Goal: Information Seeking & Learning: Learn about a topic

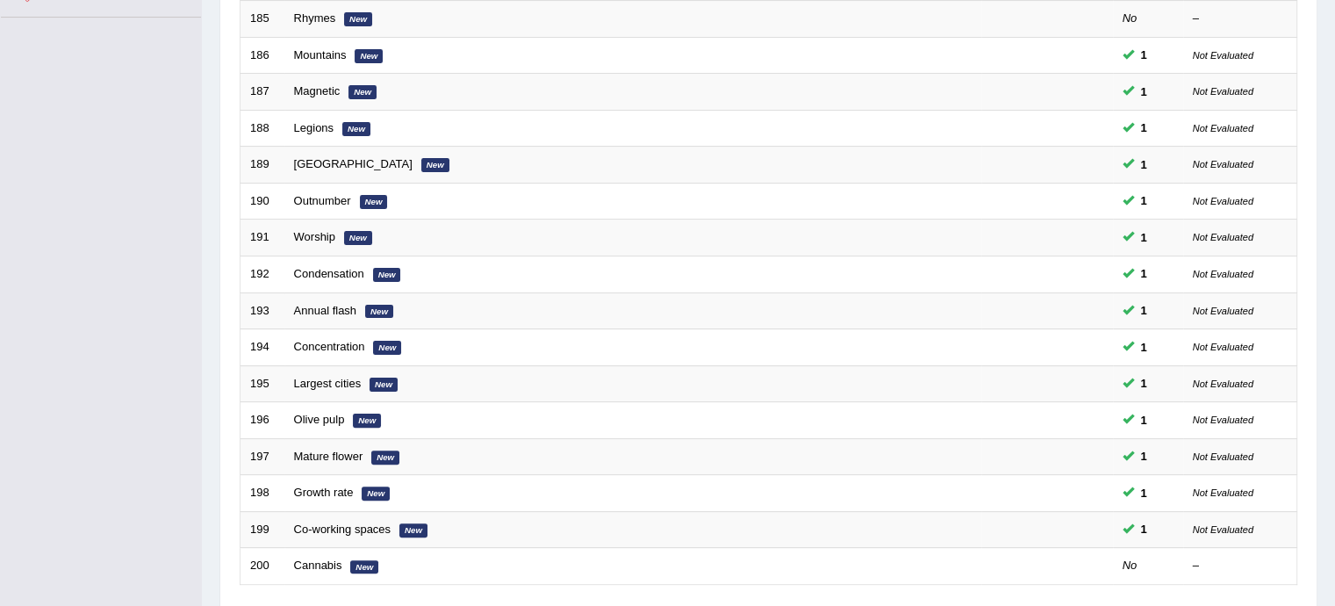
scroll to position [551, 0]
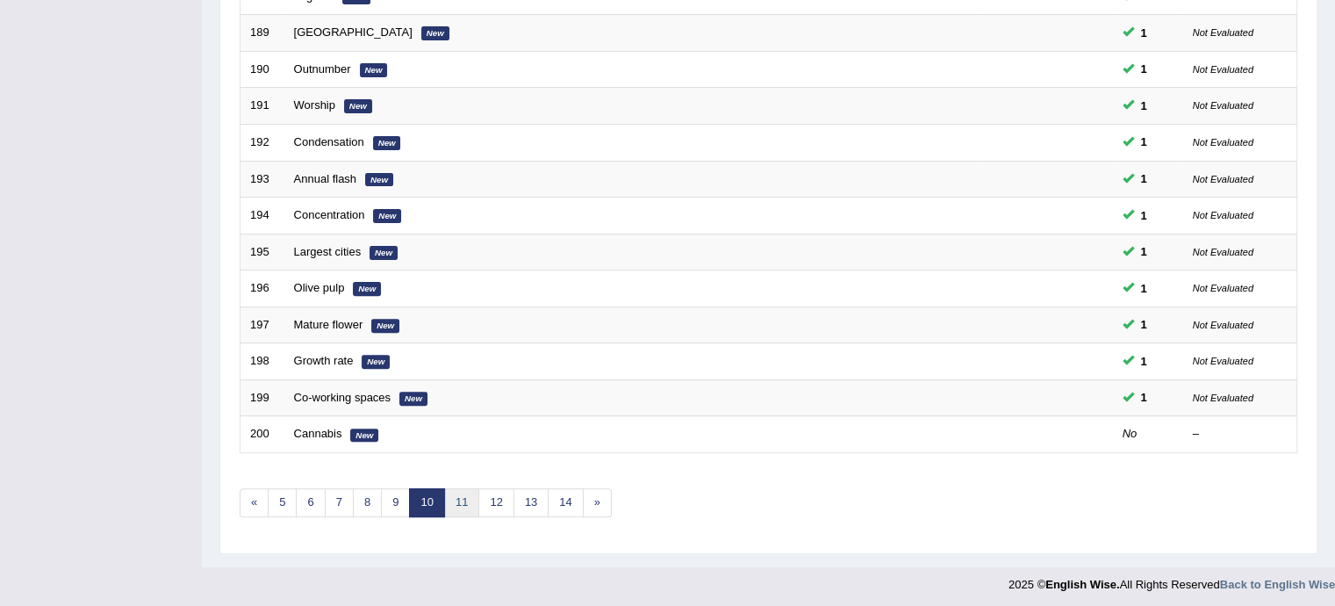
click at [459, 488] on link "11" at bounding box center [461, 502] width 35 height 29
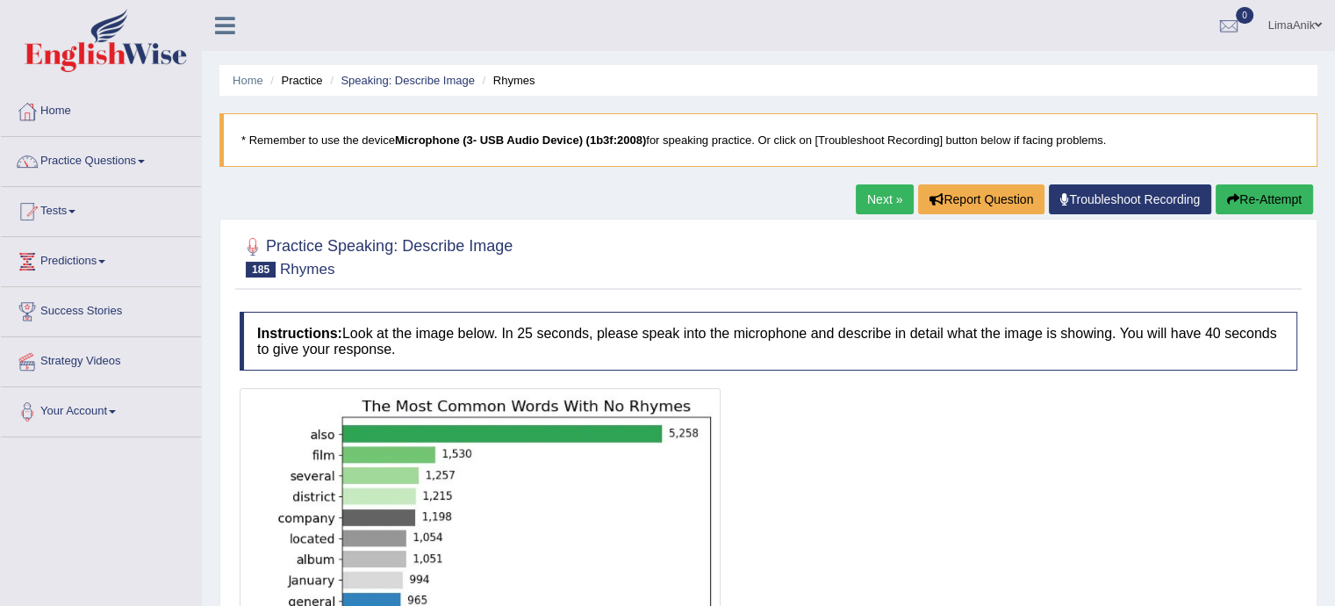
click at [1213, 138] on blockquote "* Remember to use the device Microphone (3- USB Audio Device) (1b3f:2008) for s…" at bounding box center [769, 140] width 1098 height 54
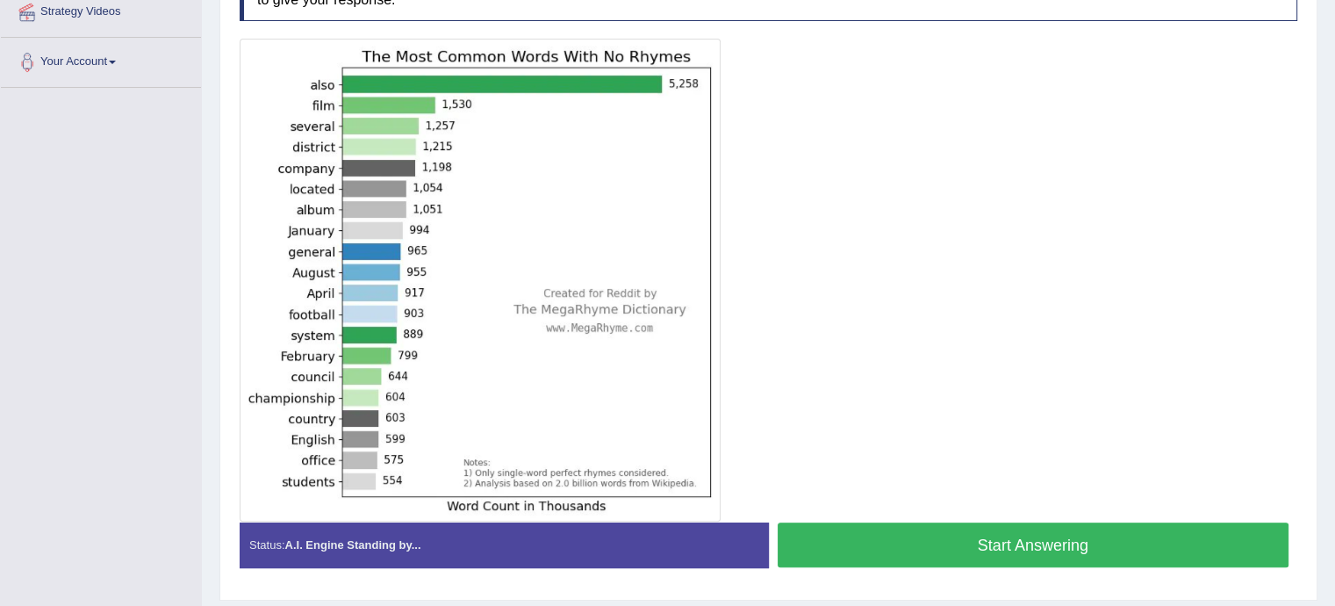
scroll to position [351, 0]
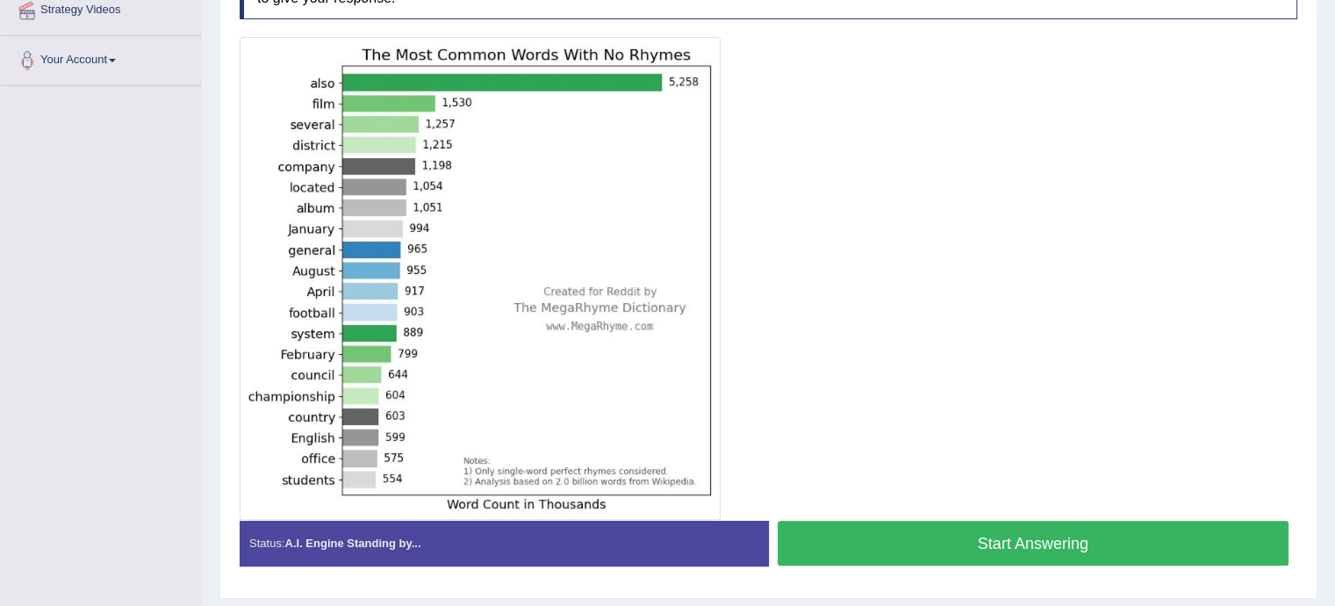
click at [1009, 535] on button "Start Answering" at bounding box center [1034, 543] width 512 height 45
click at [973, 528] on button "Start Answering" at bounding box center [1034, 543] width 512 height 45
click at [1058, 549] on button "Start Answering" at bounding box center [1034, 543] width 512 height 45
click at [910, 527] on button "Start Answering" at bounding box center [1034, 543] width 512 height 45
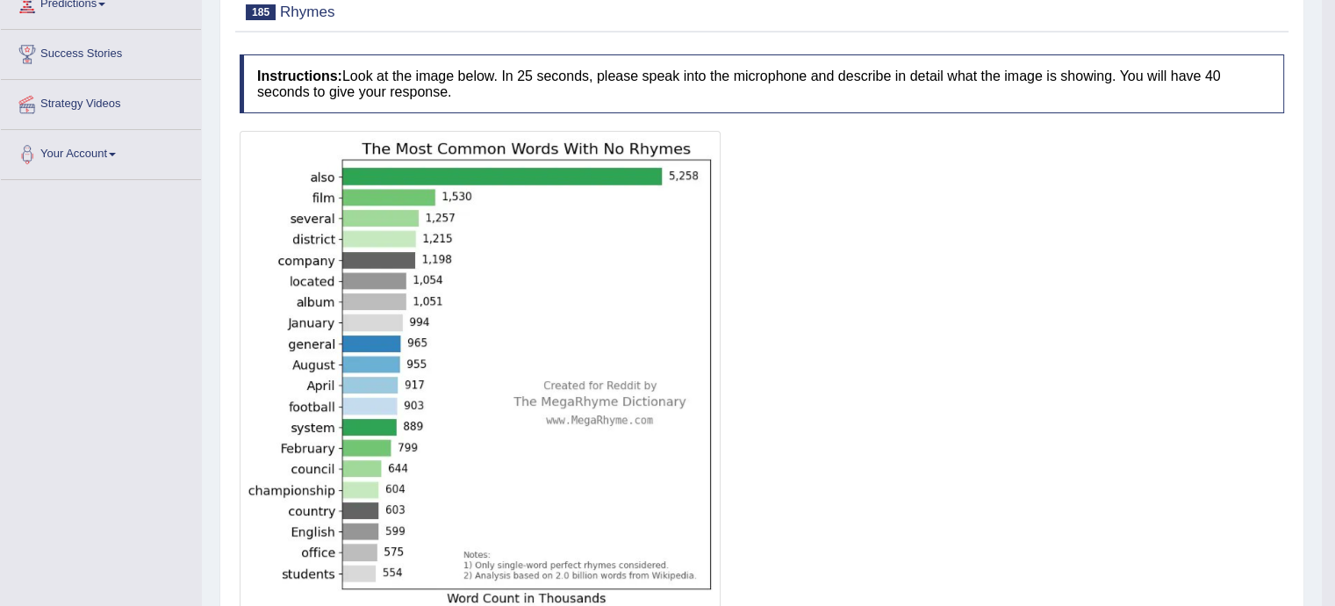
scroll to position [220, 0]
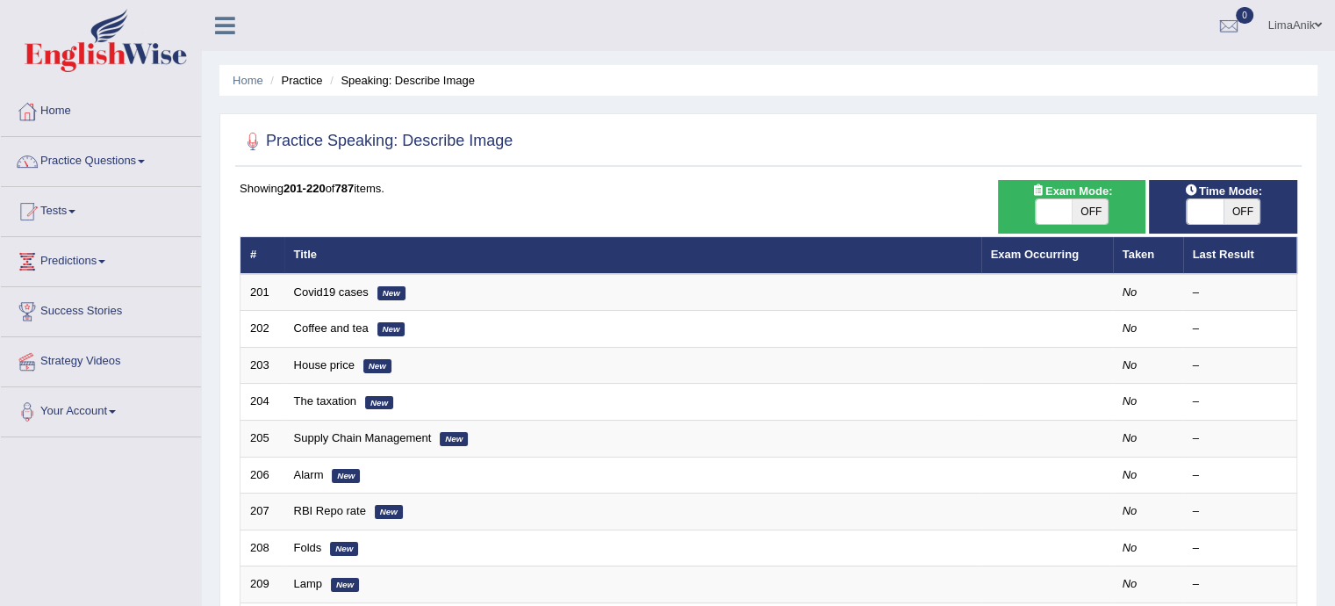
drag, startPoint x: 317, startPoint y: 400, endPoint x: 98, endPoint y: 152, distance: 331.0
click at [98, 152] on link "Practice Questions" at bounding box center [101, 159] width 200 height 44
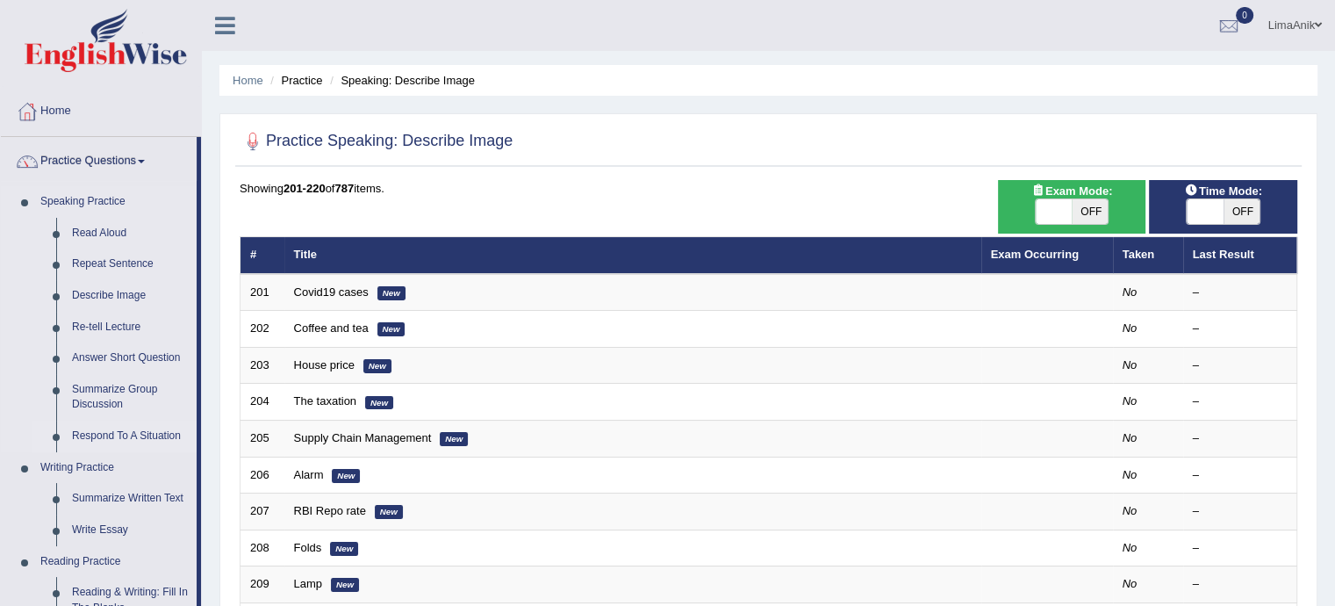
click at [105, 429] on link "Respond To A Situation" at bounding box center [130, 437] width 133 height 32
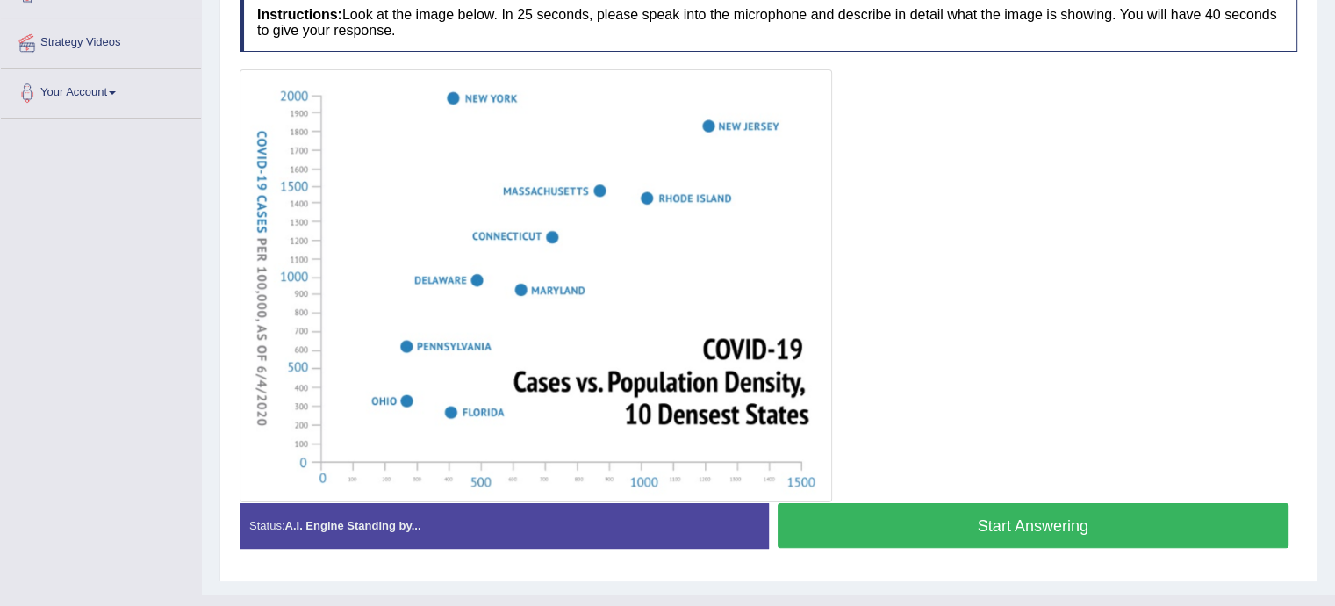
scroll to position [334, 0]
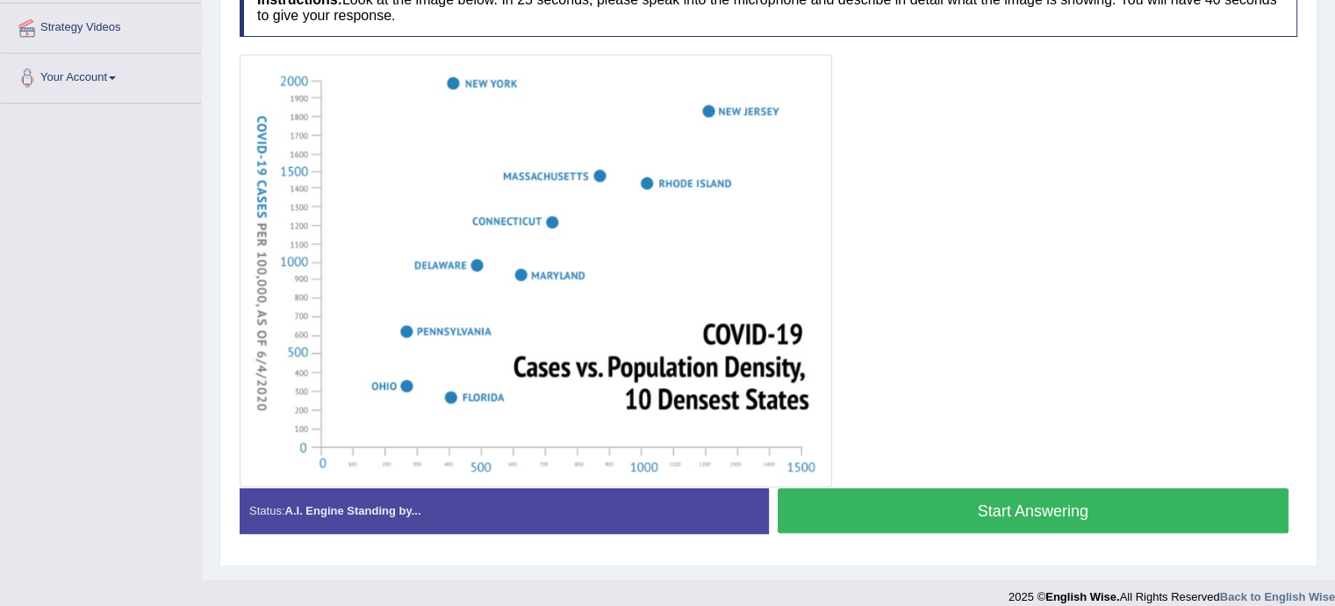
click at [1007, 495] on button "Start Answering" at bounding box center [1034, 510] width 512 height 45
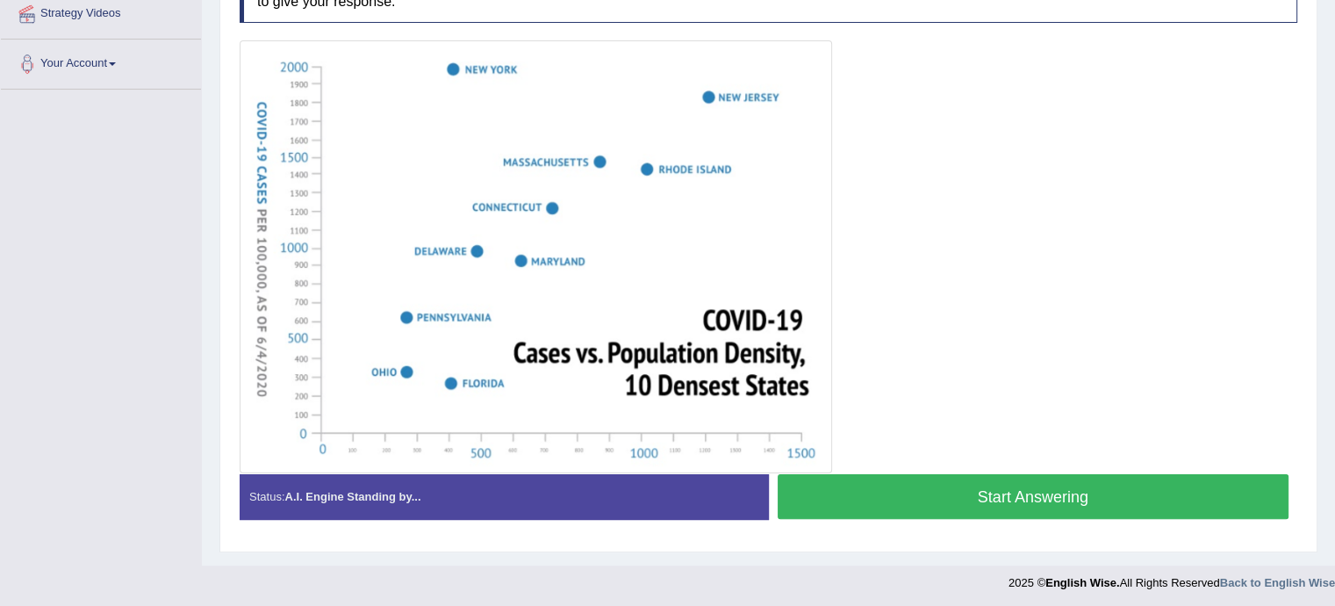
scroll to position [348, 0]
click at [971, 497] on button "Start Answering" at bounding box center [1034, 496] width 512 height 45
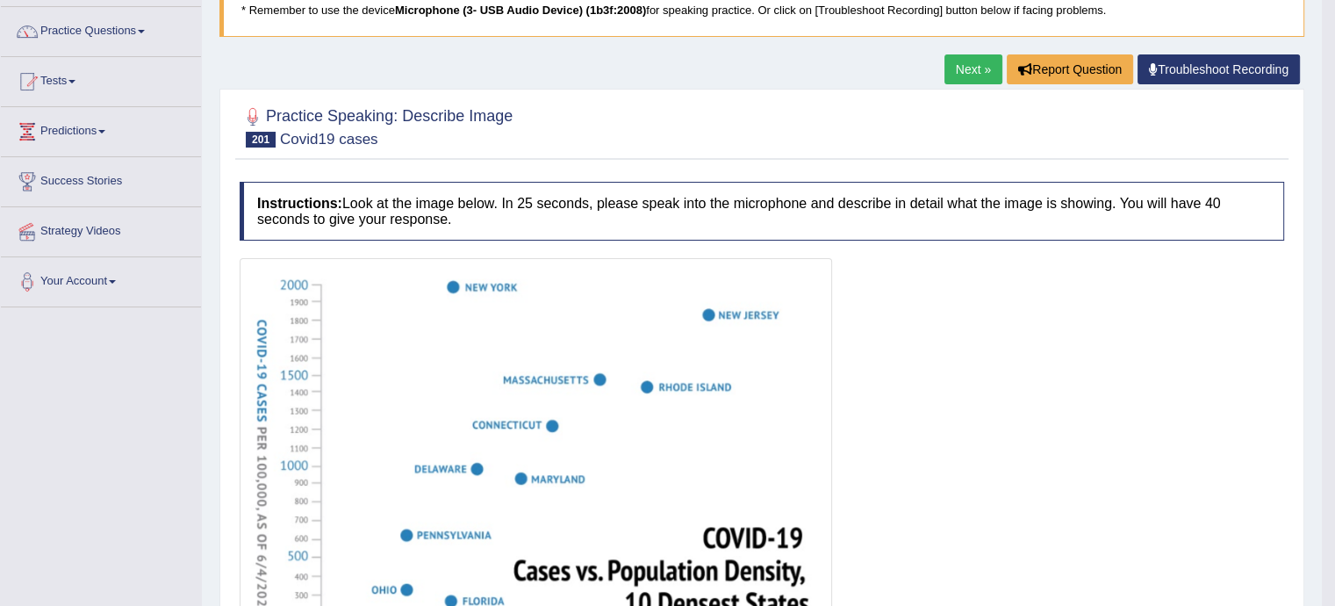
scroll to position [105, 0]
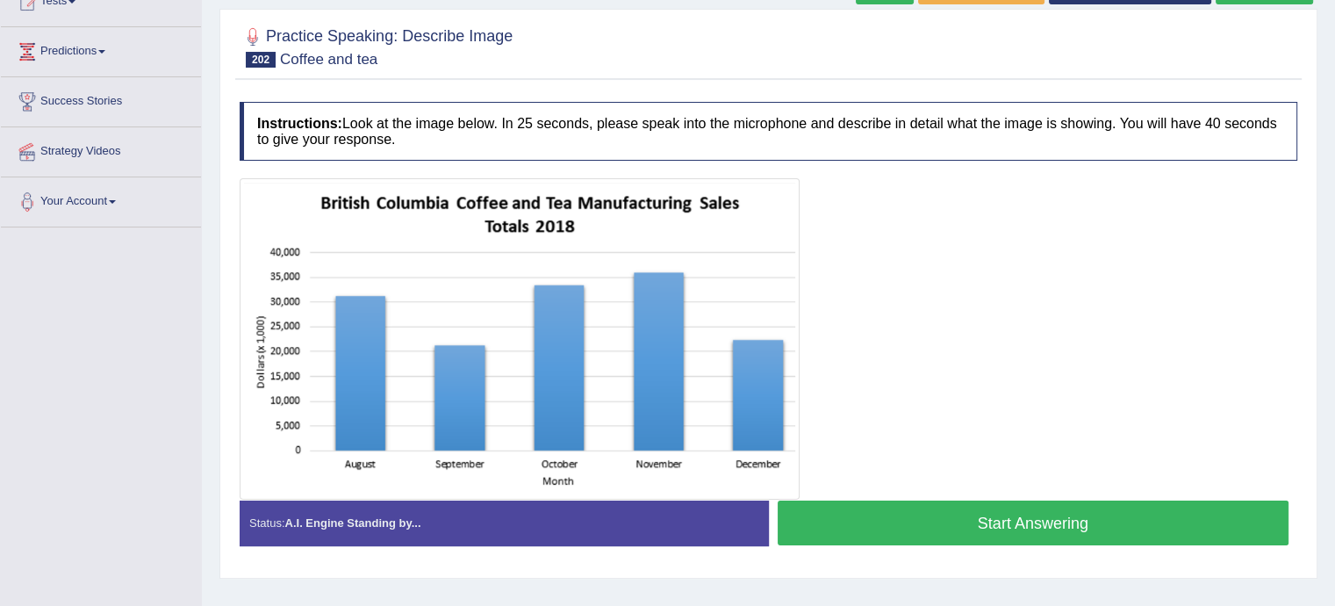
scroll to position [218, 0]
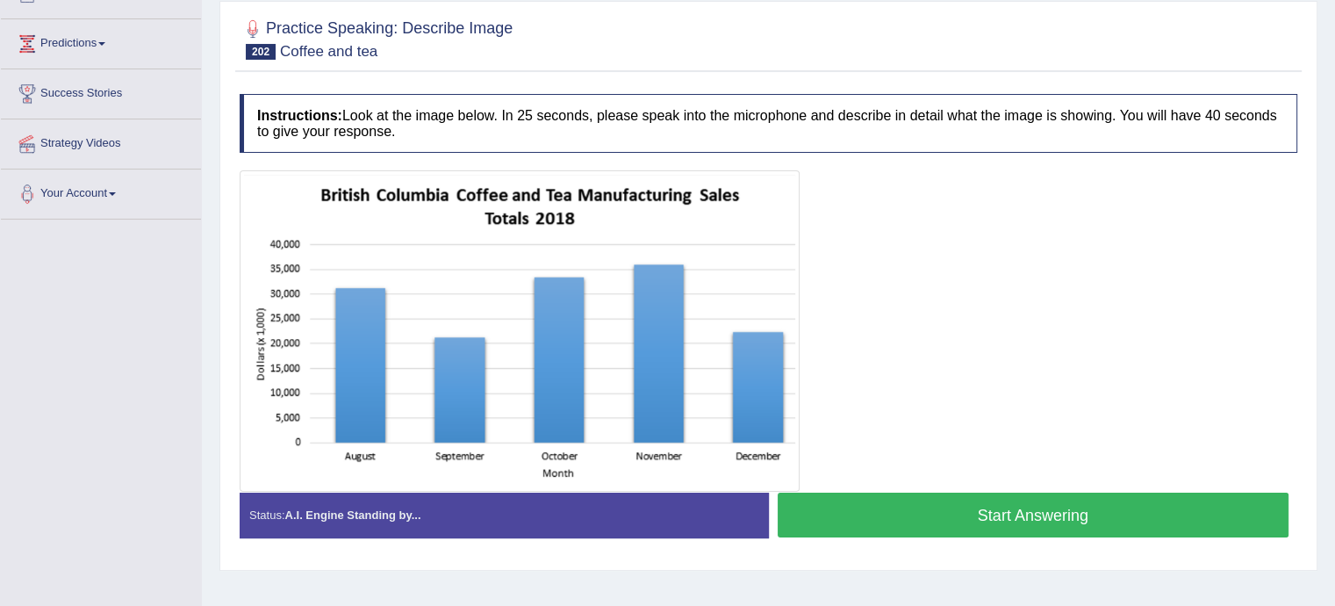
click at [962, 500] on button "Start Answering" at bounding box center [1034, 515] width 512 height 45
click at [920, 489] on div at bounding box center [769, 330] width 1058 height 321
click at [920, 494] on button "Start Answering" at bounding box center [1034, 515] width 512 height 45
click at [904, 489] on div at bounding box center [769, 330] width 1058 height 321
click at [909, 500] on button "Start Answering" at bounding box center [1034, 515] width 512 height 45
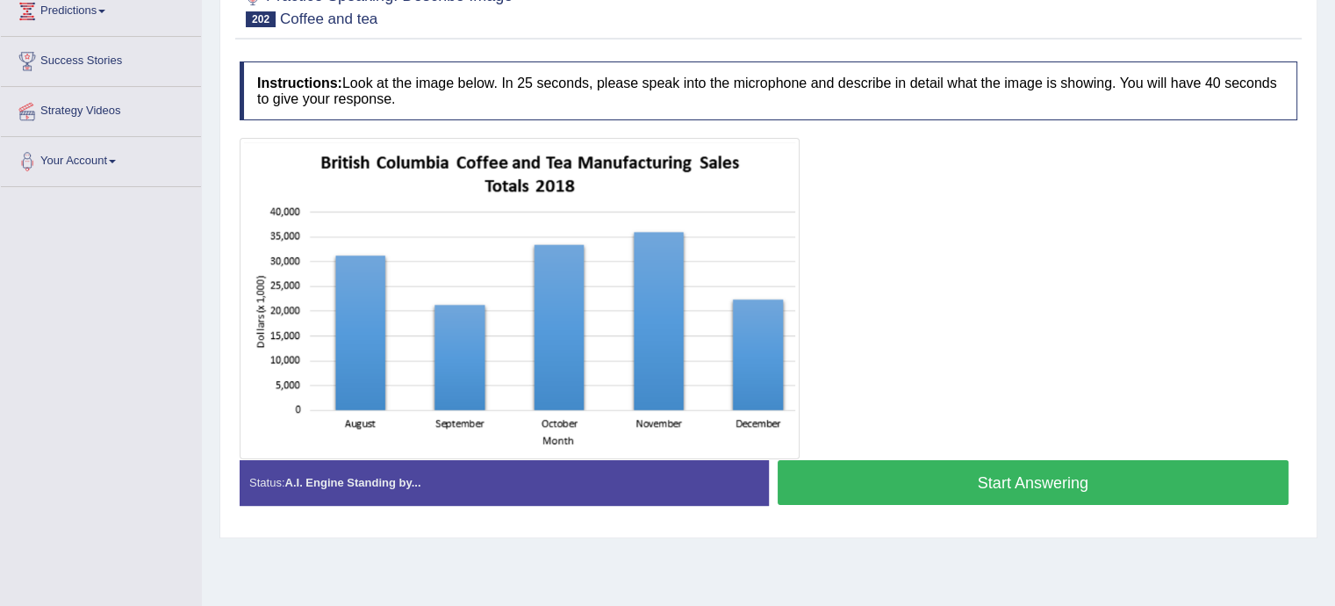
scroll to position [218, 0]
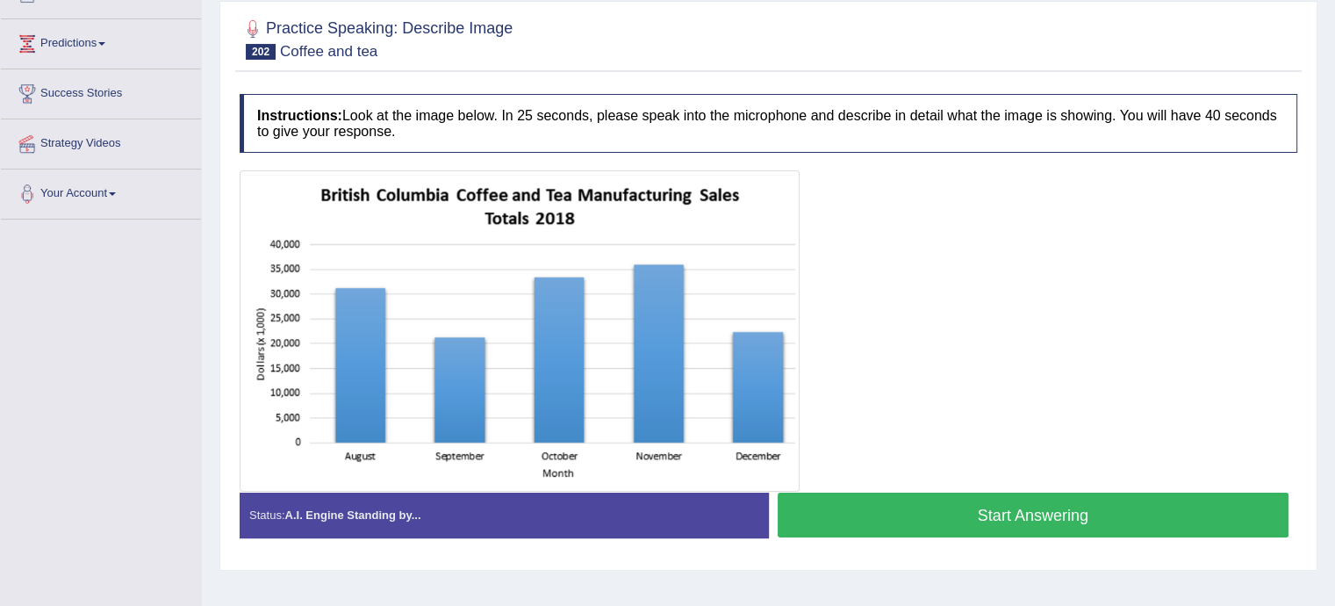
click at [1004, 496] on button "Start Answering" at bounding box center [1034, 515] width 512 height 45
click at [912, 508] on button "Start Answering" at bounding box center [1034, 515] width 512 height 45
drag, startPoint x: 966, startPoint y: 477, endPoint x: 962, endPoint y: 493, distance: 17.0
click at [962, 493] on div "Instructions: Look at the image below. In 25 seconds, please speak into the mic…" at bounding box center [768, 322] width 1067 height 475
click at [962, 493] on button "Start Answering" at bounding box center [1034, 515] width 512 height 45
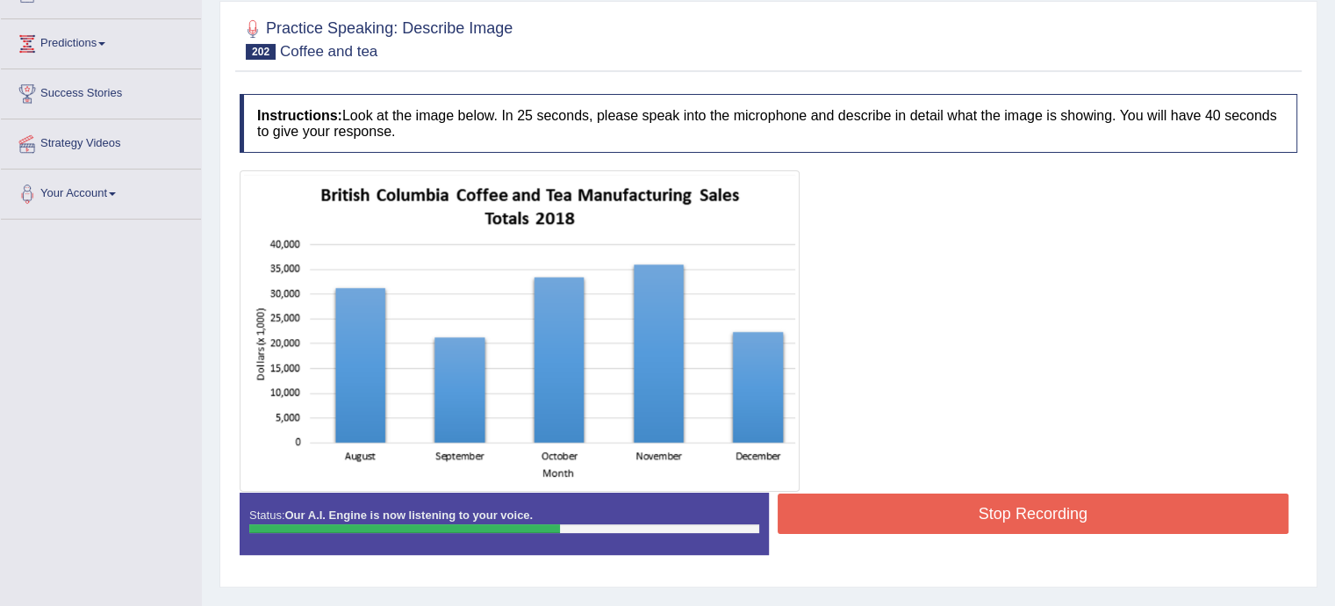
click at [358, 305] on img at bounding box center [519, 331] width 551 height 313
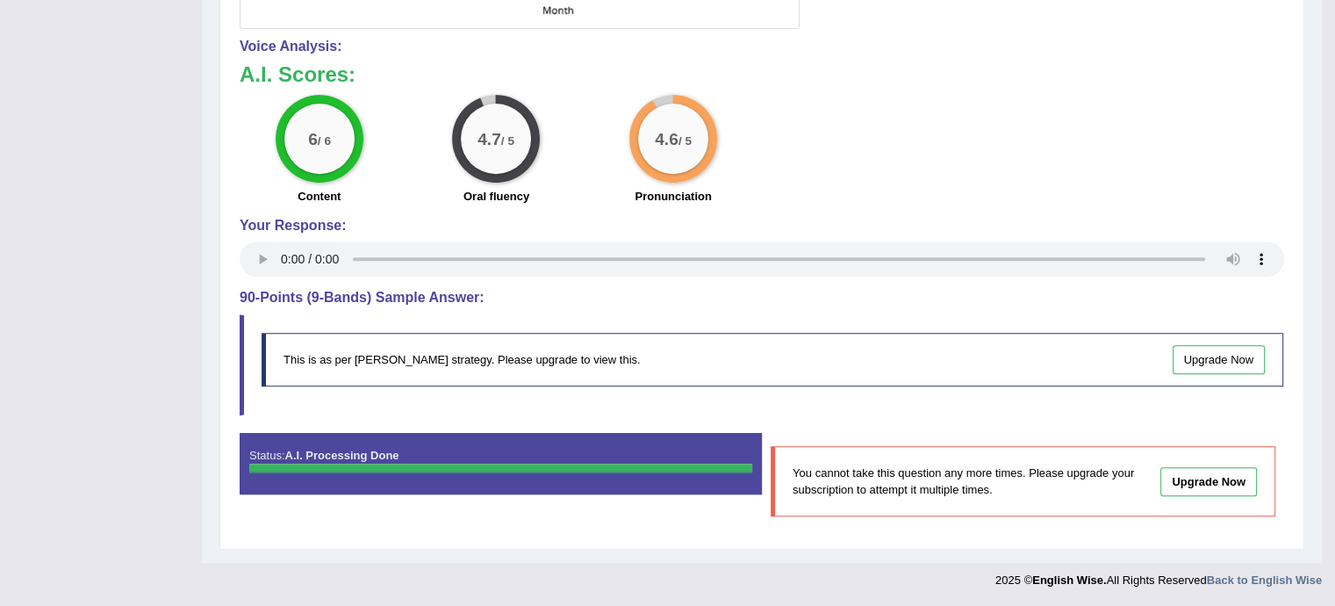
scroll to position [343, 0]
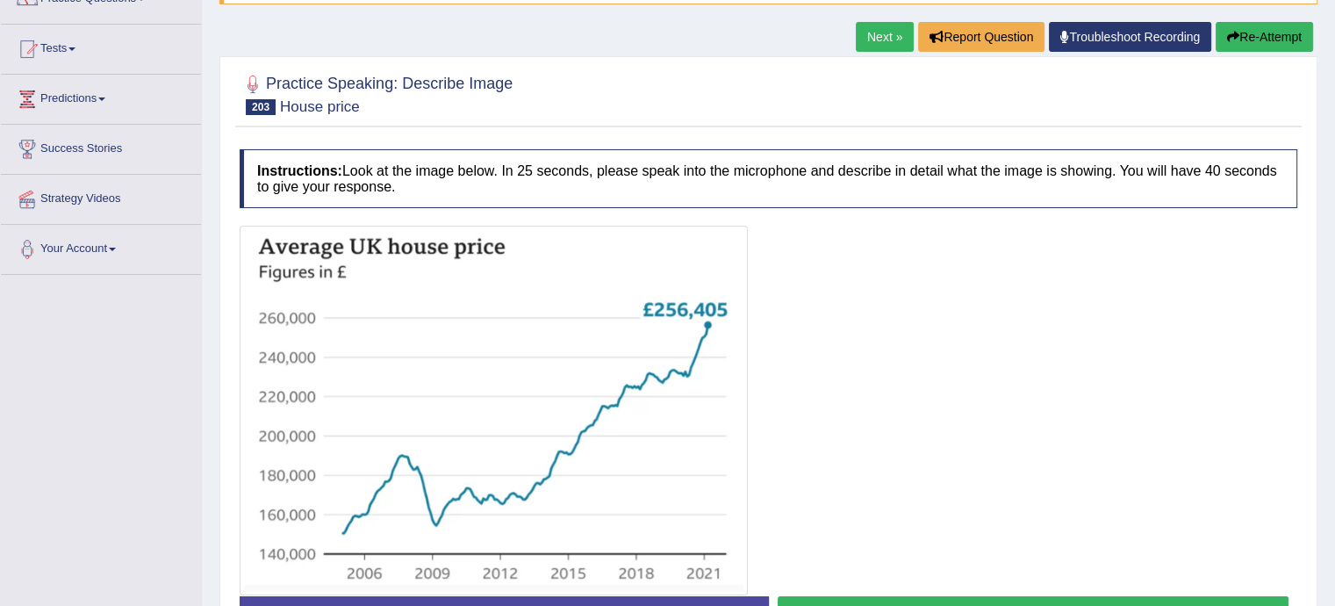
scroll to position [189, 0]
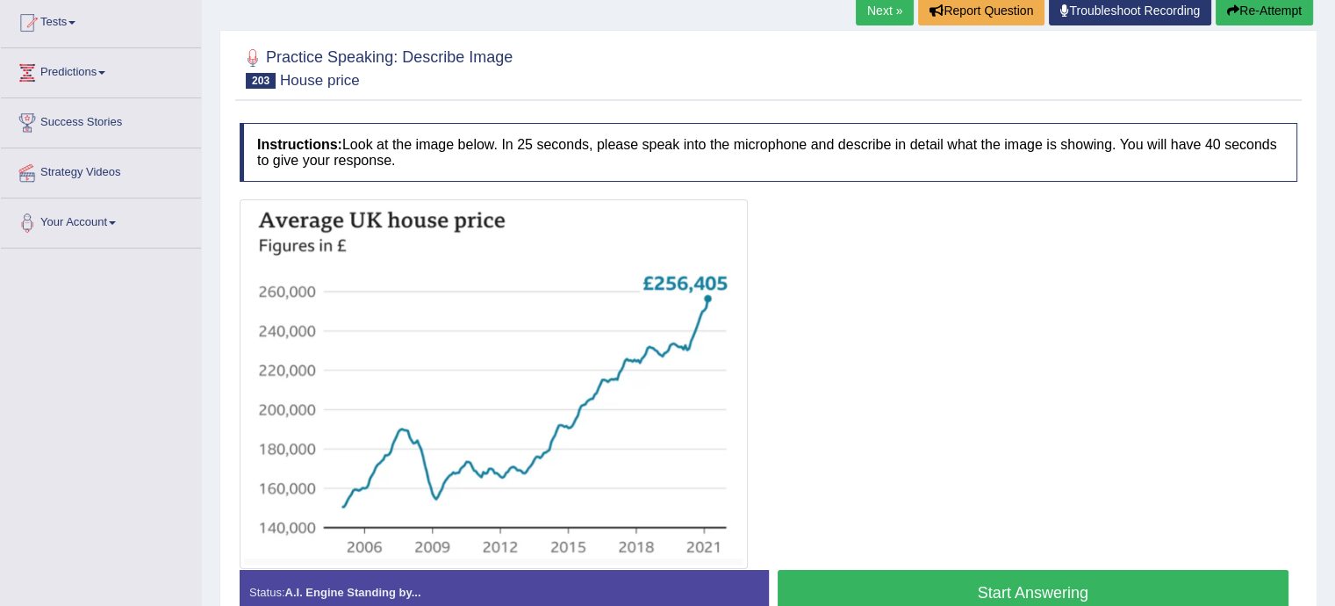
click at [1036, 598] on button "Start Answering" at bounding box center [1034, 592] width 512 height 45
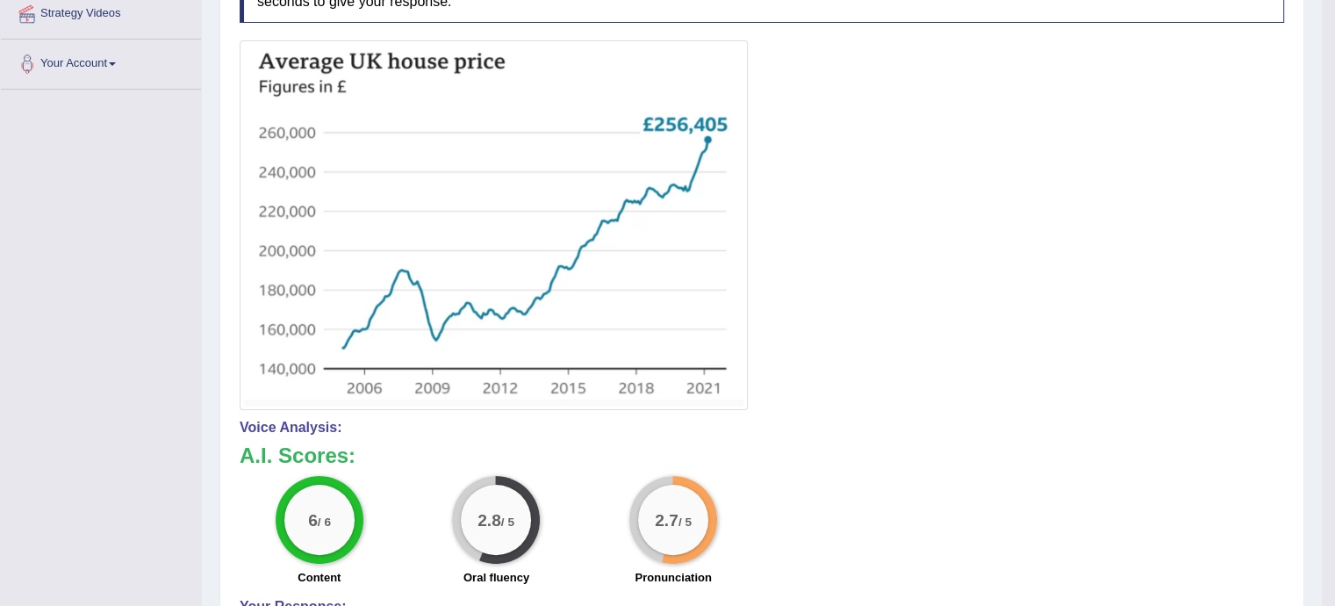
scroll to position [349, 0]
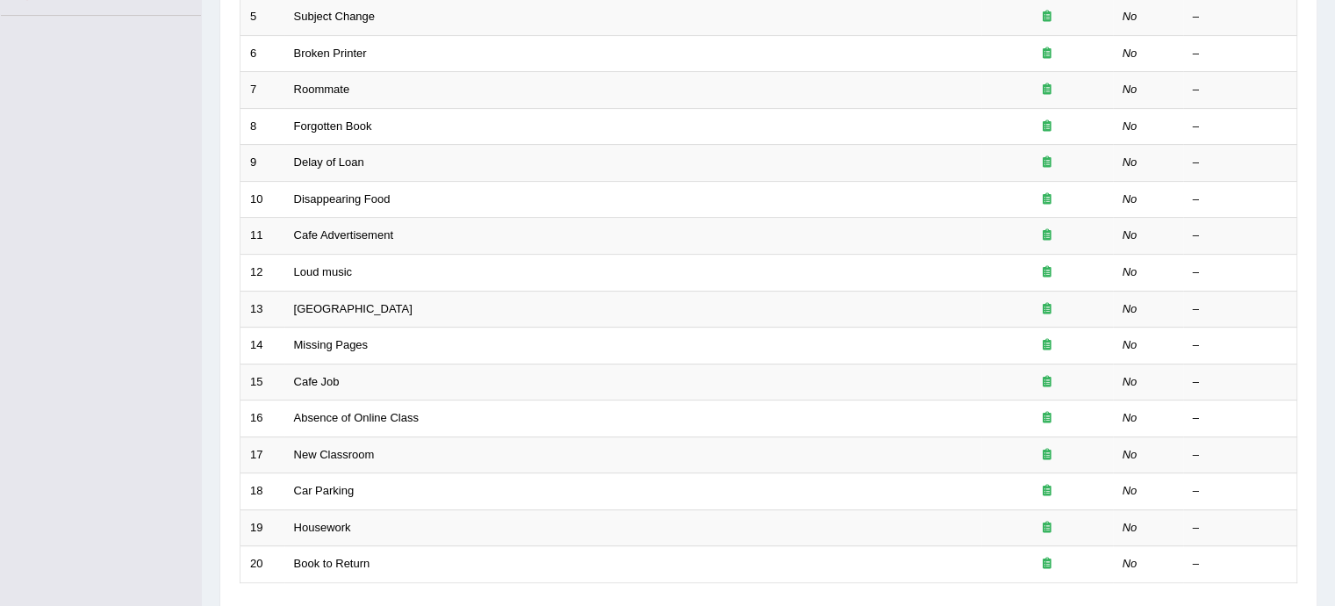
scroll to position [491, 0]
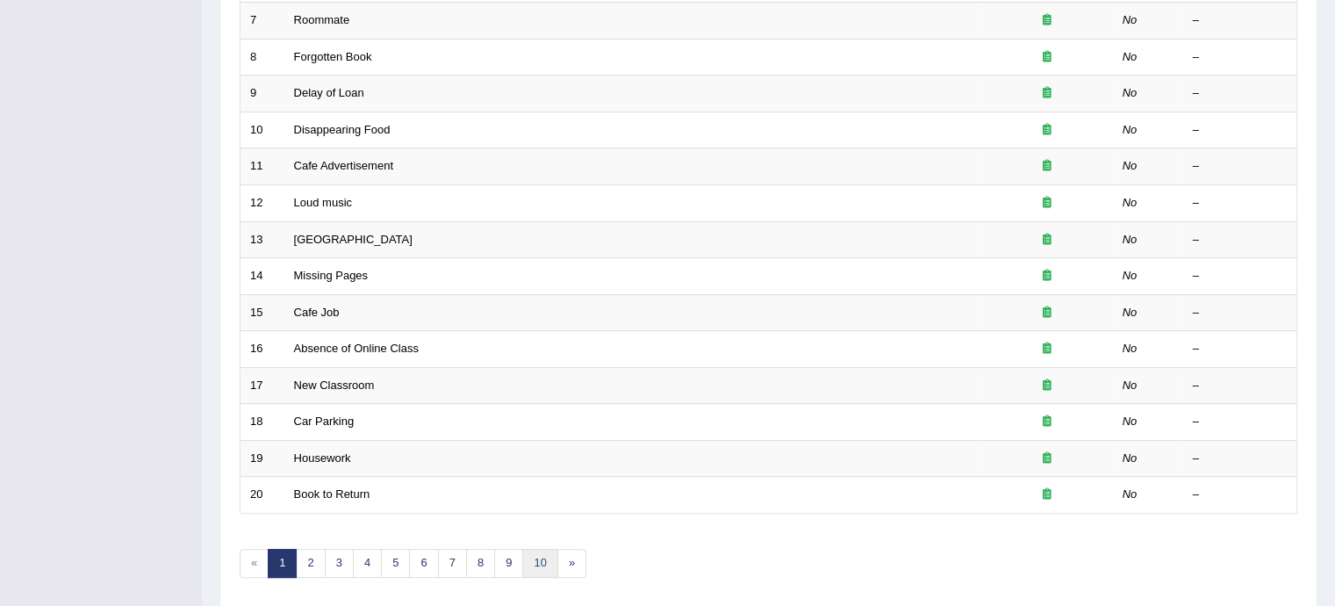
click at [545, 561] on link "10" at bounding box center [539, 563] width 35 height 29
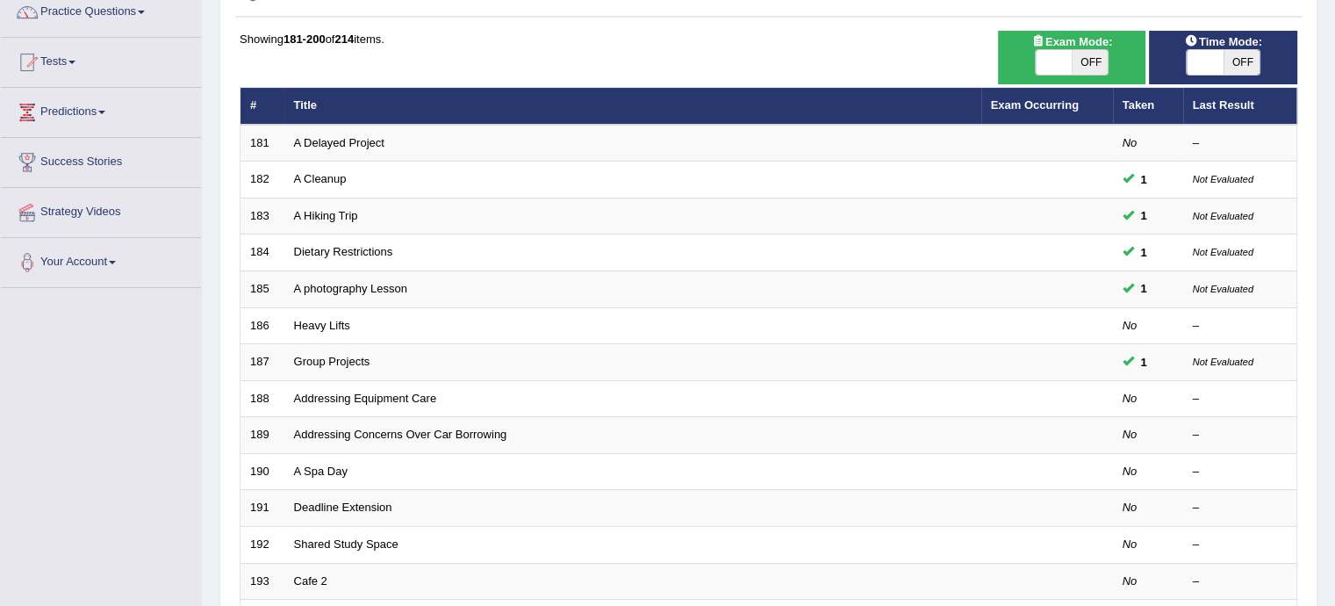
scroll to position [156, 0]
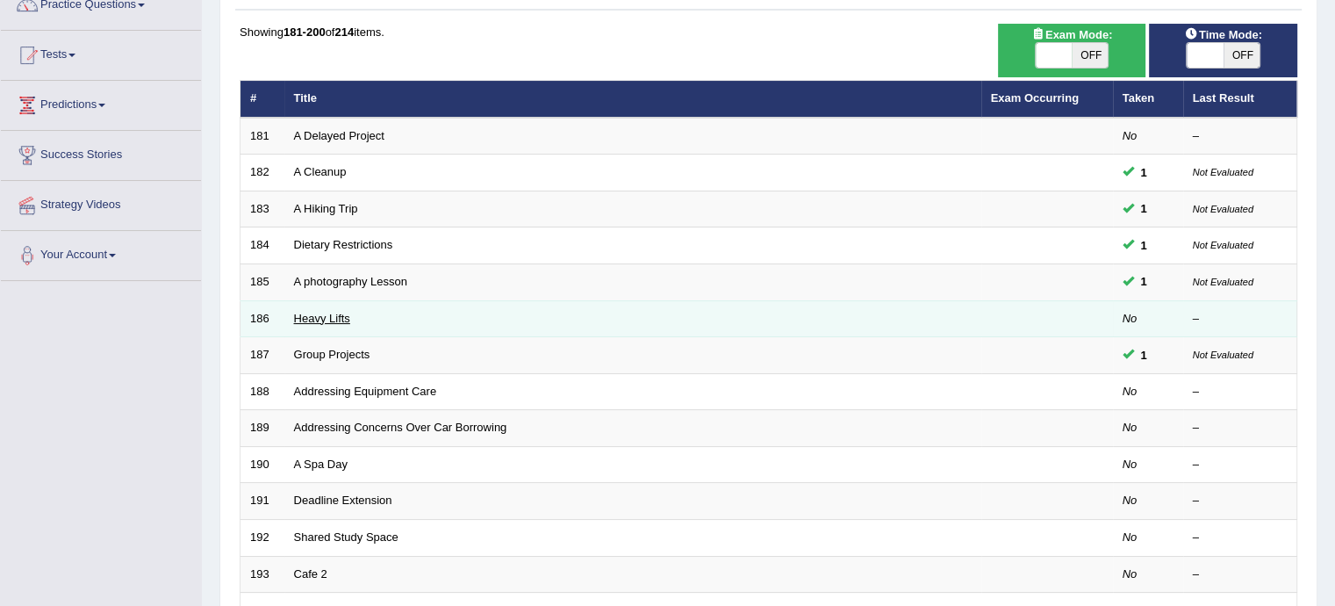
click at [320, 320] on link "Heavy Lifts" at bounding box center [322, 318] width 56 height 13
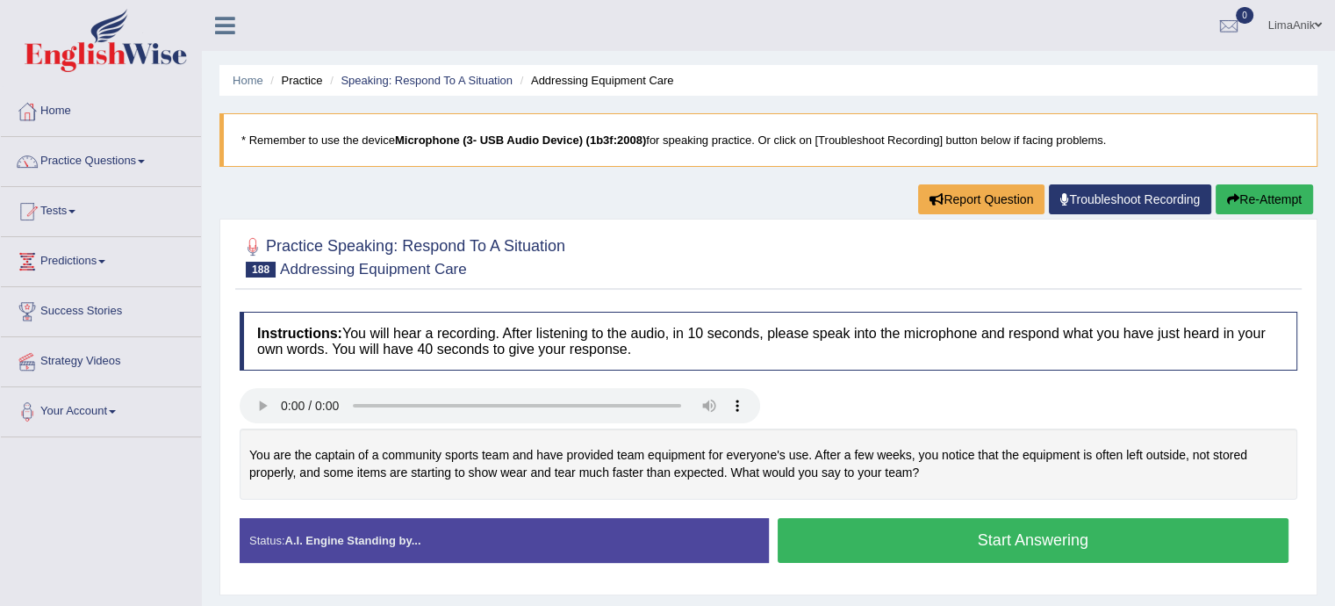
scroll to position [84, 0]
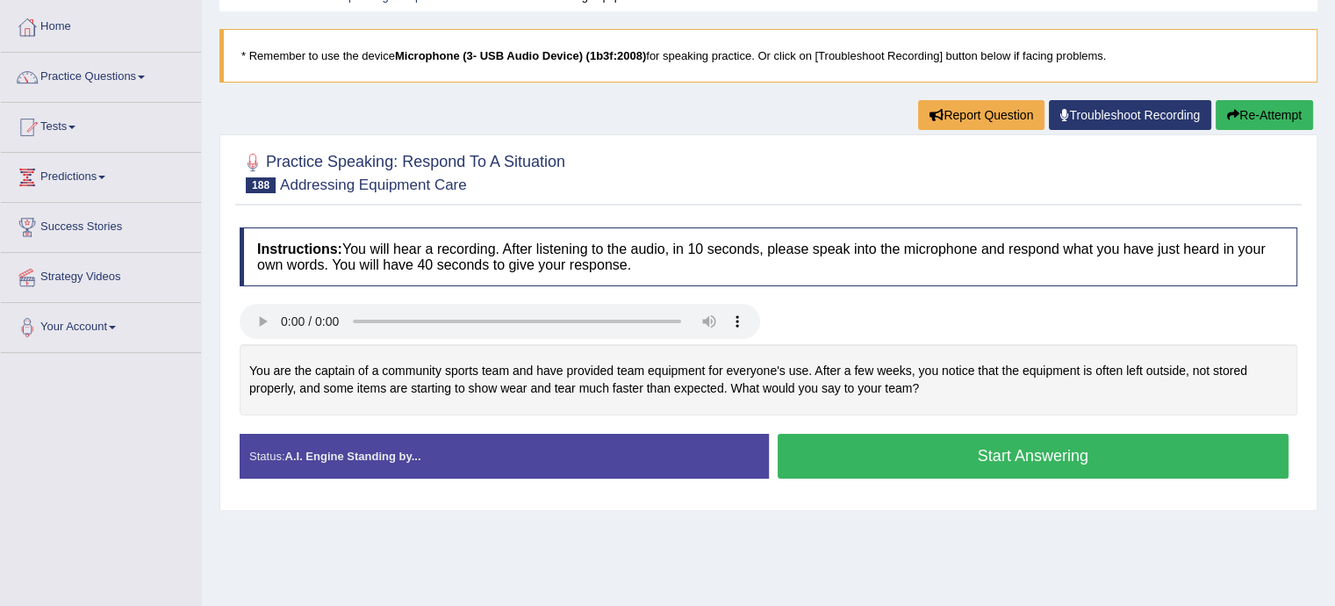
click at [1036, 454] on button "Start Answering" at bounding box center [1034, 456] width 512 height 45
drag, startPoint x: 0, startPoint y: 0, endPoint x: 958, endPoint y: 454, distance: 1060.1
click at [958, 454] on button "Start Answering" at bounding box center [1034, 456] width 512 height 45
click at [983, 437] on button "Start Answering" at bounding box center [1034, 456] width 512 height 45
click at [967, 447] on button "Start Answering" at bounding box center [1034, 456] width 512 height 45
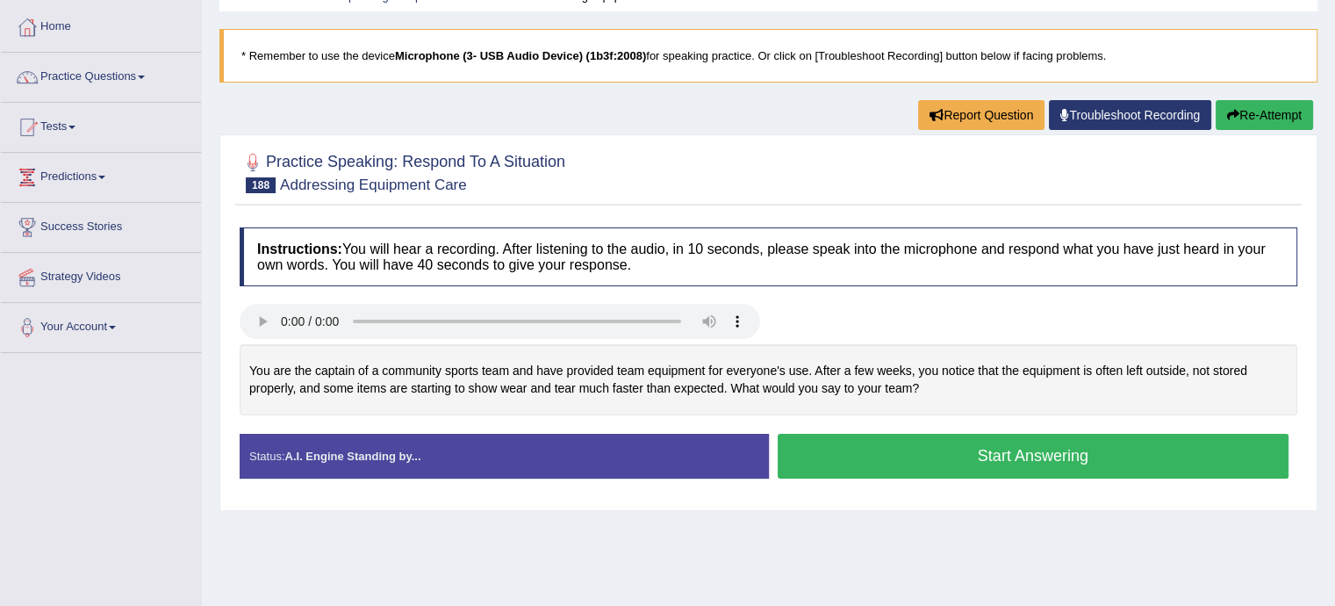
scroll to position [84, 0]
click at [897, 461] on button "Start Answering" at bounding box center [1034, 456] width 512 height 45
click at [899, 440] on button "Start Answering" at bounding box center [1034, 456] width 512 height 45
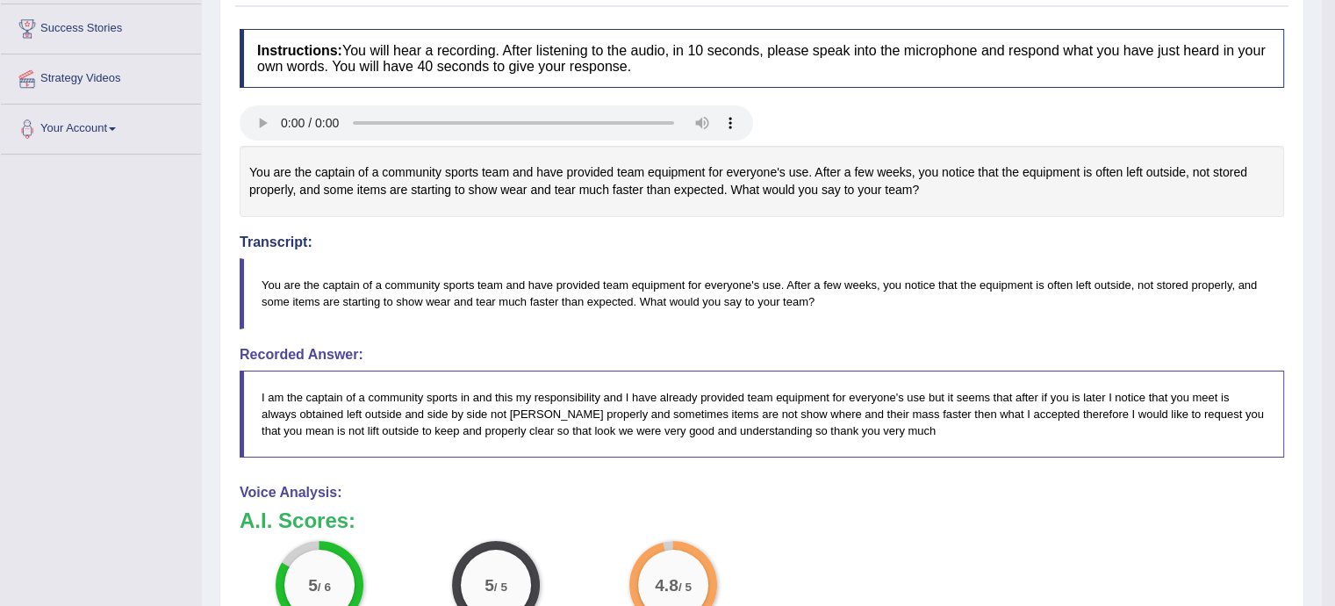
scroll to position [0, 0]
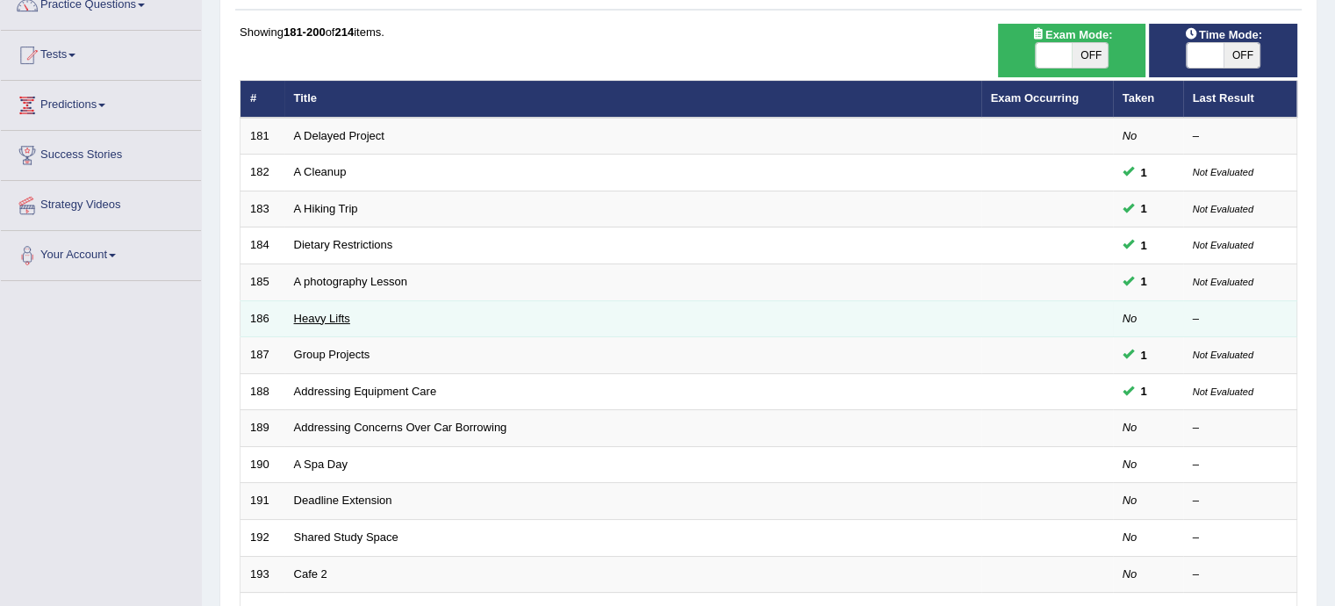
click at [330, 320] on link "Heavy Lifts" at bounding box center [322, 318] width 56 height 13
click at [309, 320] on link "Heavy Lifts" at bounding box center [322, 318] width 56 height 13
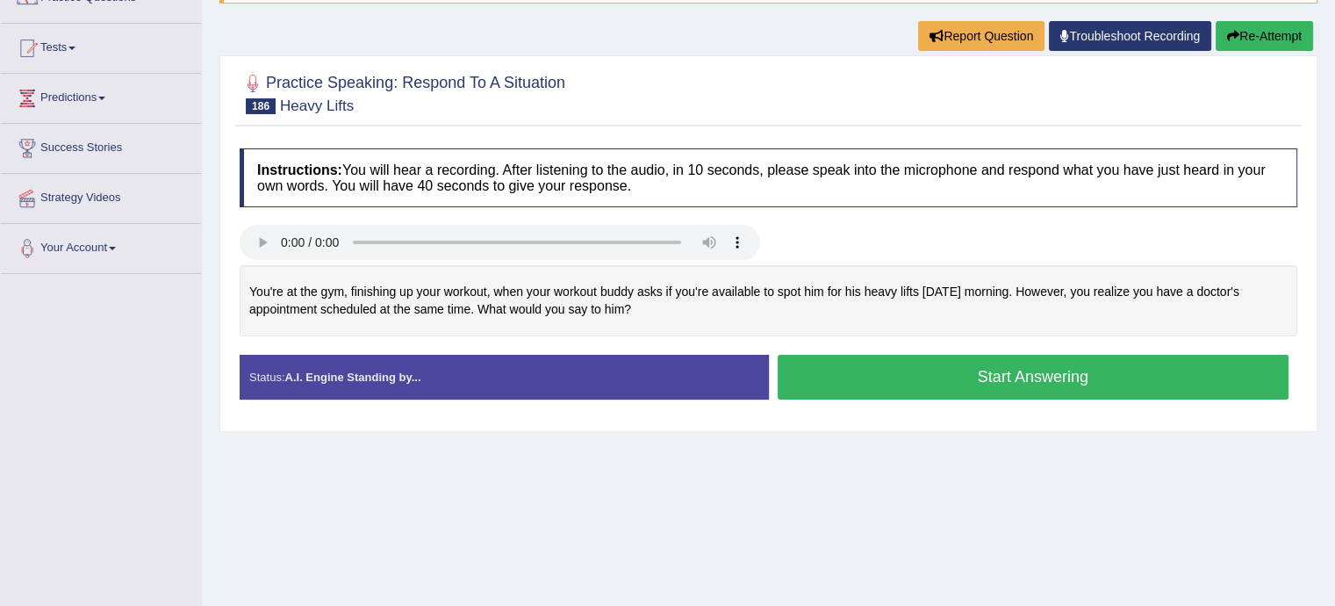
scroll to position [162, 0]
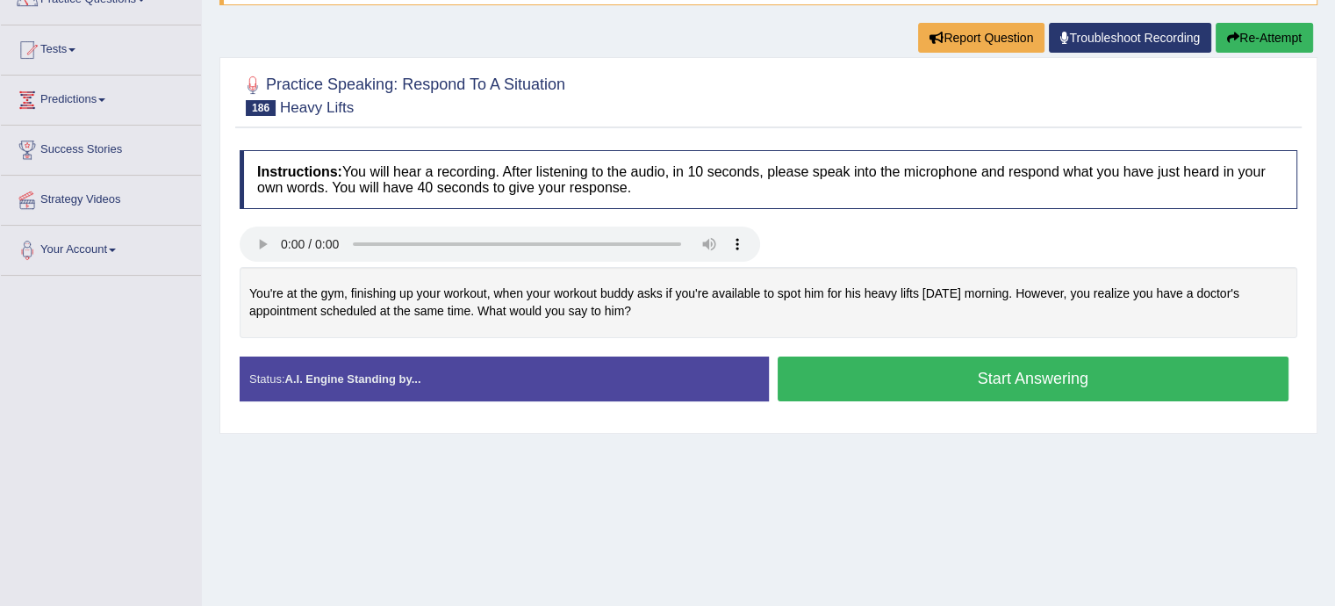
click at [967, 389] on button "Start Answering" at bounding box center [1034, 378] width 512 height 45
click at [980, 389] on button "Start Answering" at bounding box center [1034, 378] width 512 height 45
click at [973, 382] on button "Start Answering" at bounding box center [1034, 378] width 512 height 45
click at [942, 363] on button "Start Answering" at bounding box center [1034, 378] width 512 height 45
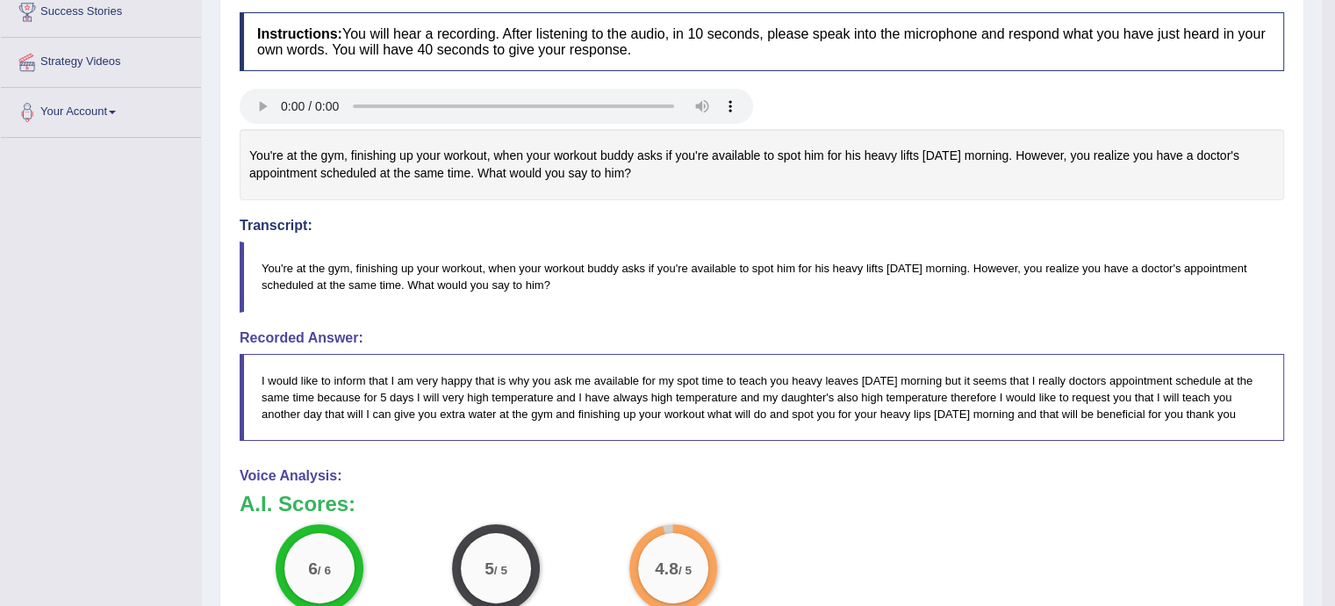
scroll to position [305, 0]
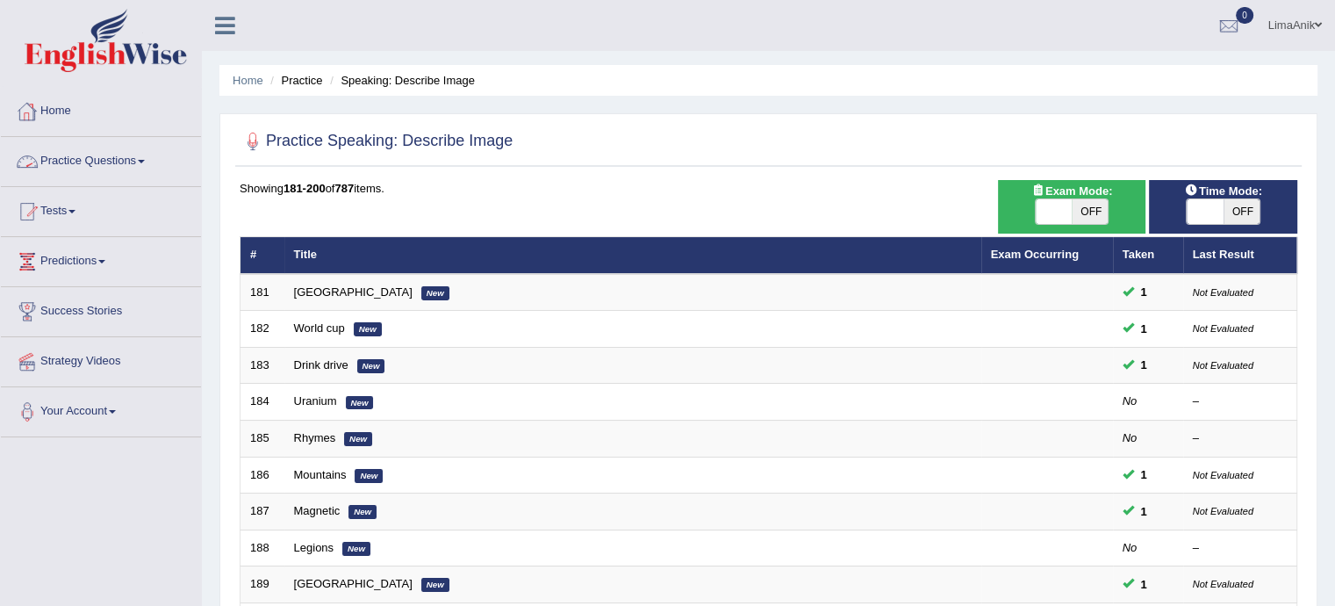
click at [94, 160] on link "Practice Questions" at bounding box center [101, 159] width 200 height 44
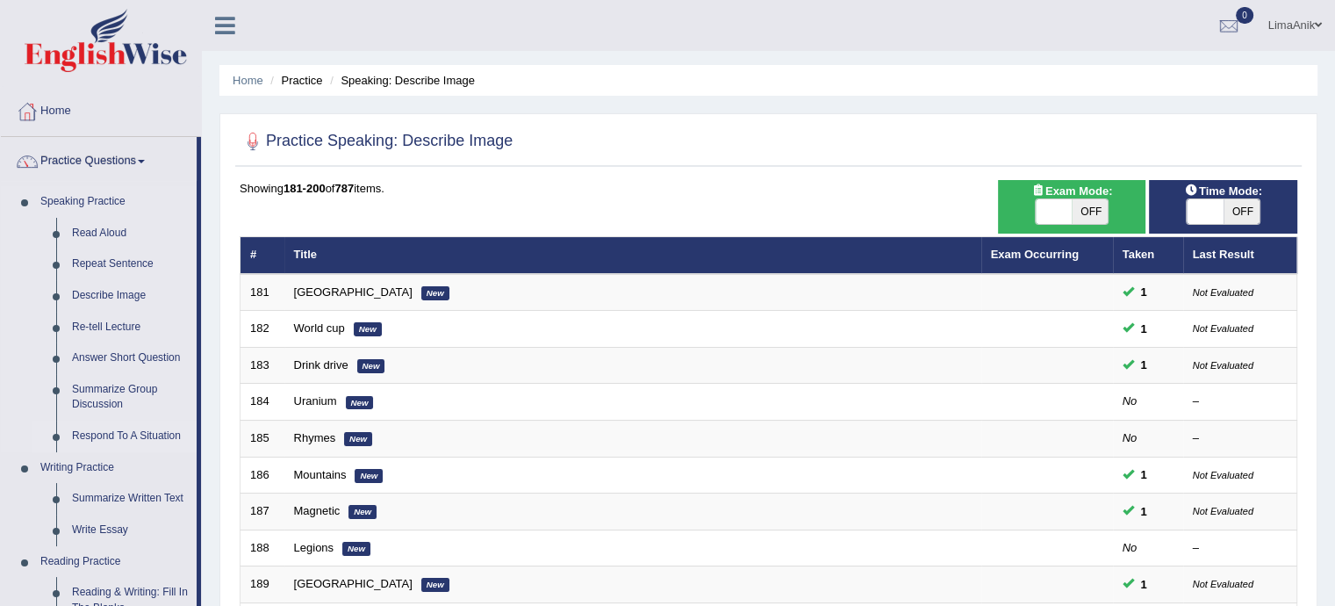
click at [155, 435] on link "Respond To A Situation" at bounding box center [130, 437] width 133 height 32
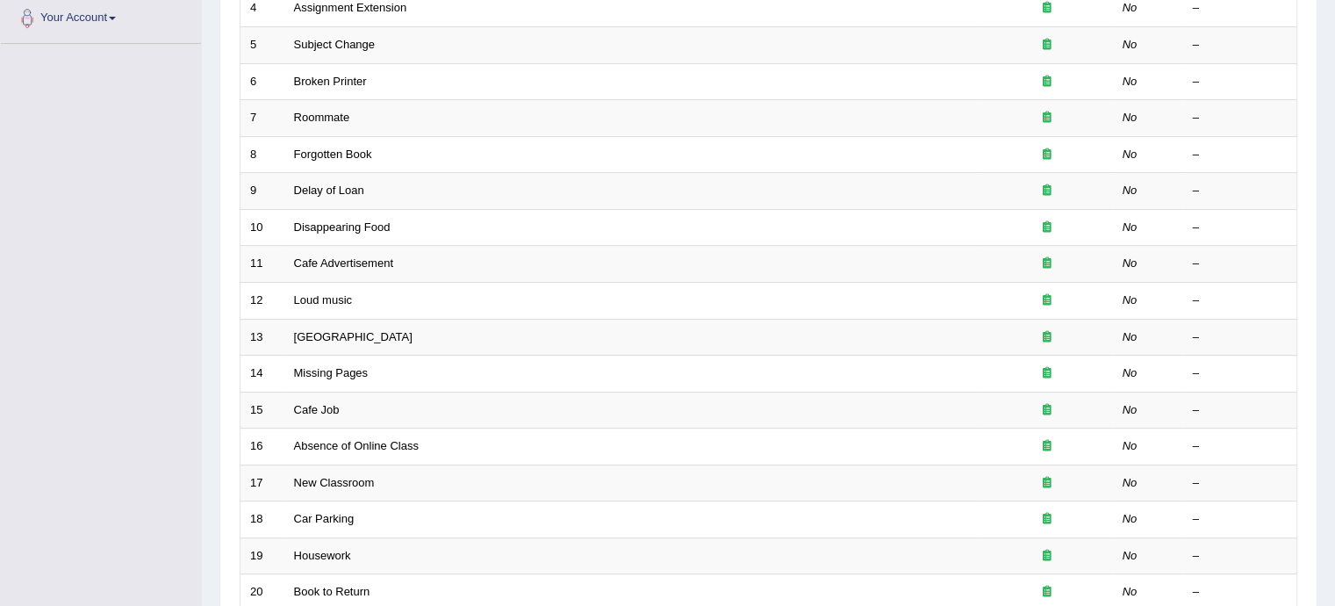
scroll to position [438, 0]
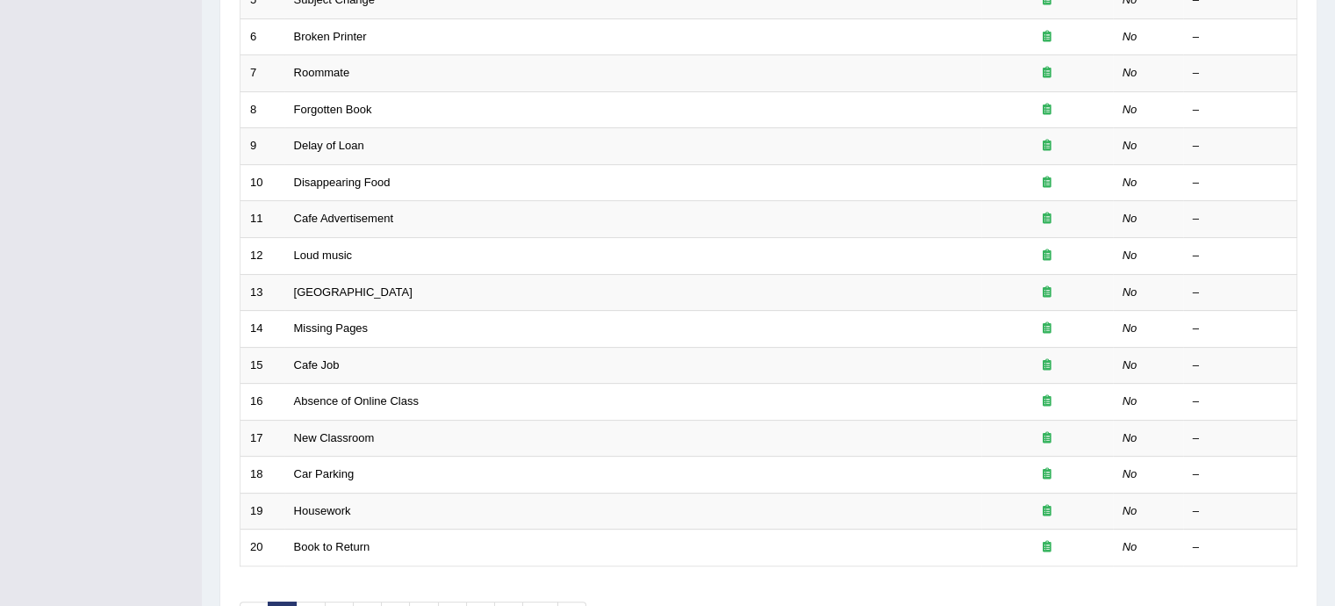
drag, startPoint x: 0, startPoint y: 0, endPoint x: 1348, endPoint y: 466, distance: 1426.2
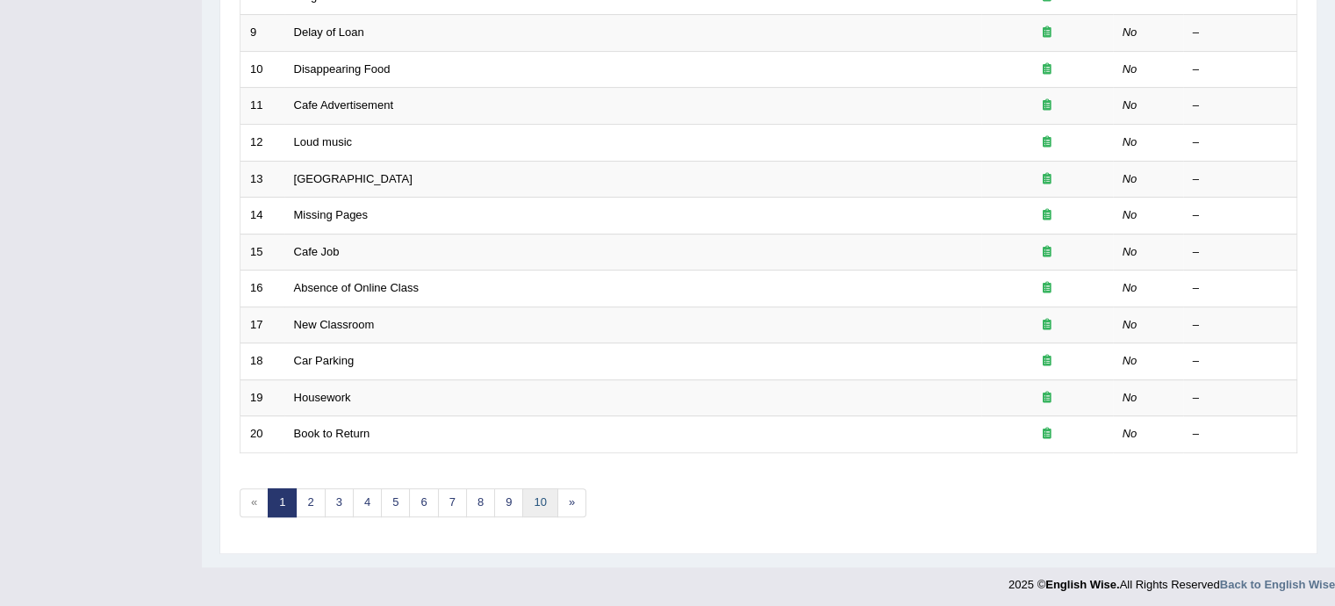
click at [546, 496] on link "10" at bounding box center [539, 502] width 35 height 29
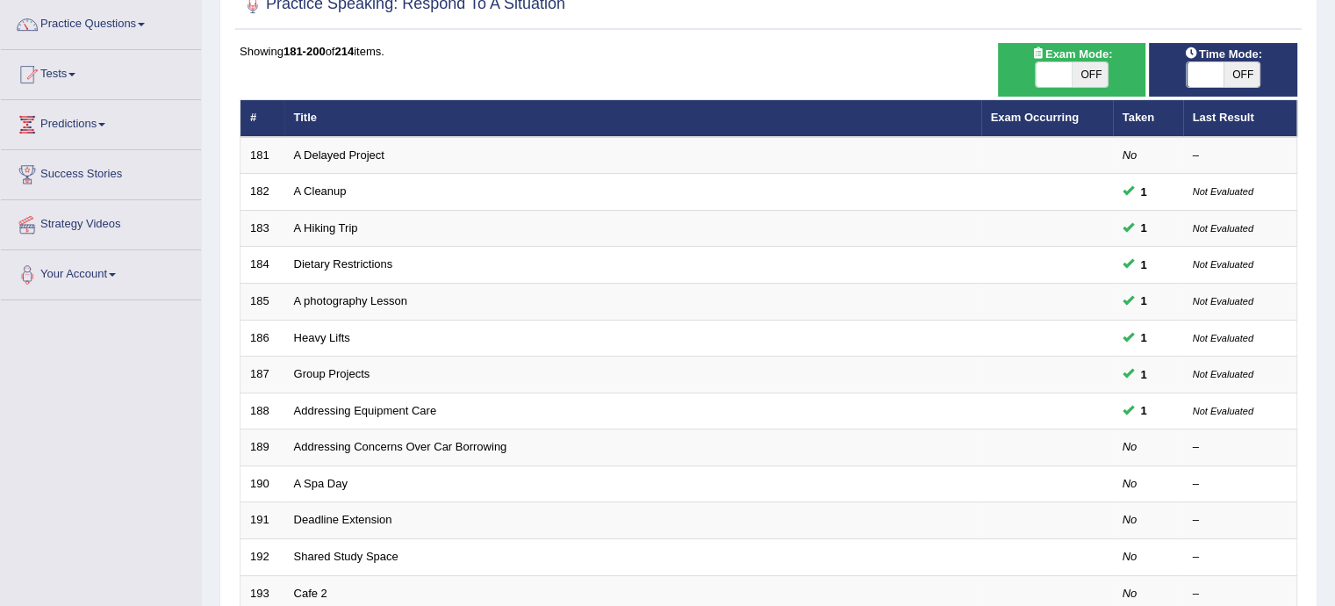
scroll to position [140, 0]
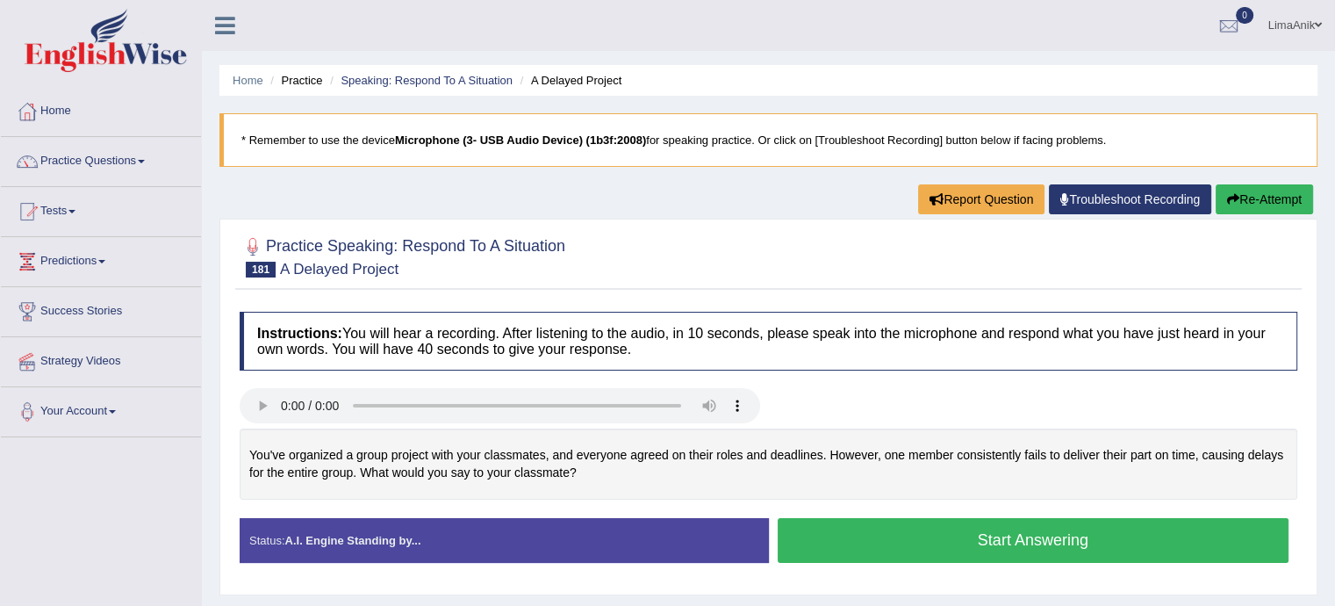
click at [950, 545] on button "Start Answering" at bounding box center [1034, 540] width 512 height 45
click at [885, 552] on button "Start Answering" at bounding box center [1034, 540] width 512 height 45
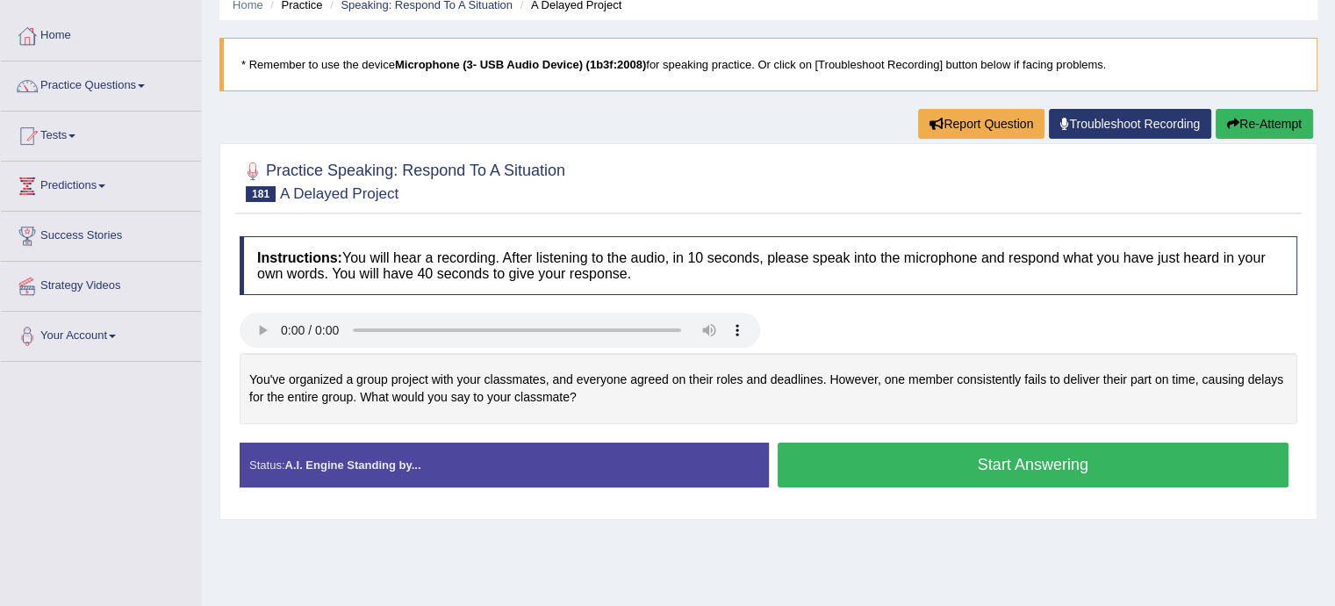
click at [1057, 447] on button "Start Answering" at bounding box center [1034, 465] width 512 height 45
click at [882, 443] on button "Start Answering" at bounding box center [1034, 465] width 512 height 45
click at [829, 475] on button "Start Answering" at bounding box center [1034, 465] width 512 height 45
click at [940, 461] on button "Start Answering" at bounding box center [1034, 465] width 512 height 45
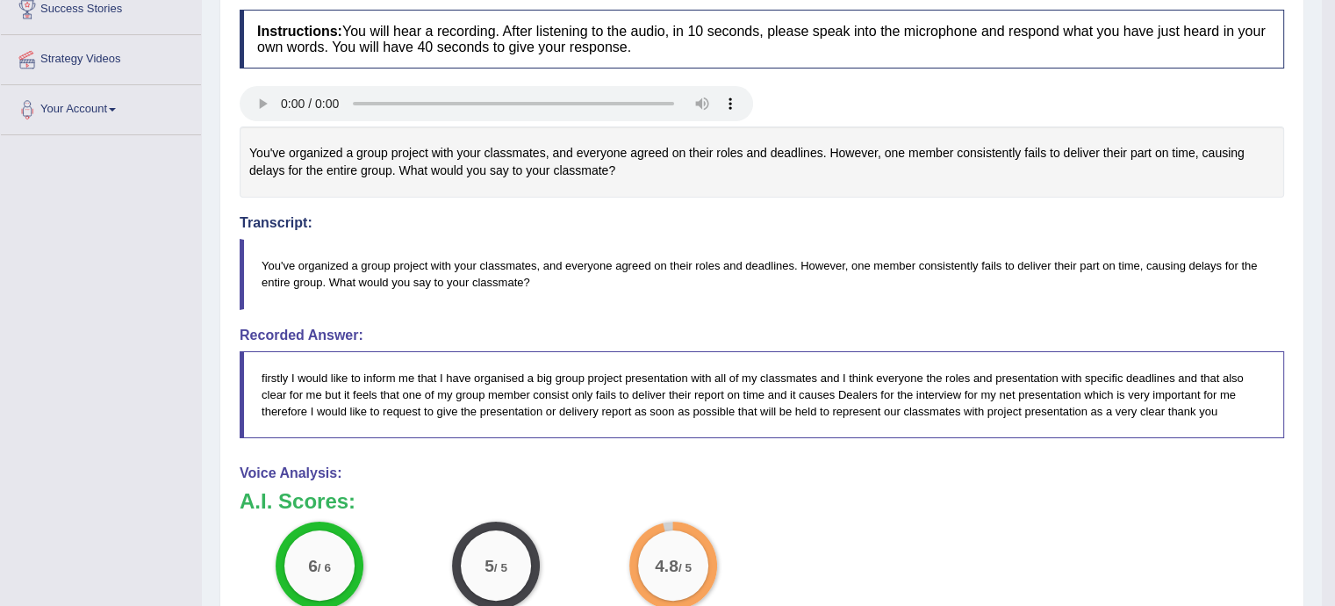
scroll to position [307, 0]
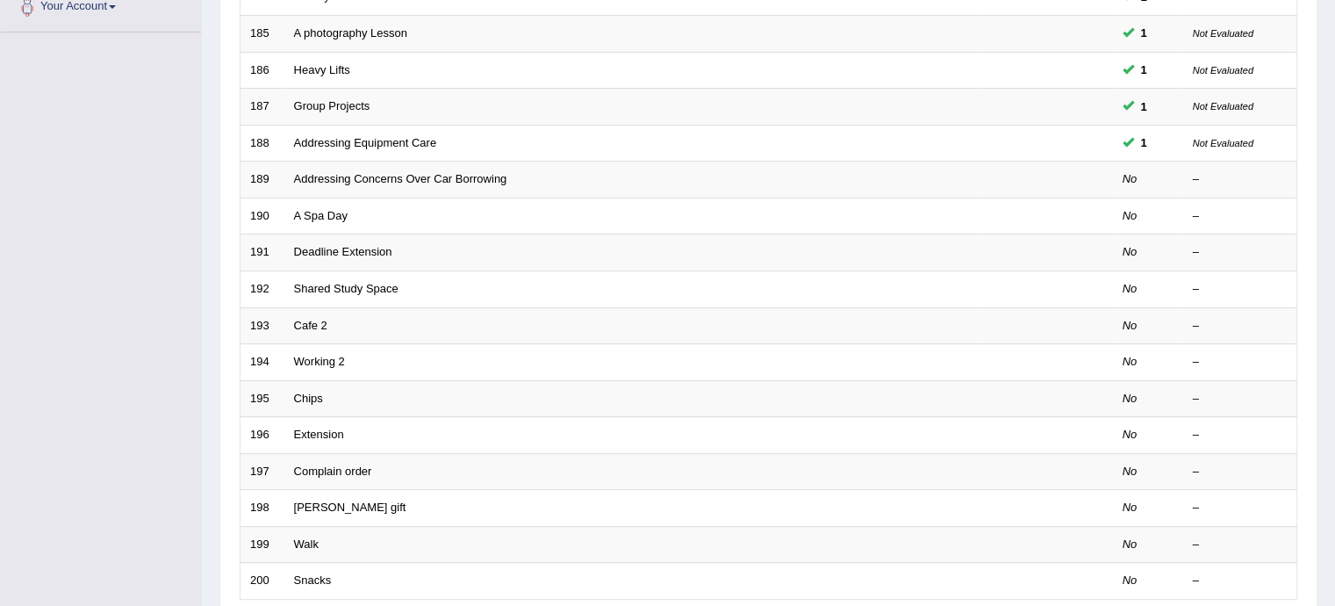
scroll to position [522, 0]
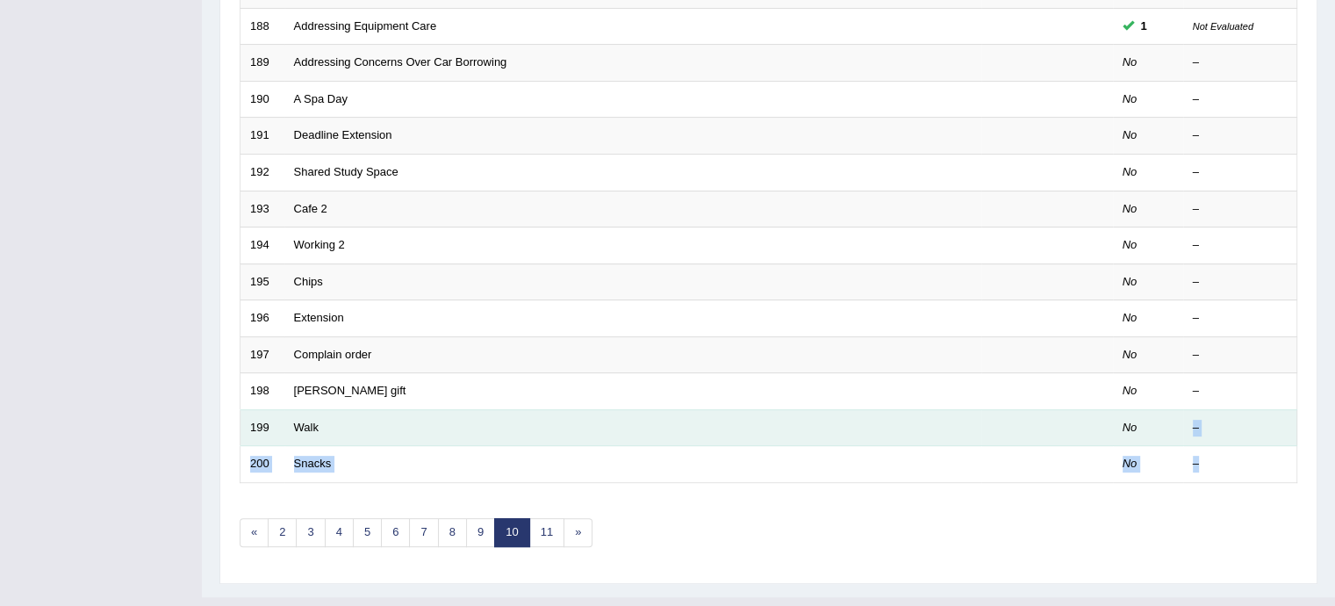
drag, startPoint x: 1156, startPoint y: 566, endPoint x: 1166, endPoint y: 412, distance: 154.8
click at [1166, 412] on tbody "181 A Delayed Project 1 Not Evaluated 182 A Cleanup 1 Not Evaluated 183 A Hikin…" at bounding box center [769, 117] width 1057 height 731
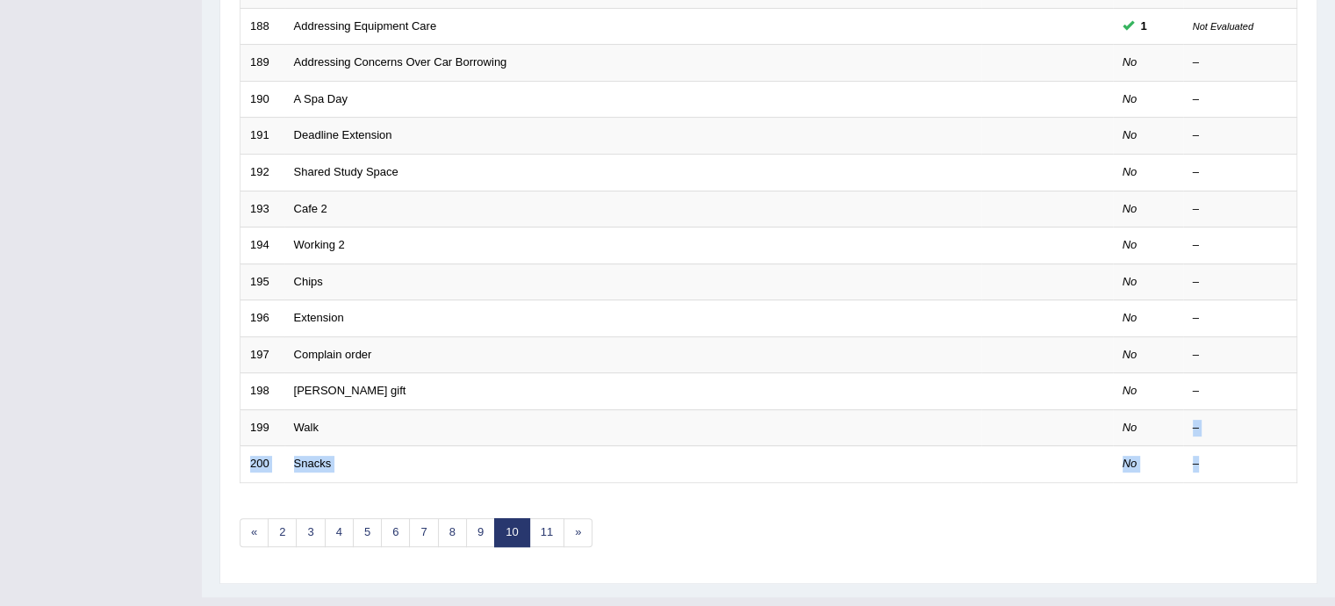
scroll to position [0, 0]
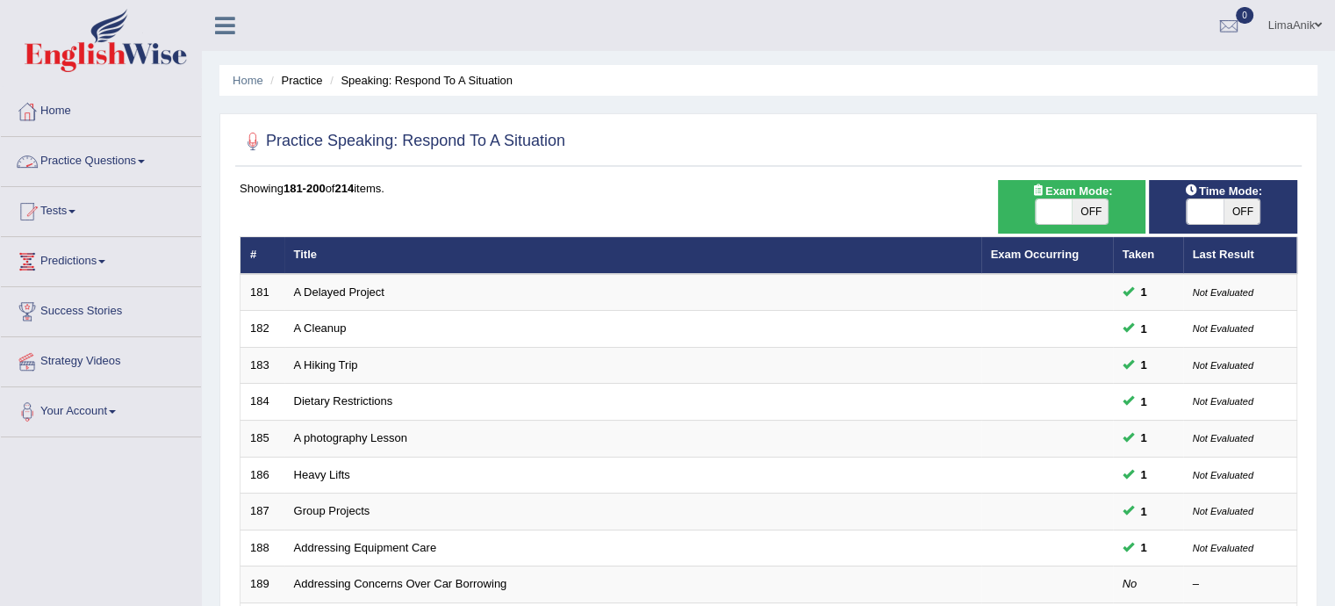
click at [108, 151] on link "Practice Questions" at bounding box center [101, 159] width 200 height 44
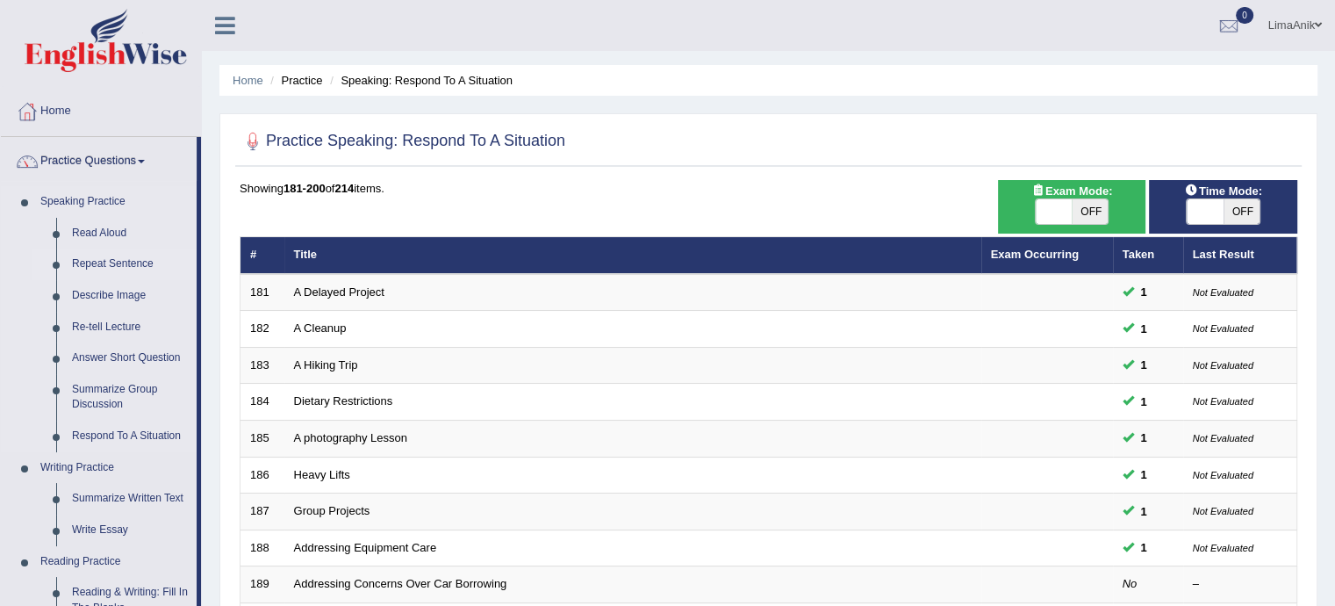
click at [119, 261] on link "Repeat Sentence" at bounding box center [130, 264] width 133 height 32
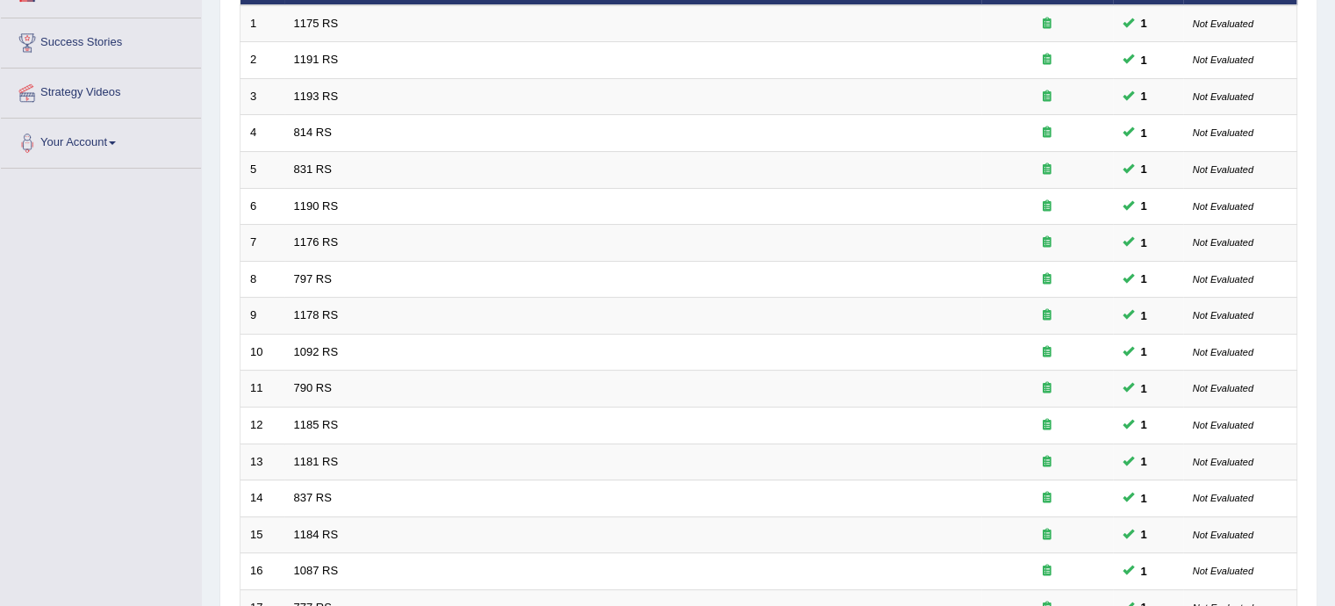
scroll to position [524, 0]
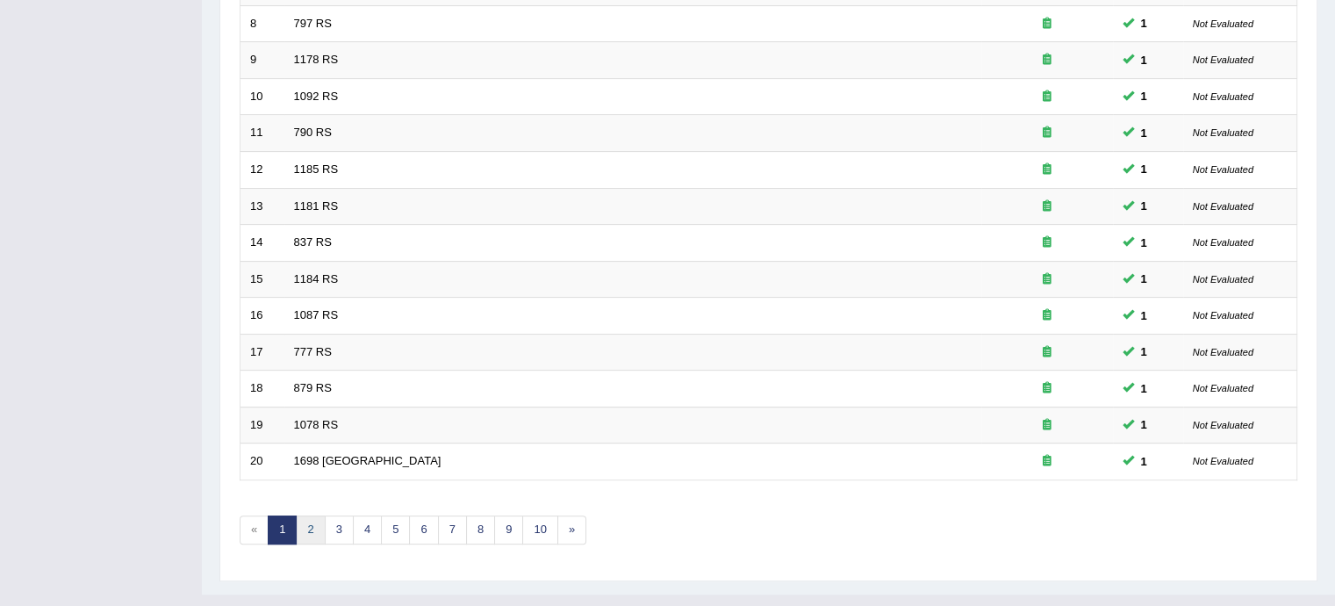
click at [300, 524] on link "2" at bounding box center [310, 529] width 29 height 29
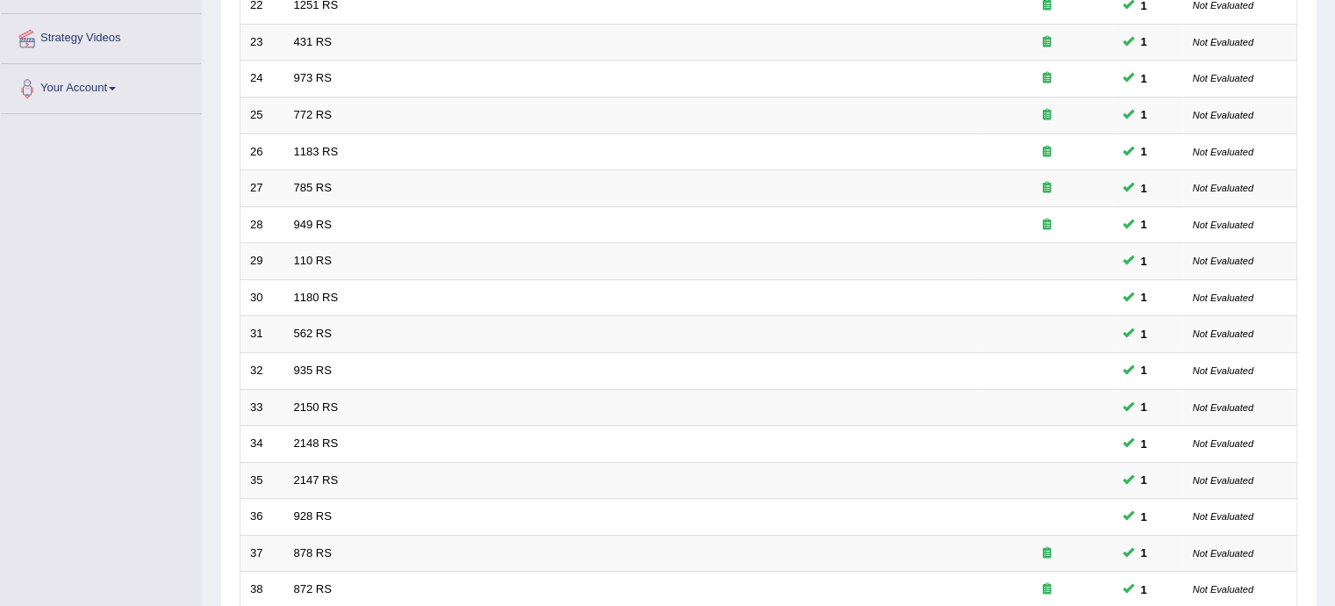
scroll to position [551, 0]
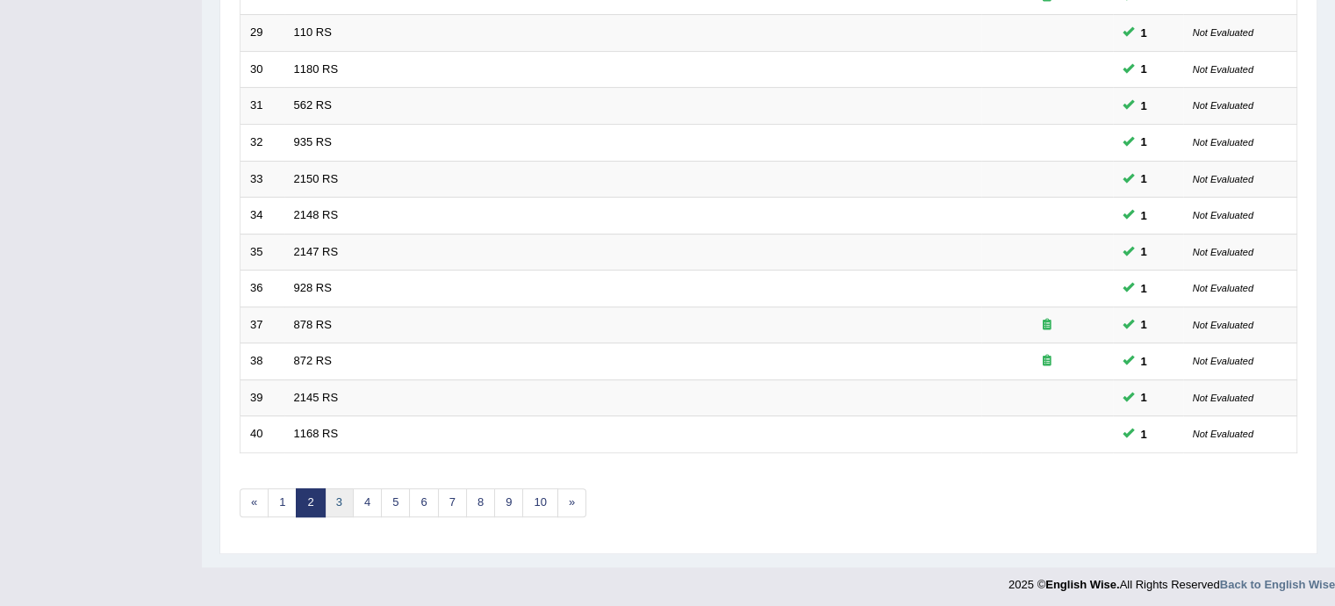
click at [326, 503] on link "3" at bounding box center [339, 502] width 29 height 29
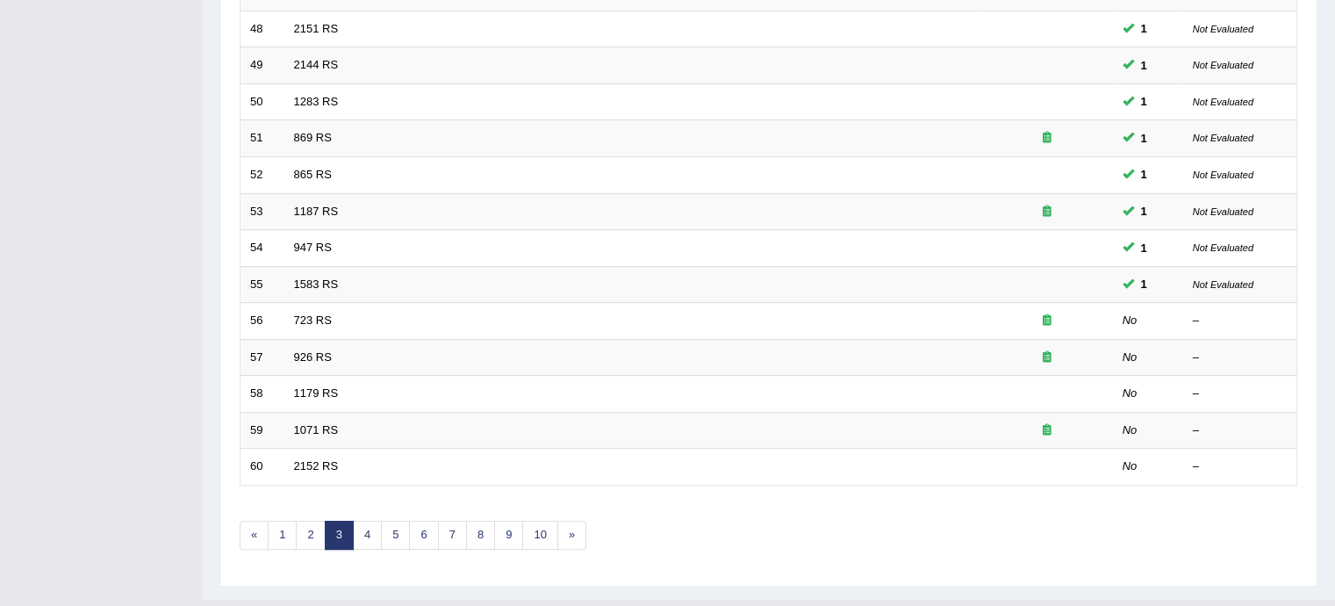
scroll to position [551, 0]
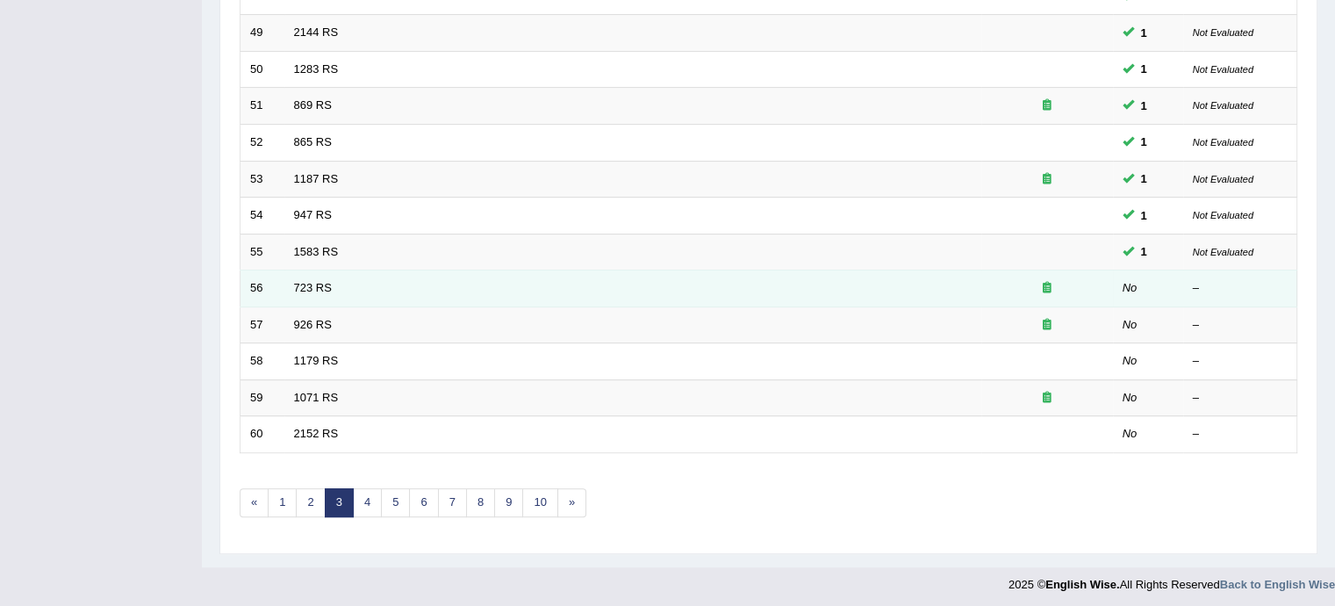
click at [326, 296] on td "723 RS" at bounding box center [632, 288] width 697 height 37
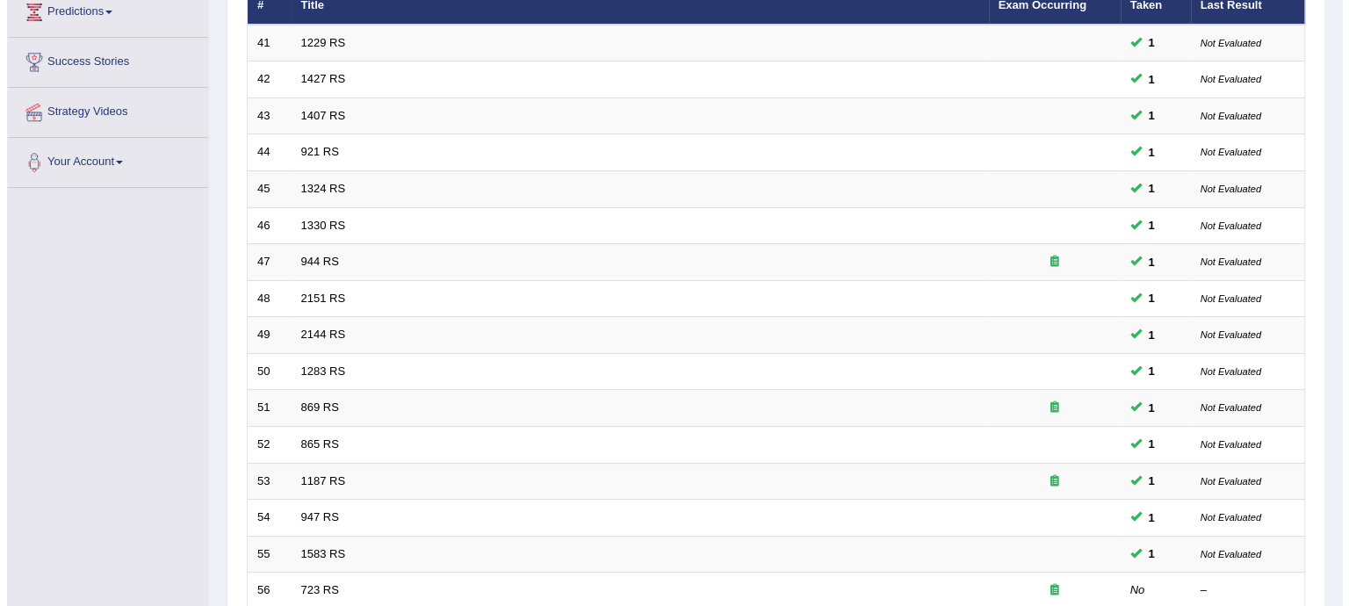
scroll to position [0, 0]
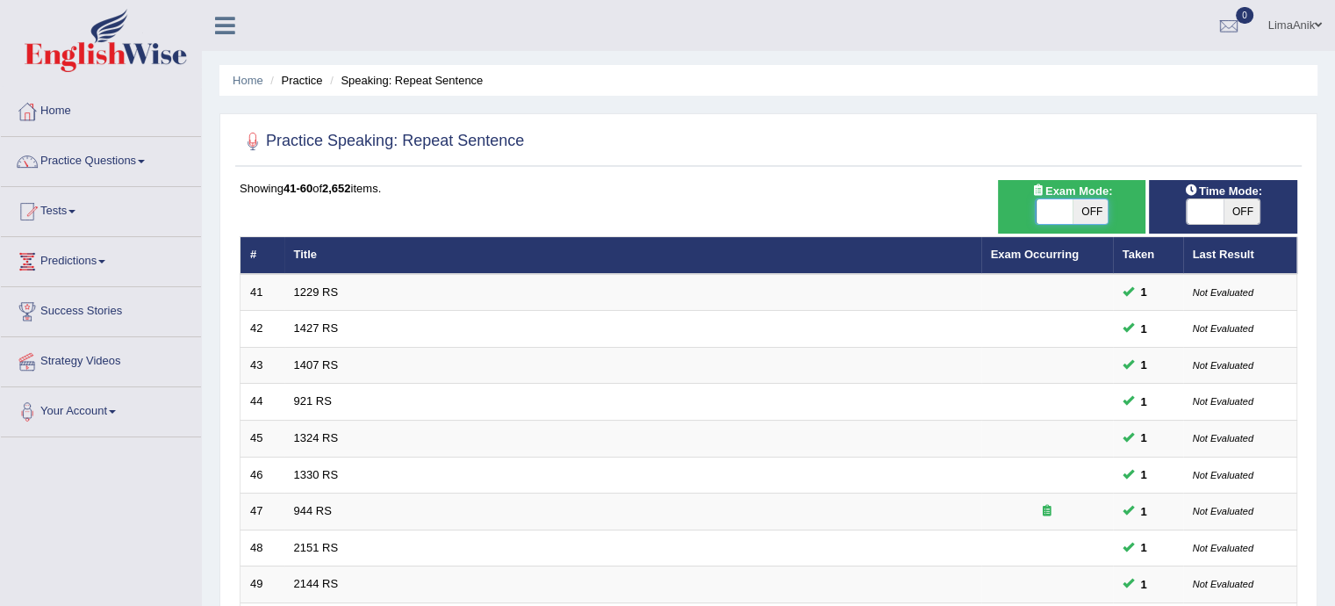
click at [1043, 203] on span at bounding box center [1054, 211] width 37 height 25
click at [1085, 212] on span "OFF" at bounding box center [1090, 211] width 37 height 25
checkbox input "true"
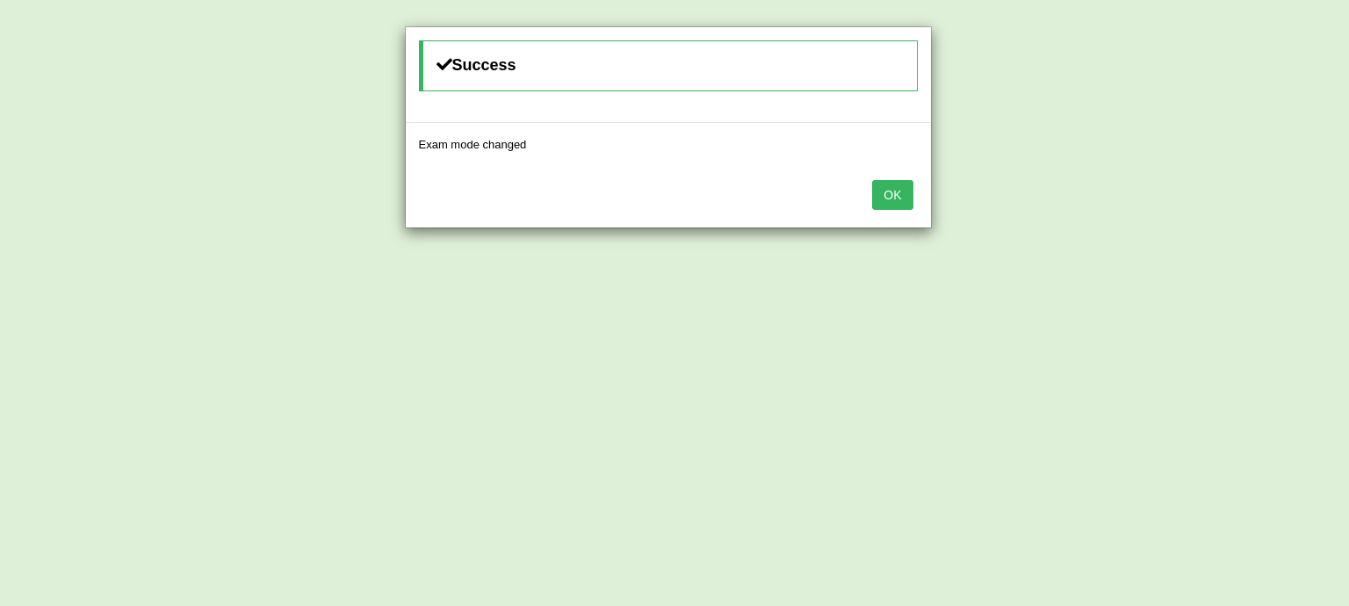
click at [891, 187] on button "OK" at bounding box center [892, 195] width 40 height 30
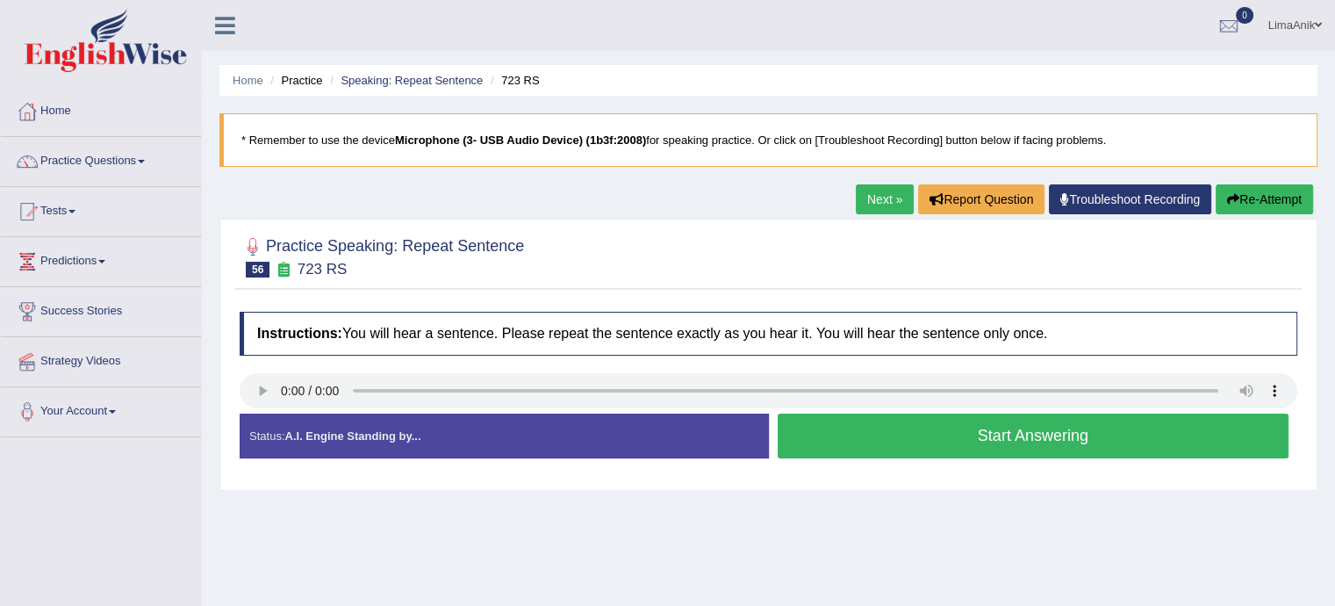
click at [973, 446] on button "Start Answering" at bounding box center [1034, 436] width 512 height 45
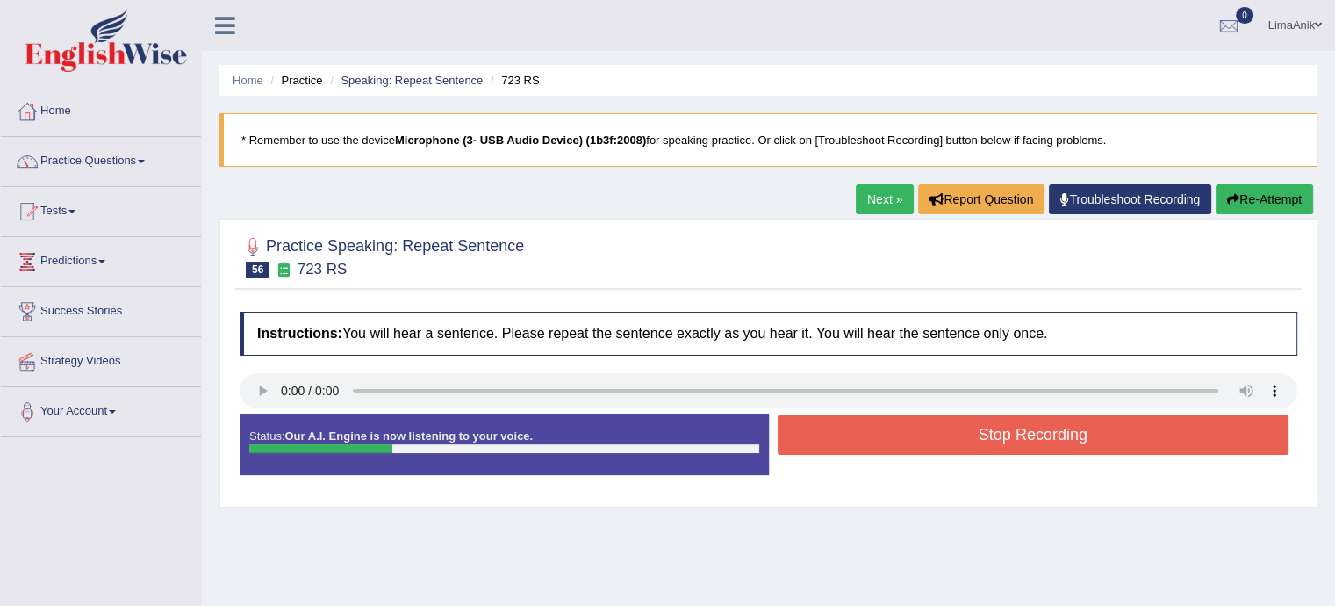
click at [973, 446] on button "Stop Recording" at bounding box center [1034, 434] width 512 height 40
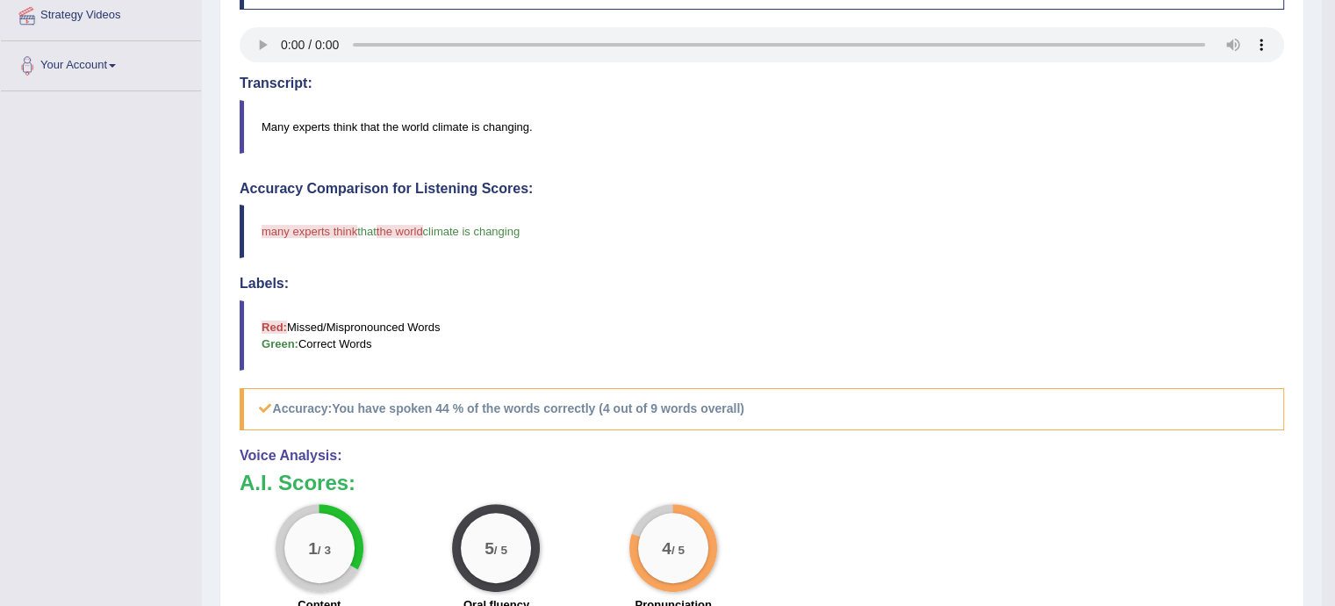
scroll to position [2, 0]
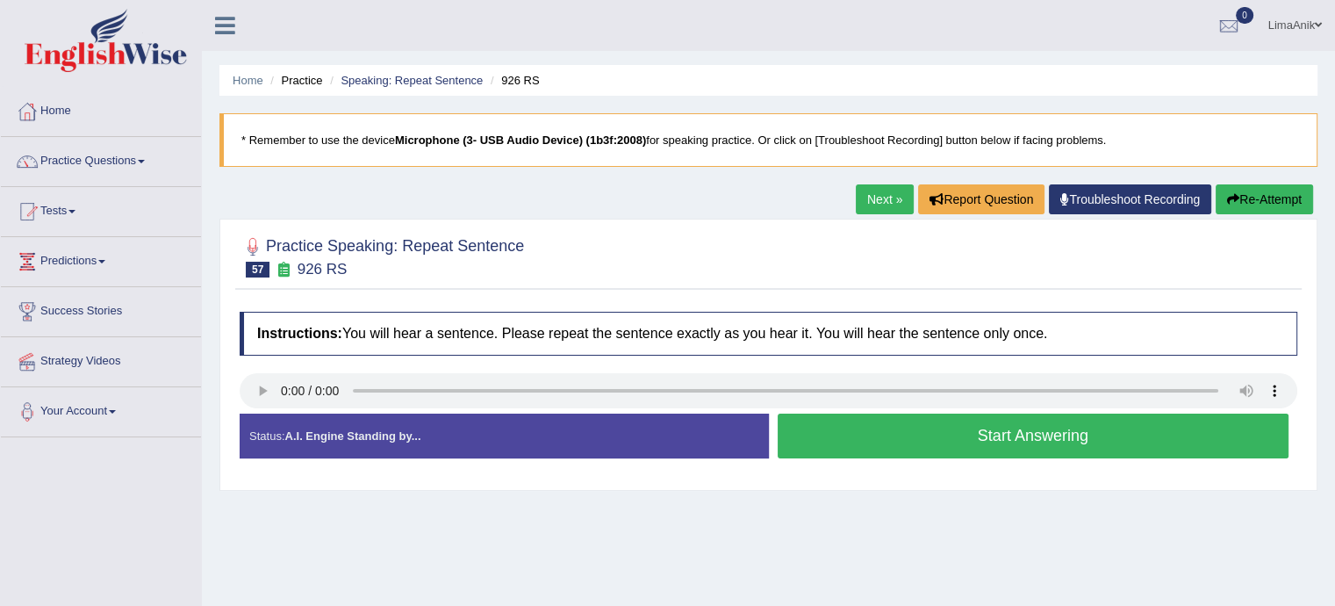
click at [848, 436] on button "Start Answering" at bounding box center [1034, 436] width 512 height 45
click at [945, 453] on button "Start Answering" at bounding box center [1034, 436] width 512 height 45
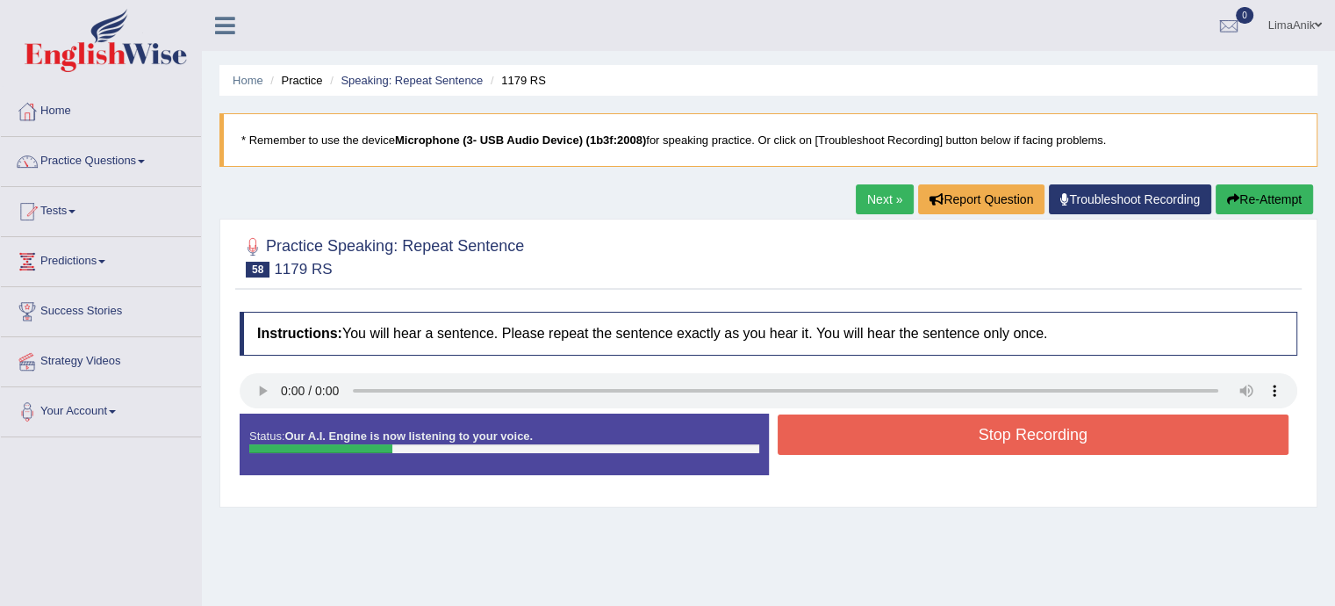
click at [945, 453] on button "Stop Recording" at bounding box center [1034, 434] width 512 height 40
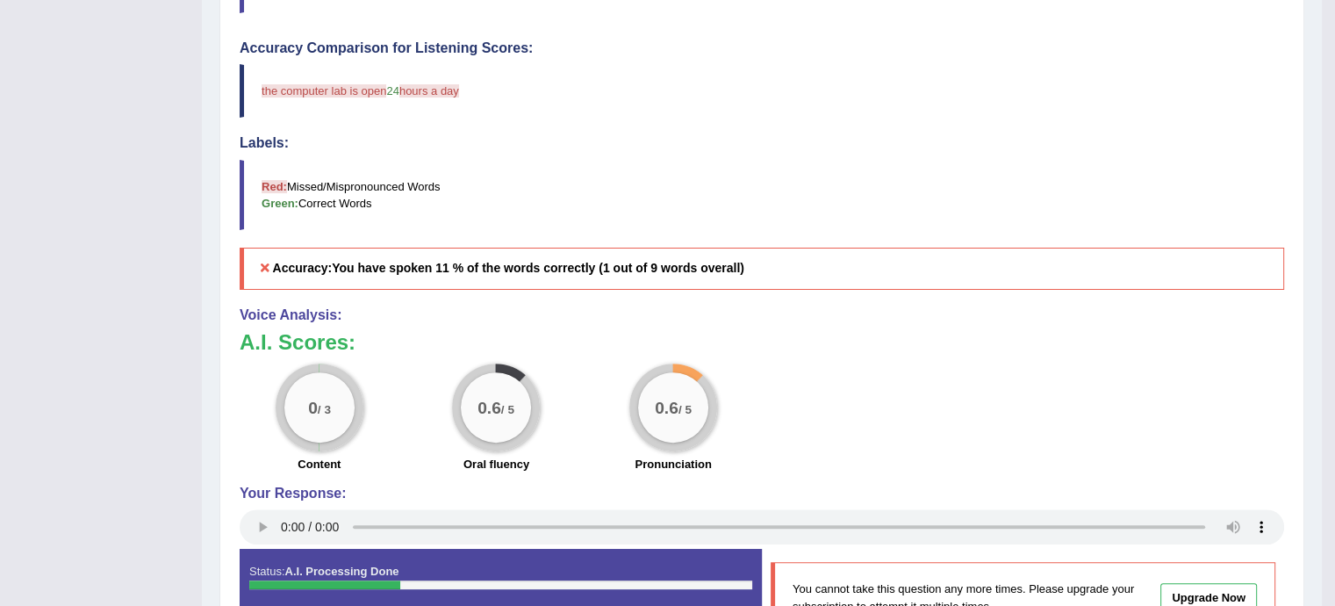
scroll to position [74, 0]
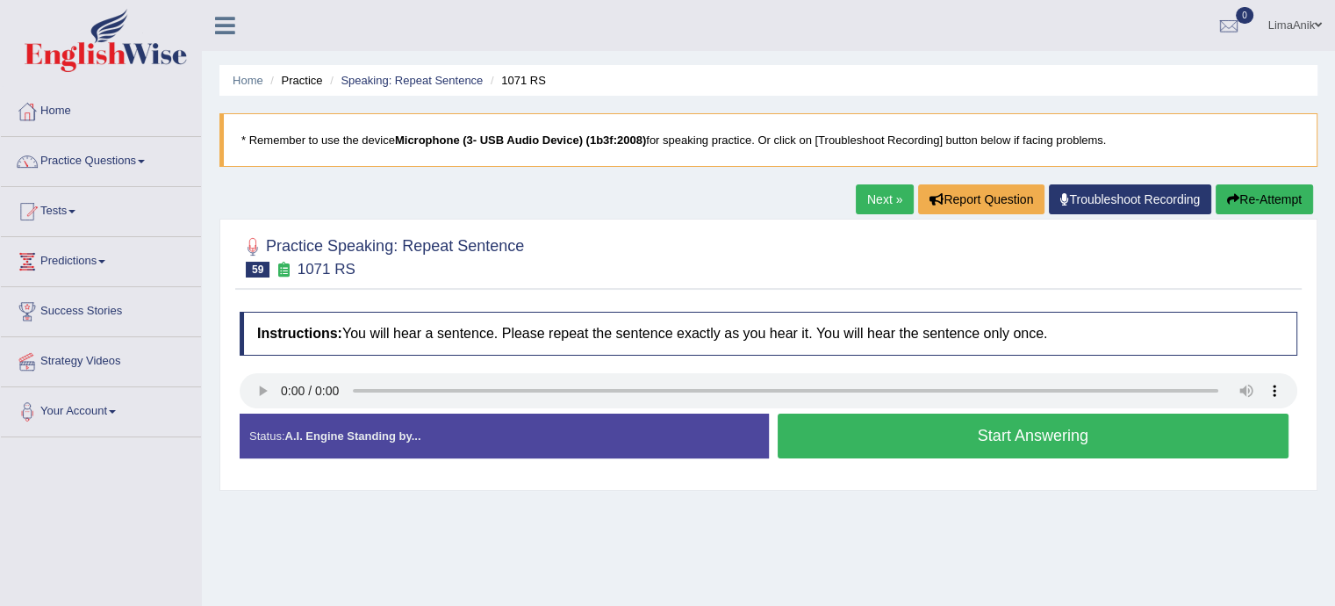
click at [940, 421] on button "Start Answering" at bounding box center [1034, 436] width 512 height 45
click at [882, 421] on button "Start Answering" at bounding box center [1034, 436] width 512 height 45
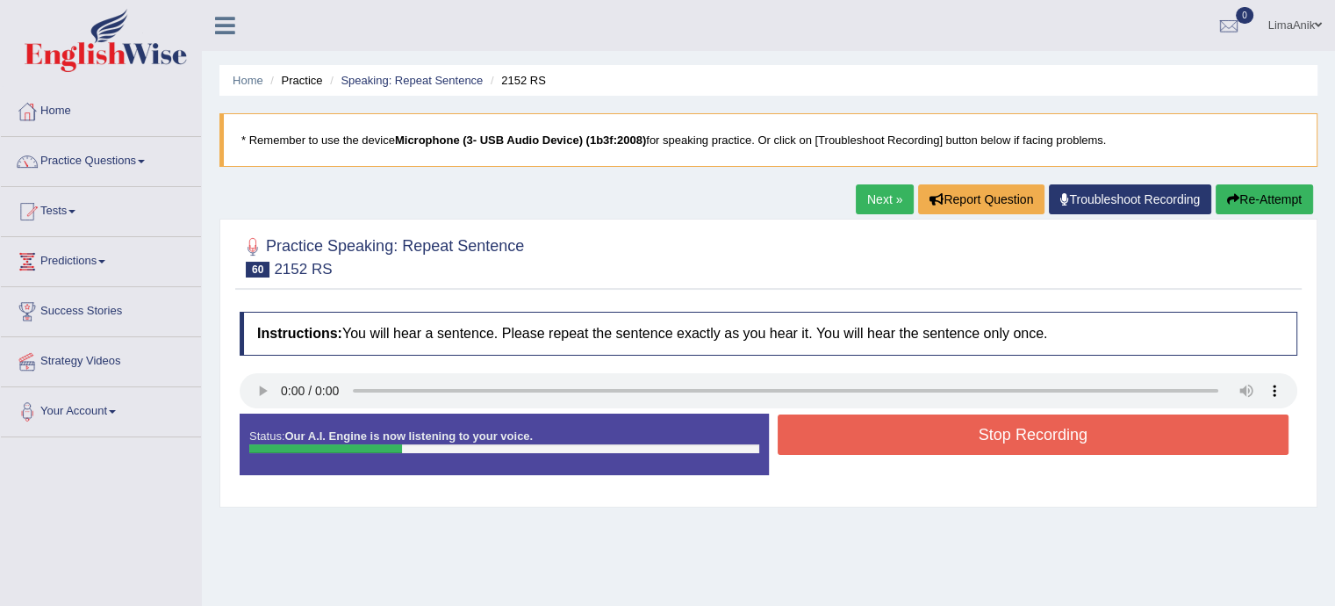
click at [882, 421] on button "Stop Recording" at bounding box center [1034, 434] width 512 height 40
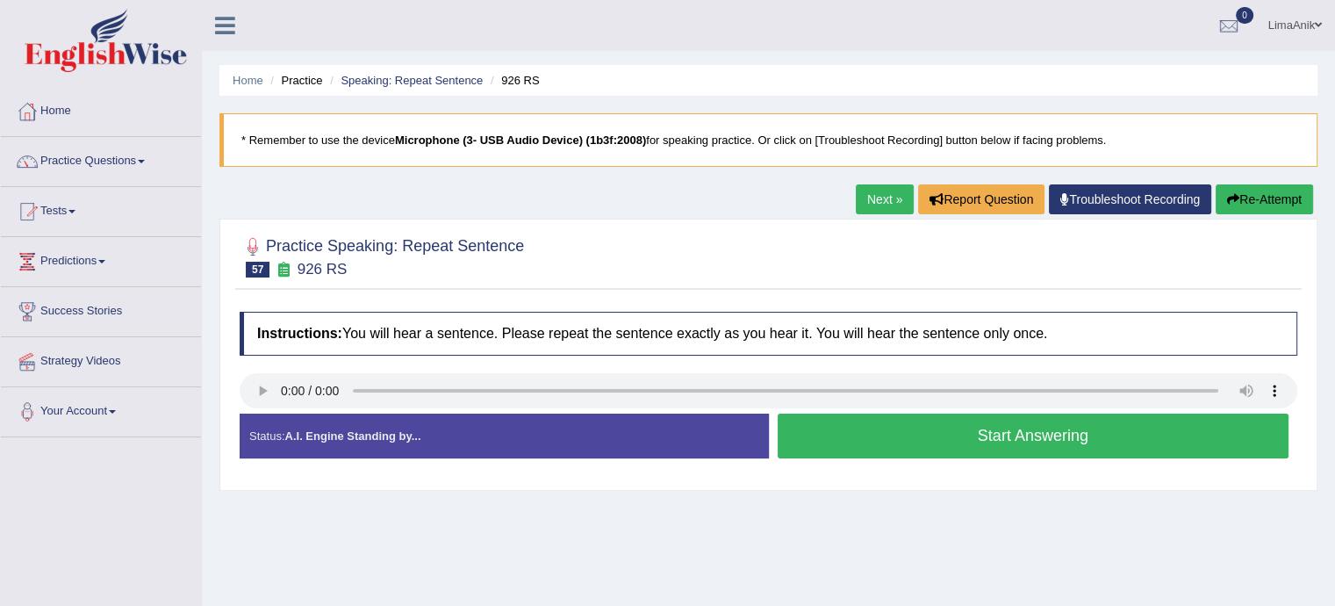
click at [898, 423] on button "Start Answering" at bounding box center [1034, 436] width 512 height 45
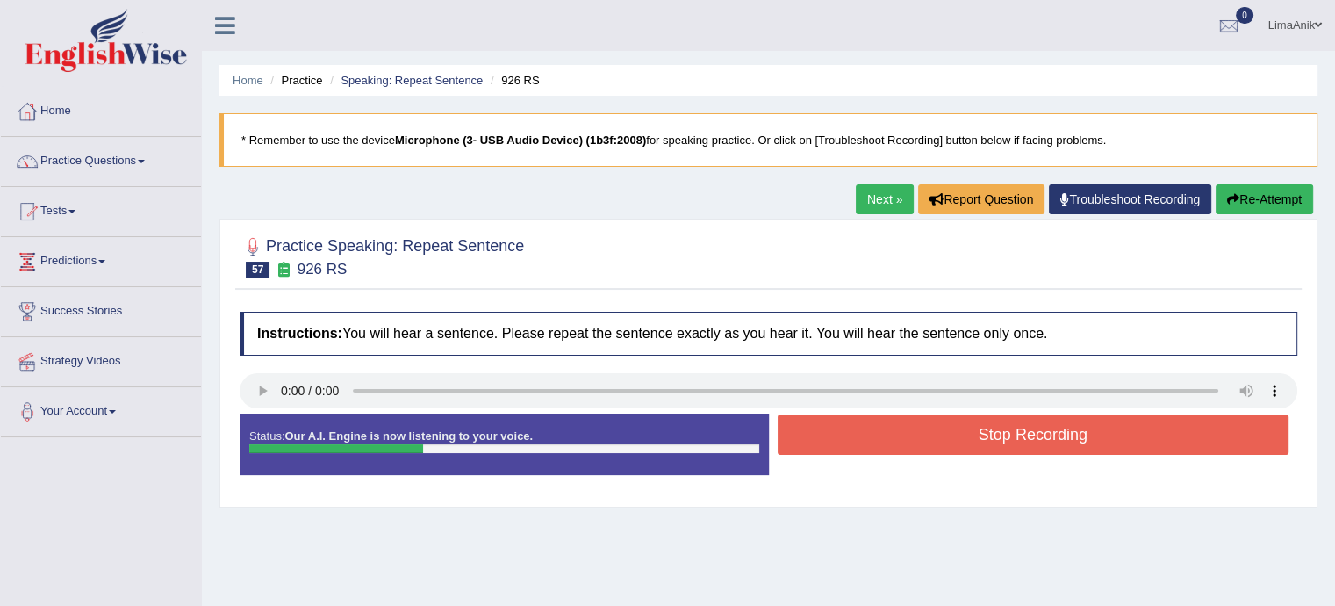
click at [898, 423] on button "Stop Recording" at bounding box center [1034, 434] width 512 height 40
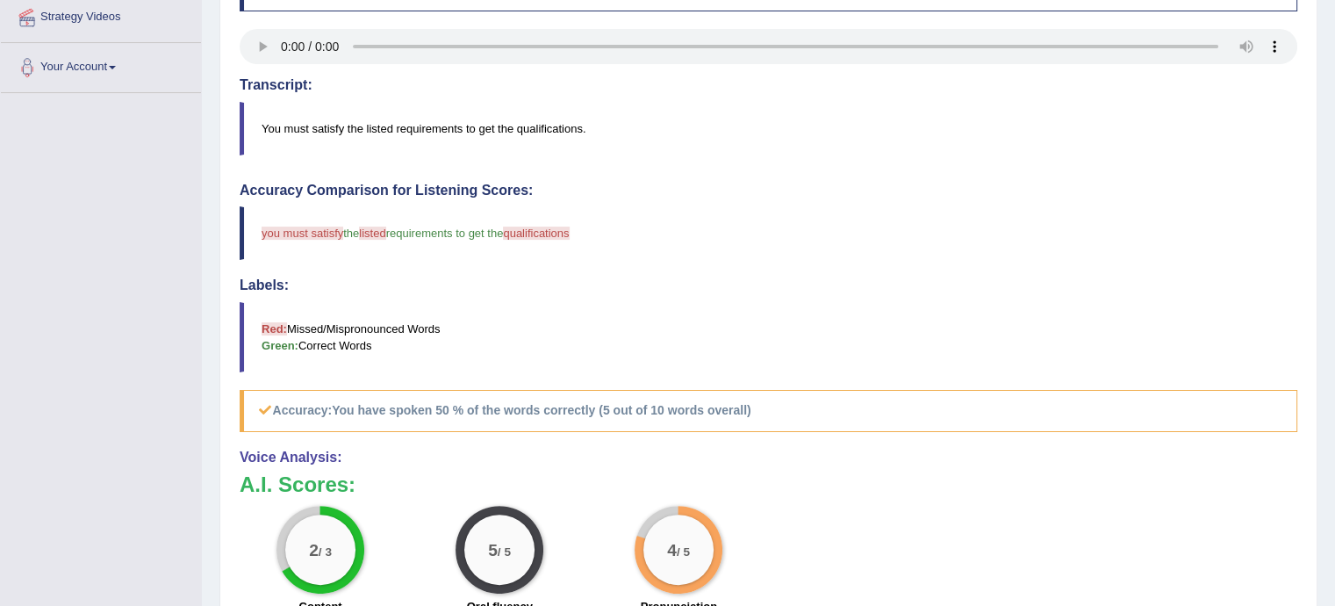
scroll to position [356, 0]
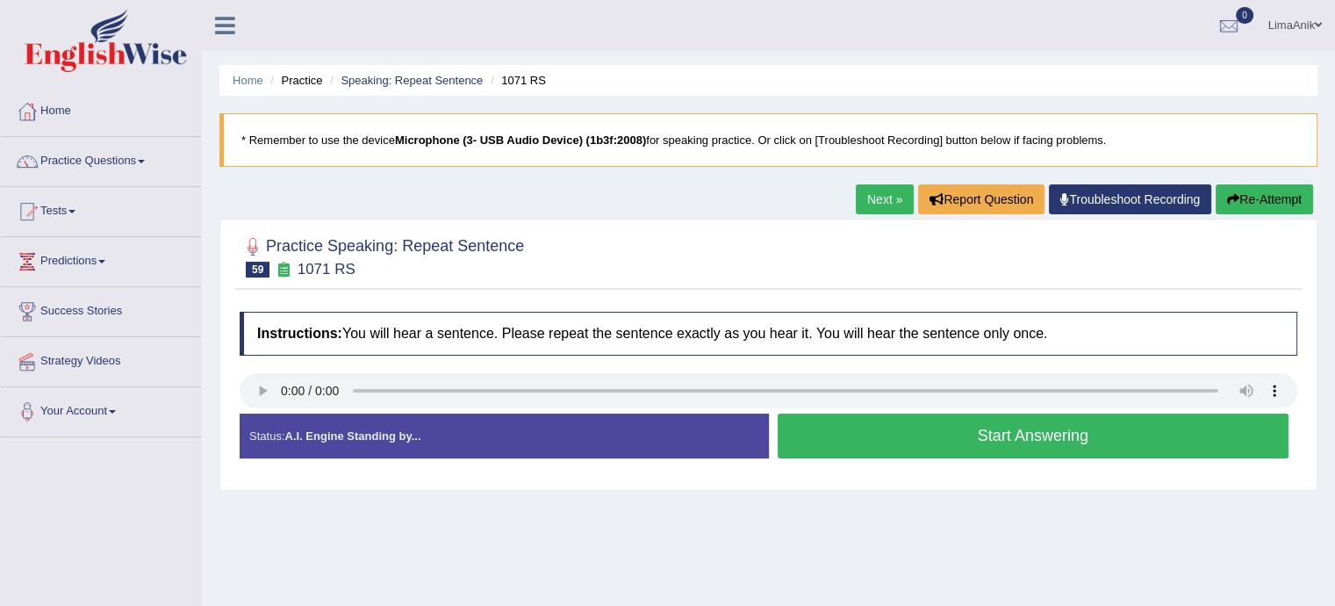
click at [853, 443] on button "Start Answering" at bounding box center [1034, 436] width 512 height 45
click at [853, 417] on button "Start Answering" at bounding box center [1034, 436] width 512 height 45
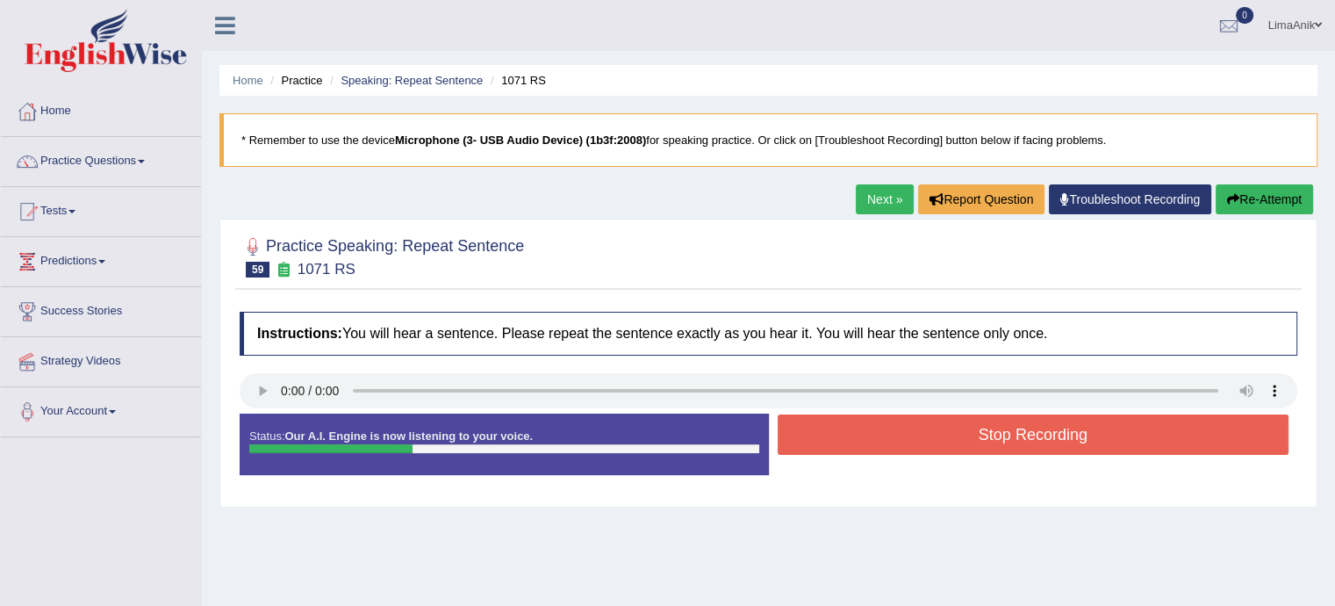
click at [853, 417] on button "Stop Recording" at bounding box center [1034, 434] width 512 height 40
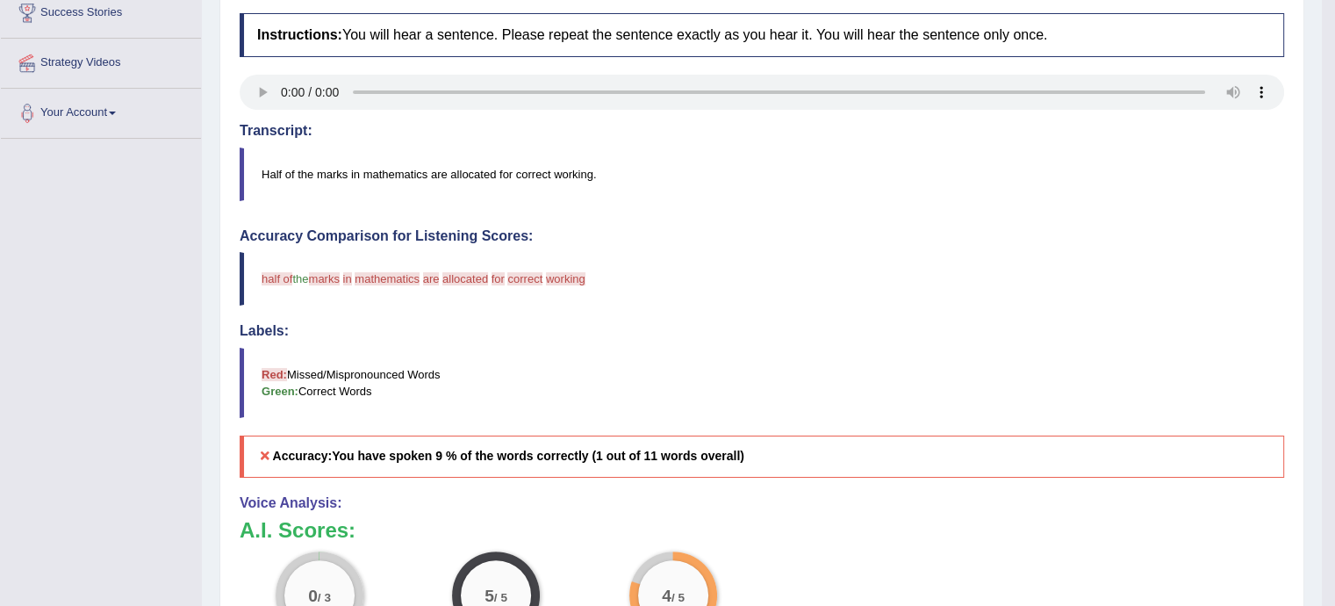
scroll to position [309, 0]
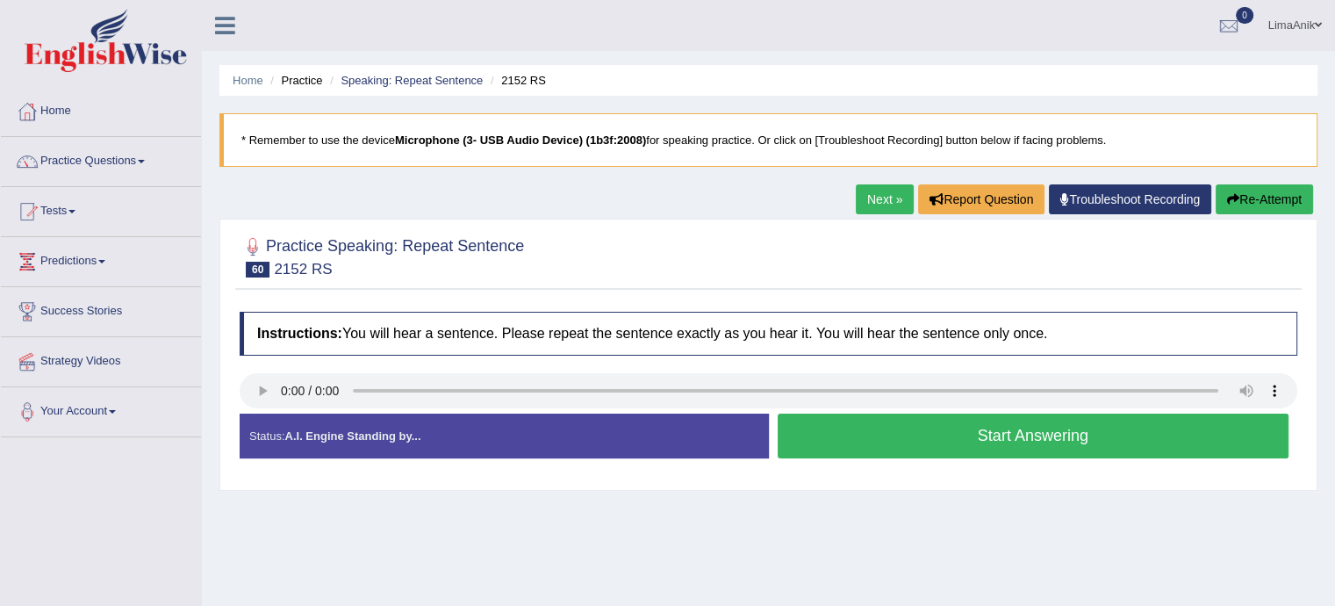
click at [860, 424] on button "Start Answering" at bounding box center [1034, 436] width 512 height 45
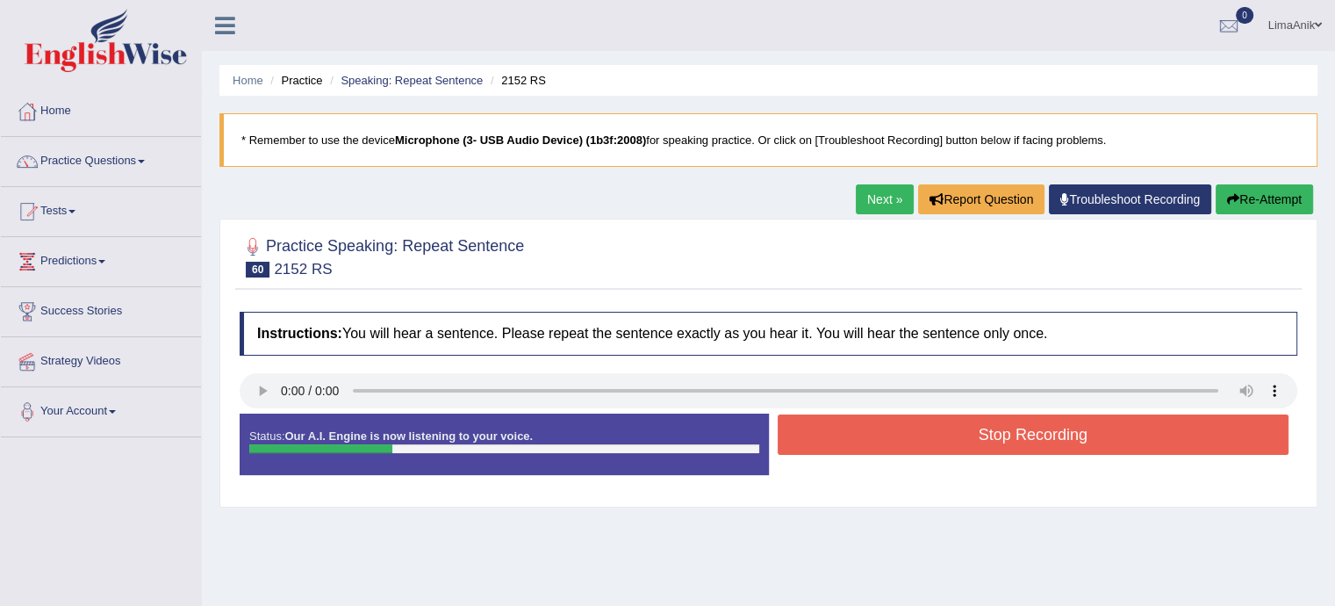
click at [860, 424] on button "Stop Recording" at bounding box center [1034, 434] width 512 height 40
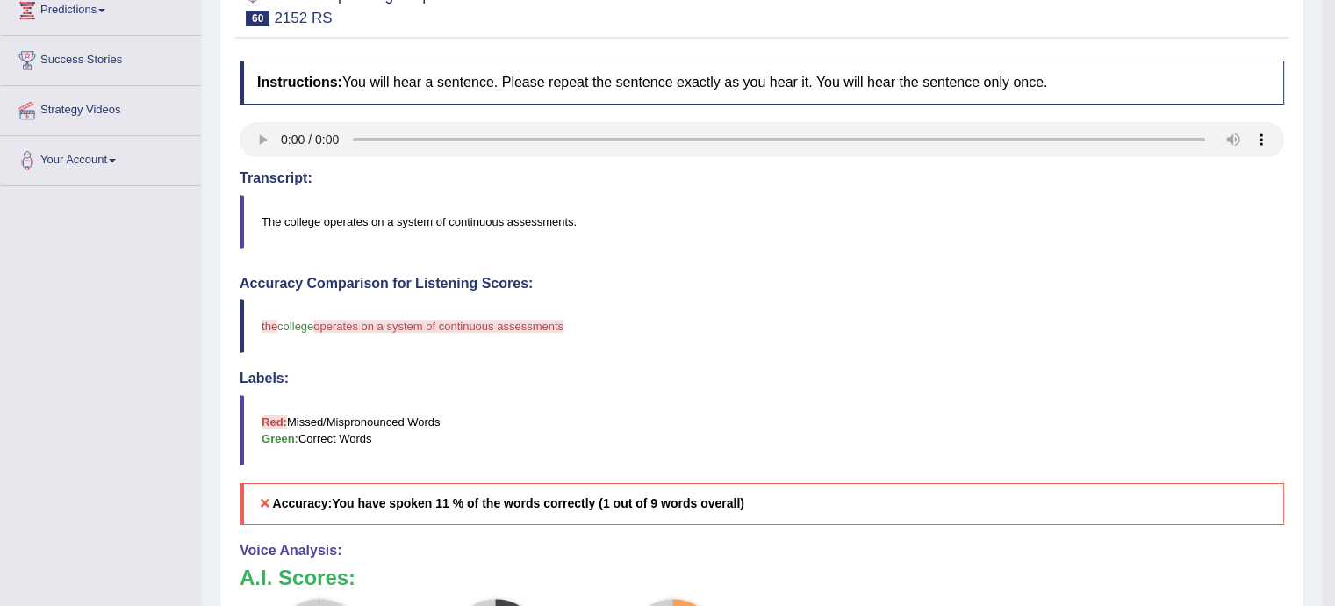
scroll to position [404, 0]
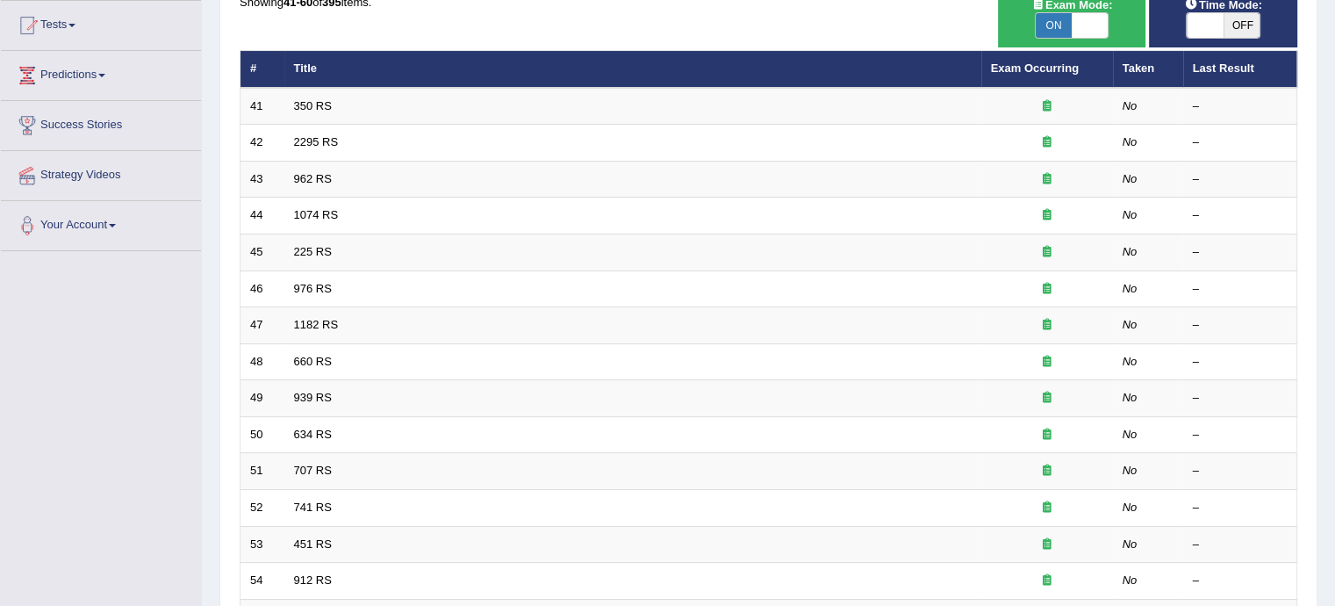
scroll to position [96, 0]
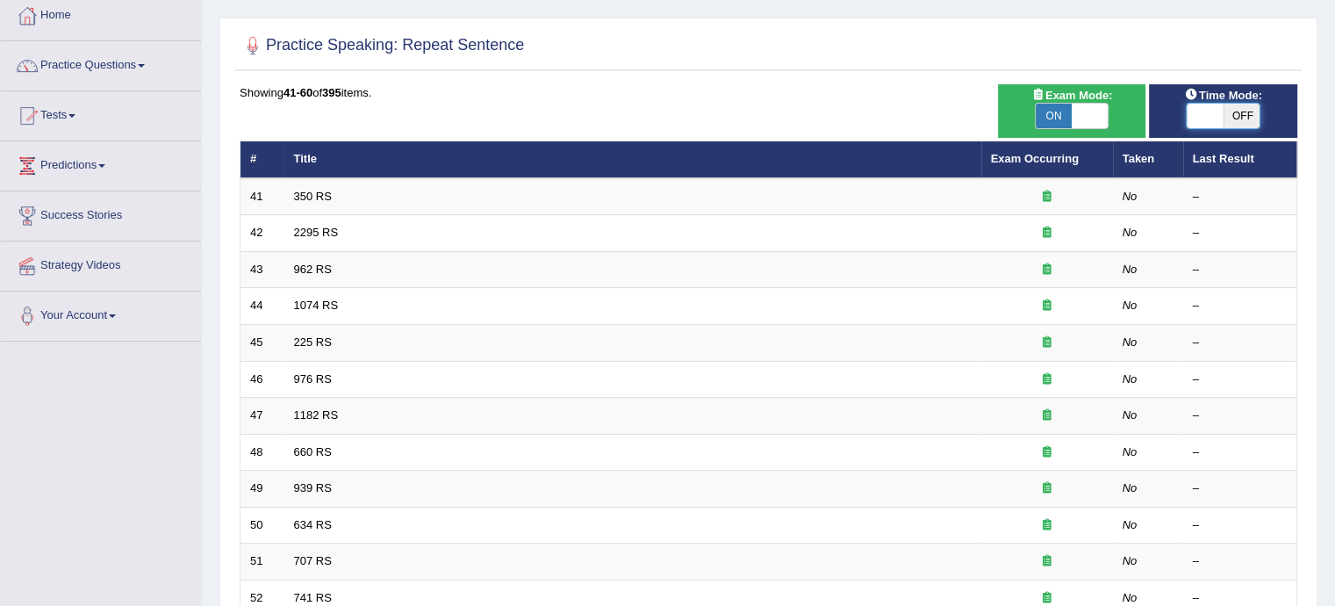
click at [1190, 121] on span at bounding box center [1205, 116] width 37 height 25
checkbox input "true"
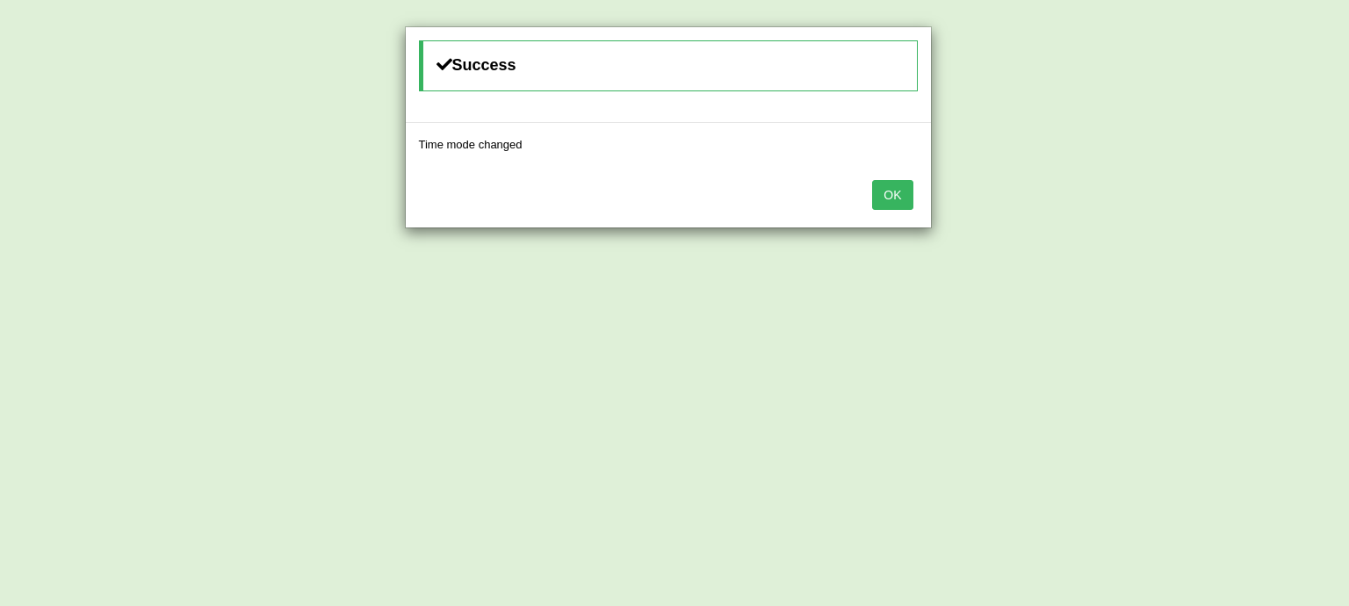
click at [897, 191] on button "OK" at bounding box center [892, 195] width 40 height 30
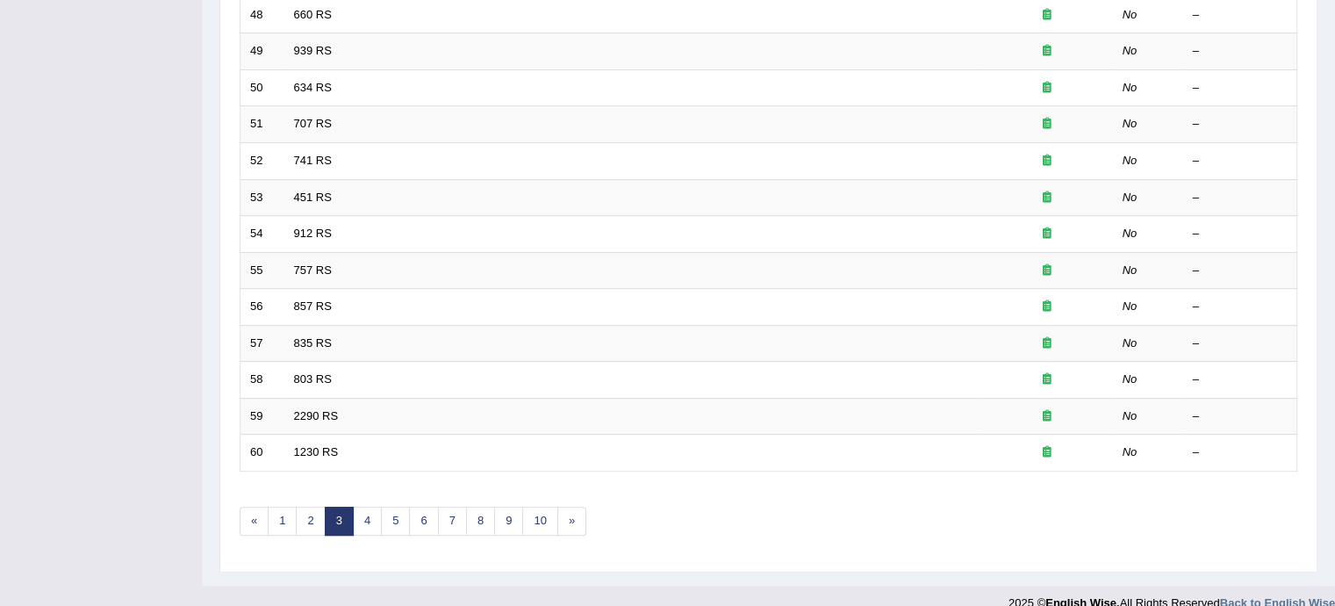
scroll to position [551, 0]
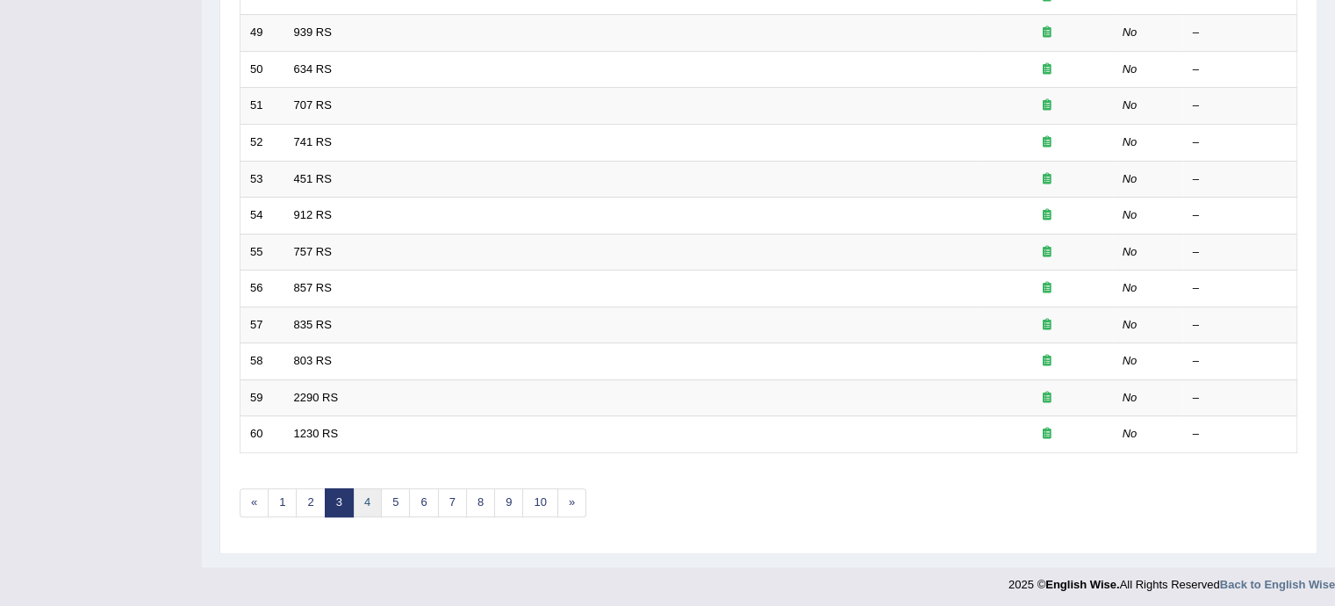
click at [358, 502] on link "4" at bounding box center [367, 502] width 29 height 29
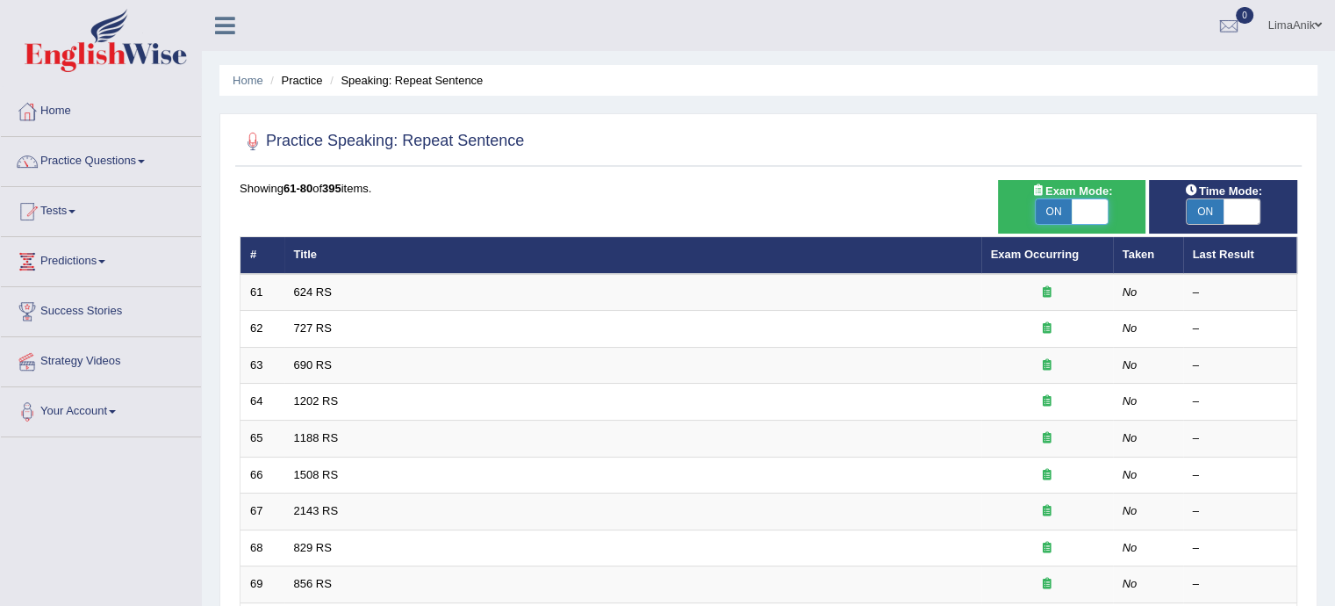
click at [1096, 213] on span at bounding box center [1090, 211] width 37 height 25
checkbox input "false"
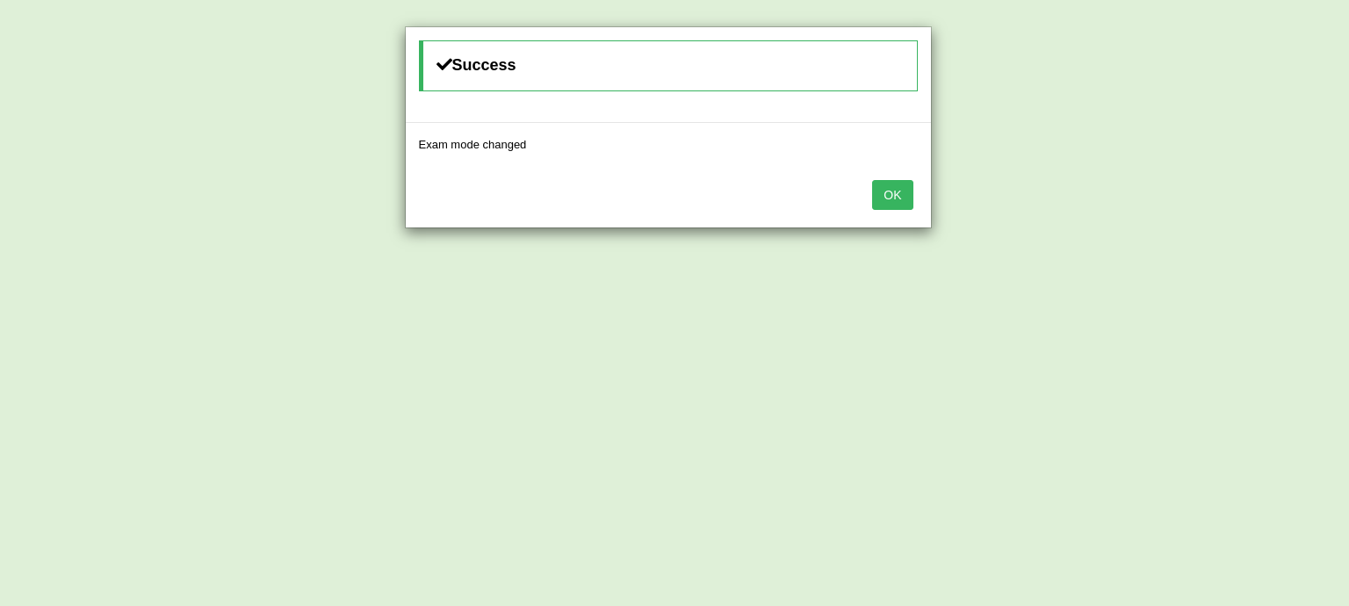
click at [898, 199] on button "OK" at bounding box center [892, 195] width 40 height 30
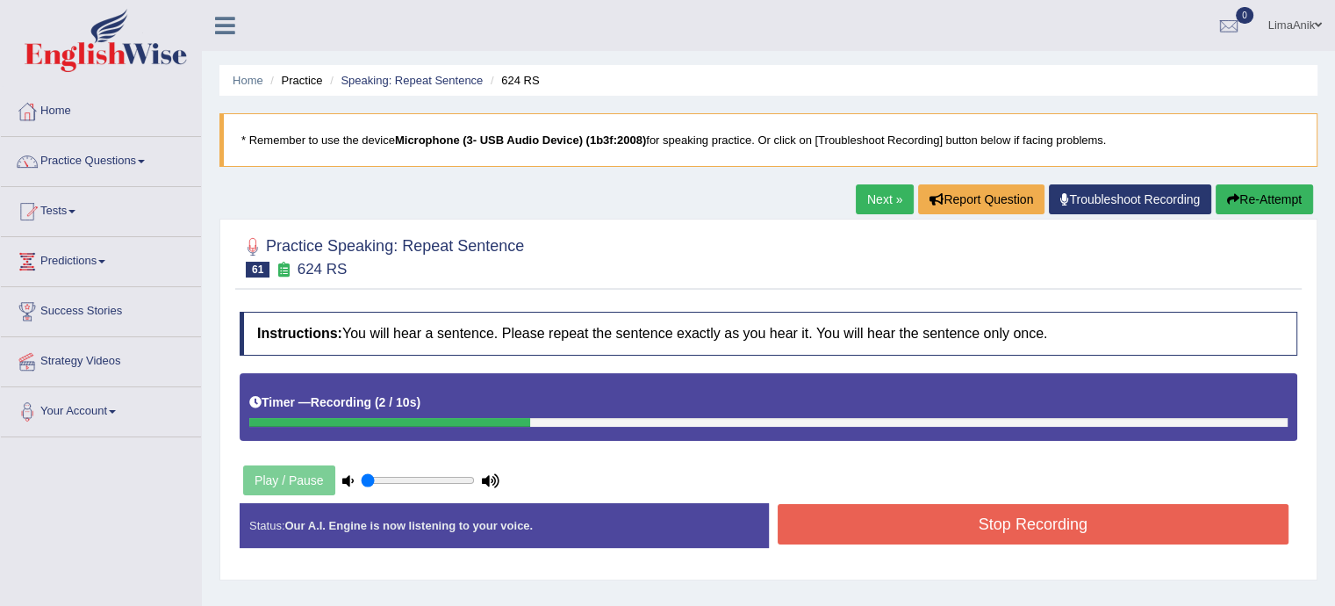
click at [299, 475] on div "Play / Pause" at bounding box center [371, 480] width 263 height 44
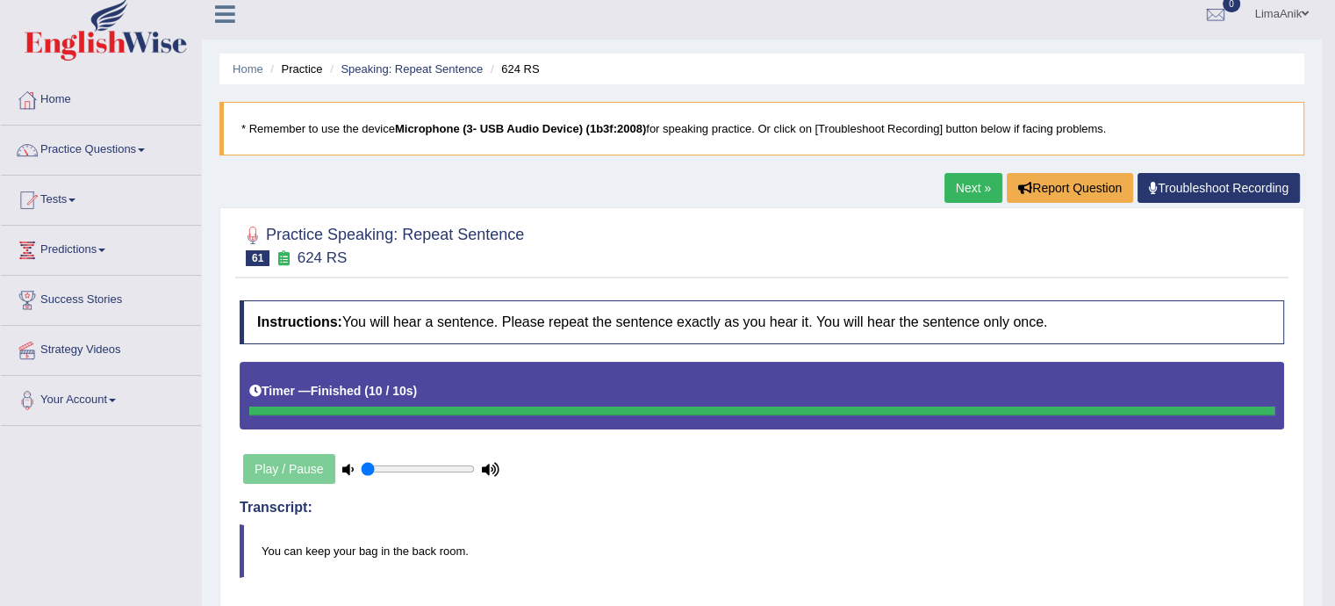
scroll to position [140, 0]
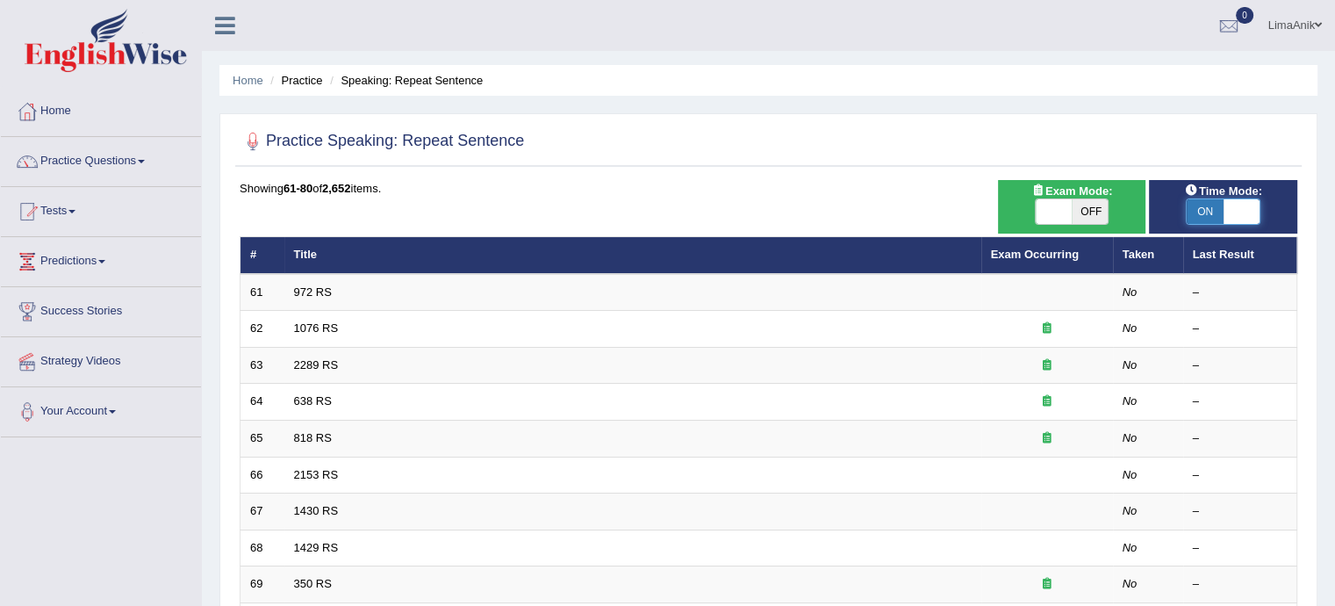
click at [1252, 204] on span at bounding box center [1242, 211] width 37 height 25
checkbox input "false"
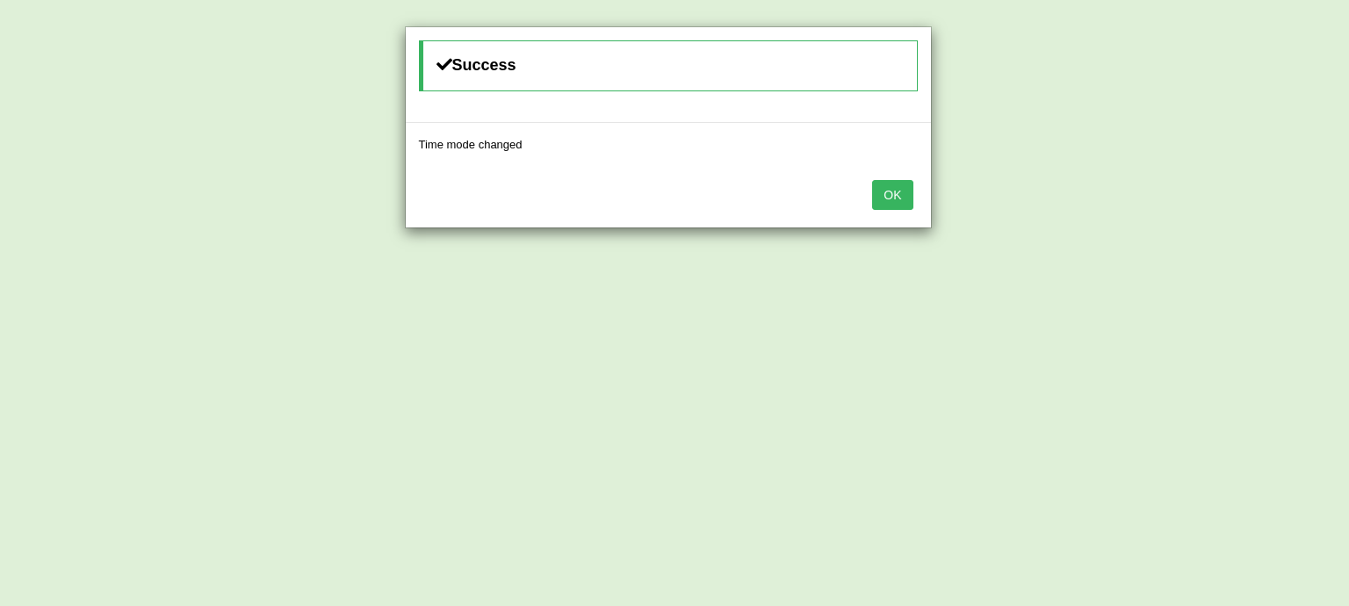
click at [888, 200] on button "OK" at bounding box center [892, 195] width 40 height 30
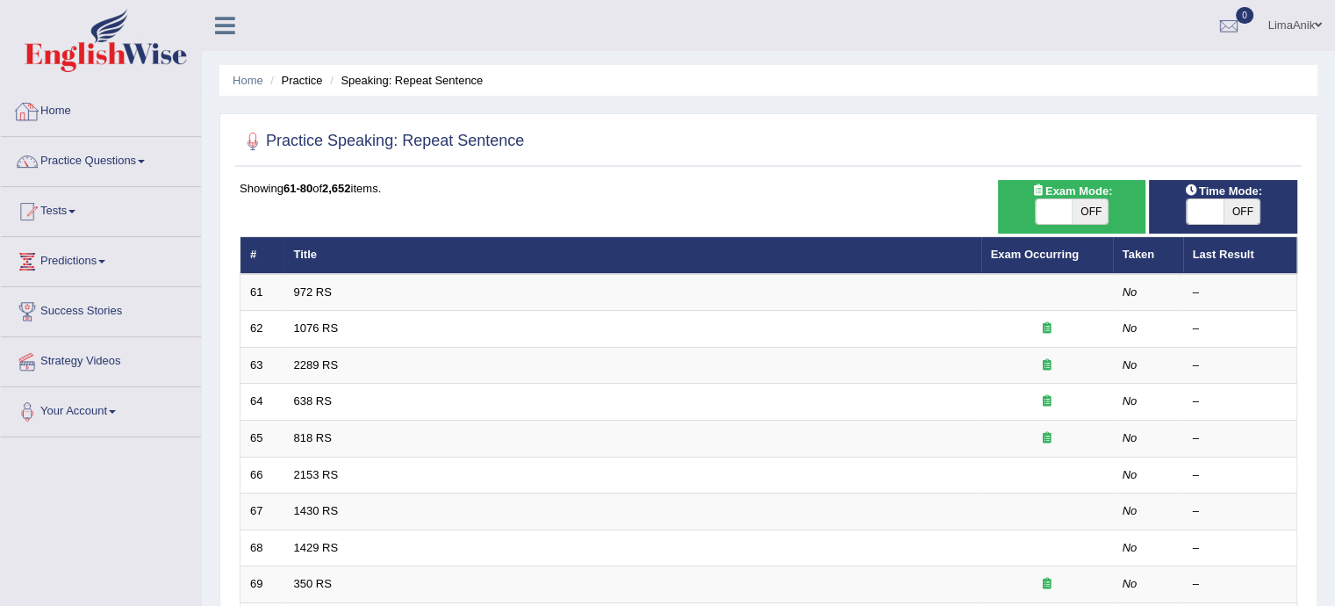
click at [54, 116] on link "Home" at bounding box center [101, 109] width 200 height 44
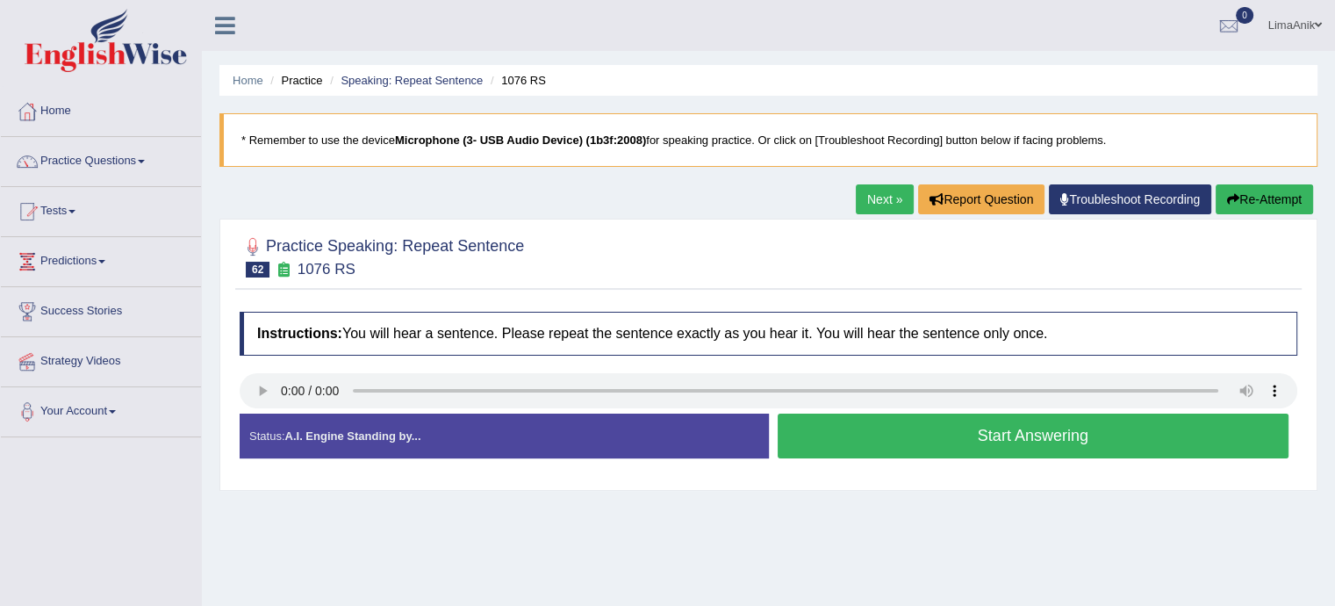
click at [923, 432] on button "Start Answering" at bounding box center [1034, 436] width 512 height 45
click at [889, 426] on button "Start Answering" at bounding box center [1034, 436] width 512 height 45
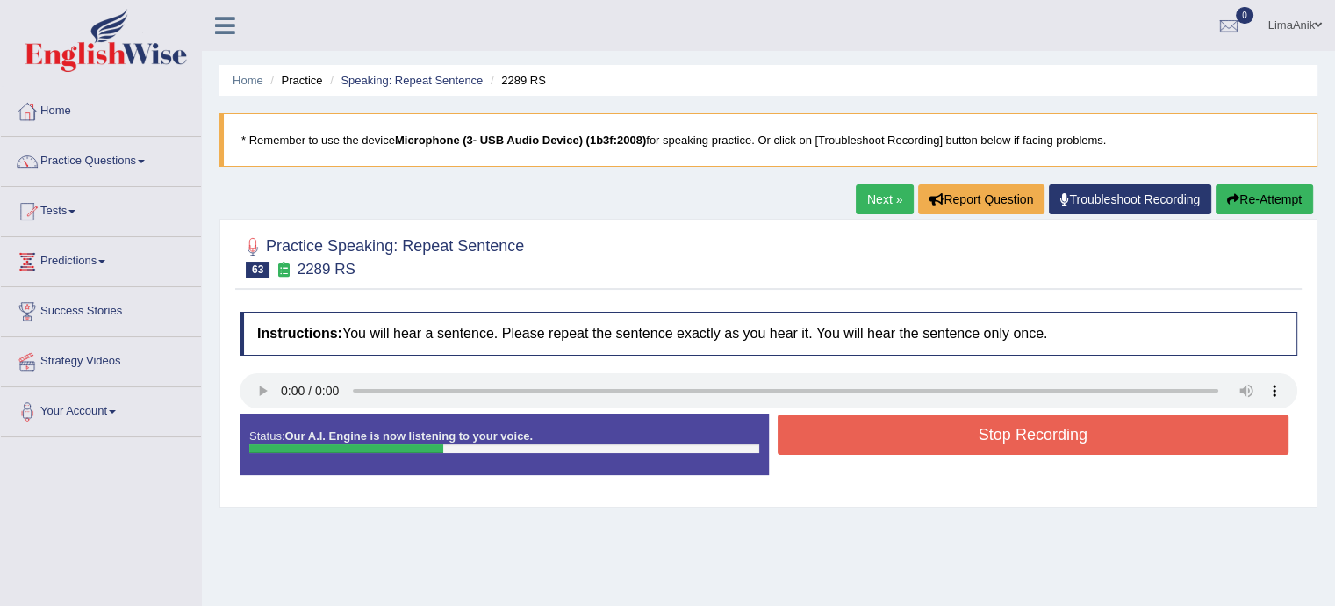
click at [889, 426] on button "Stop Recording" at bounding box center [1034, 434] width 512 height 40
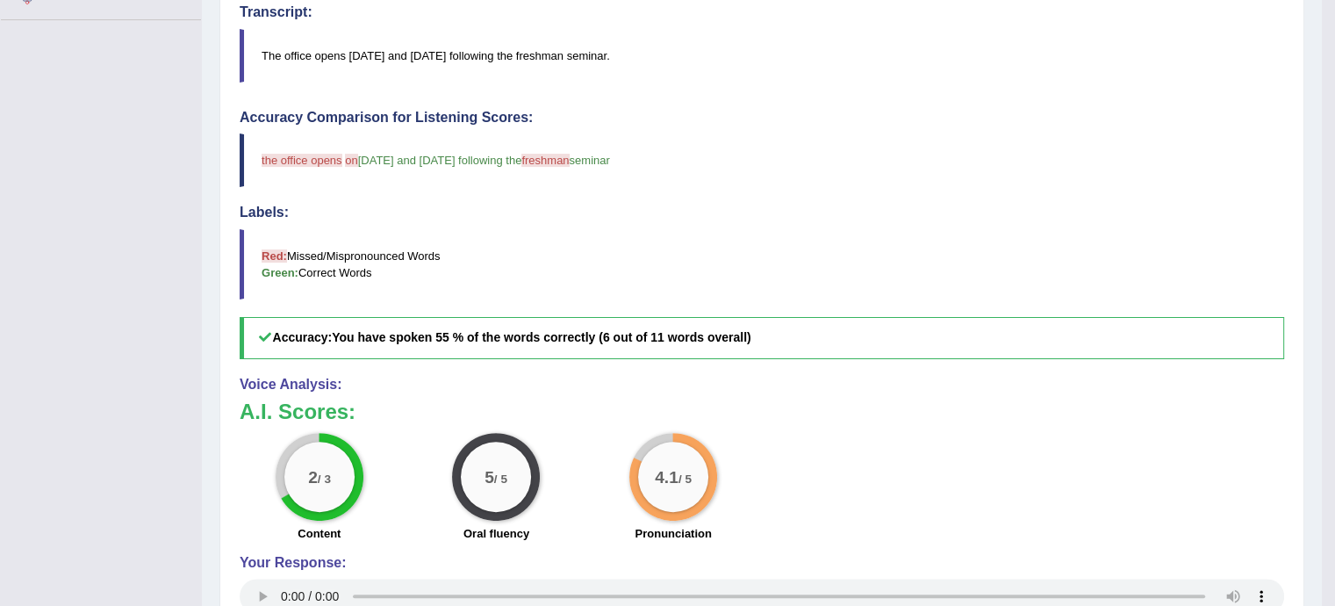
scroll to position [446, 0]
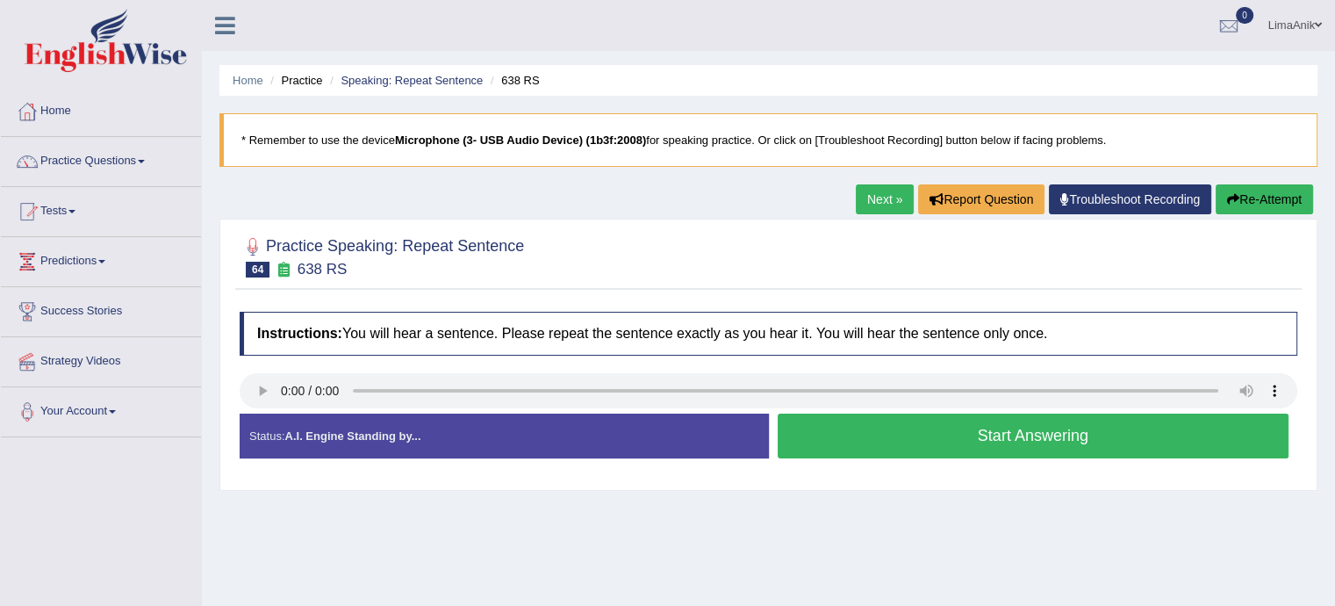
click at [994, 424] on button "Start Answering" at bounding box center [1034, 436] width 512 height 45
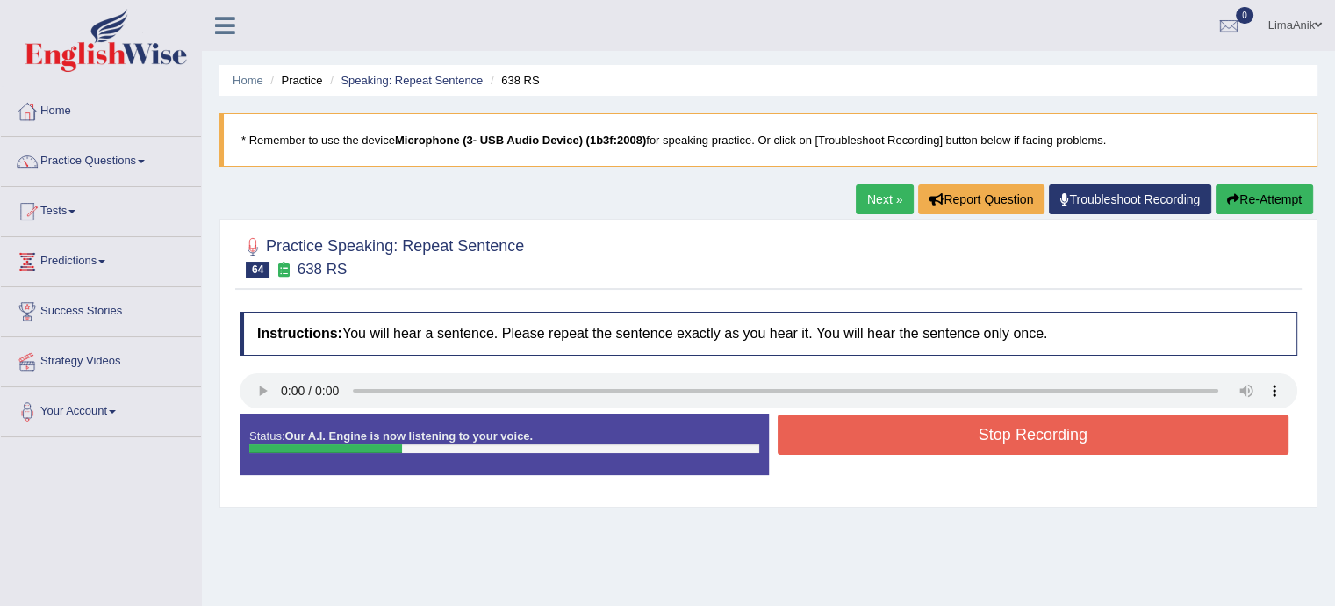
click at [994, 424] on button "Stop Recording" at bounding box center [1034, 434] width 512 height 40
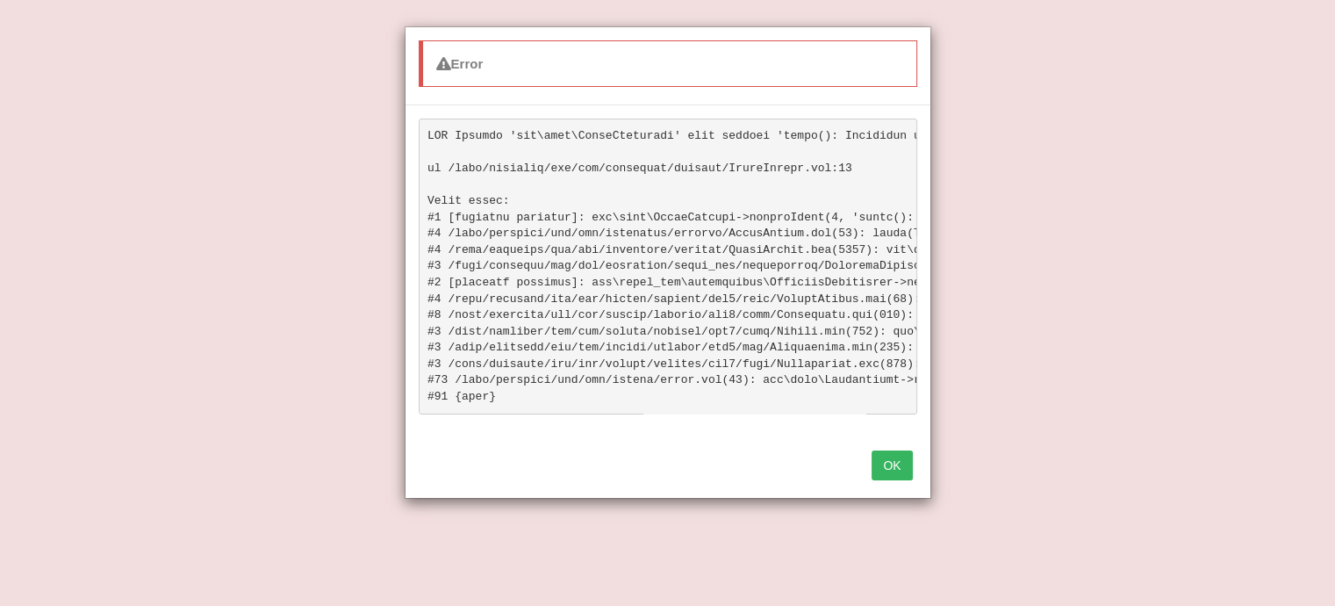
click at [901, 479] on button "OK" at bounding box center [892, 465] width 40 height 30
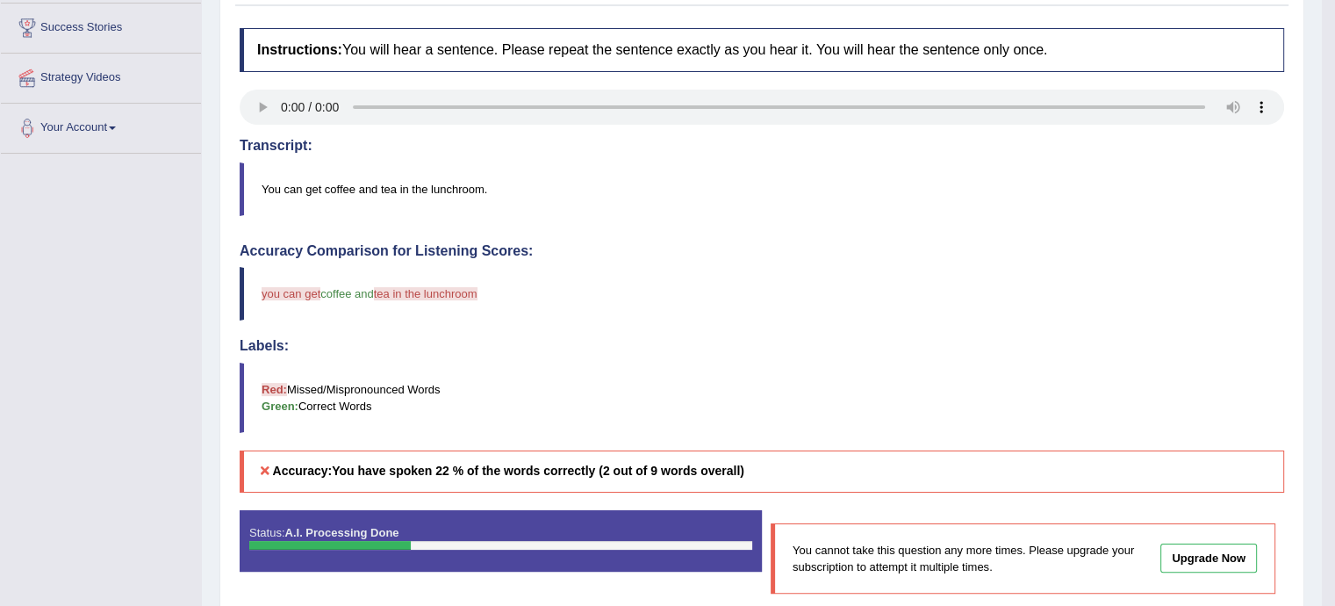
scroll to position [359, 0]
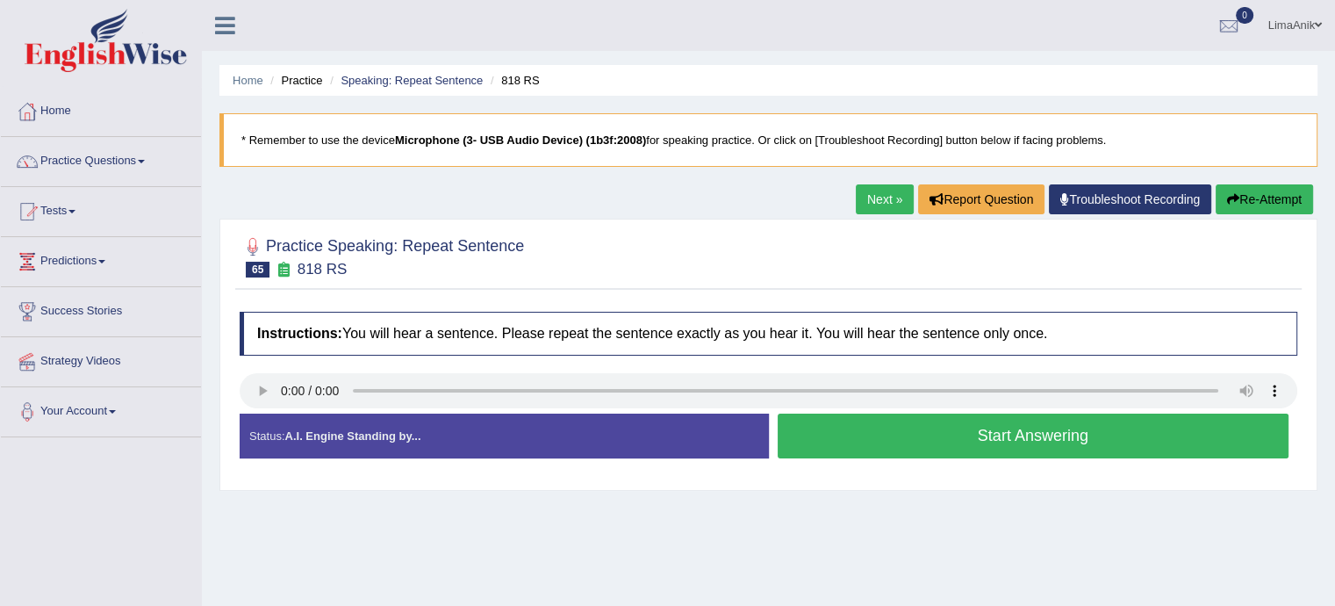
click at [910, 433] on button "Start Answering" at bounding box center [1034, 436] width 512 height 45
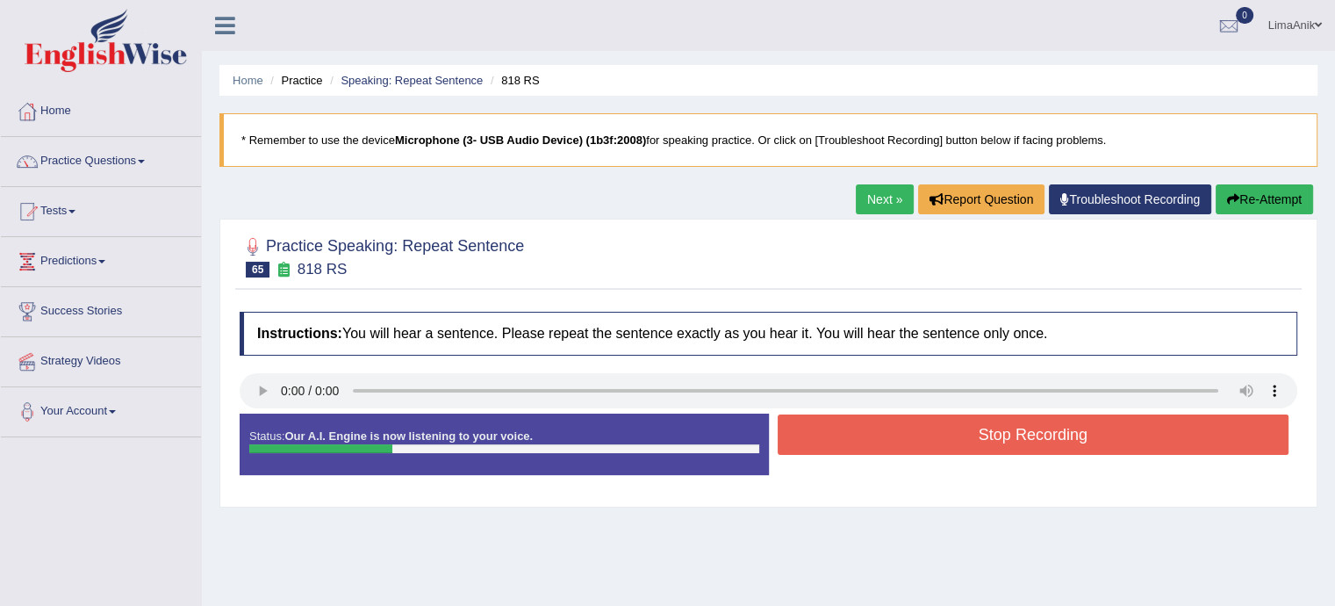
click at [910, 433] on button "Stop Recording" at bounding box center [1034, 434] width 512 height 40
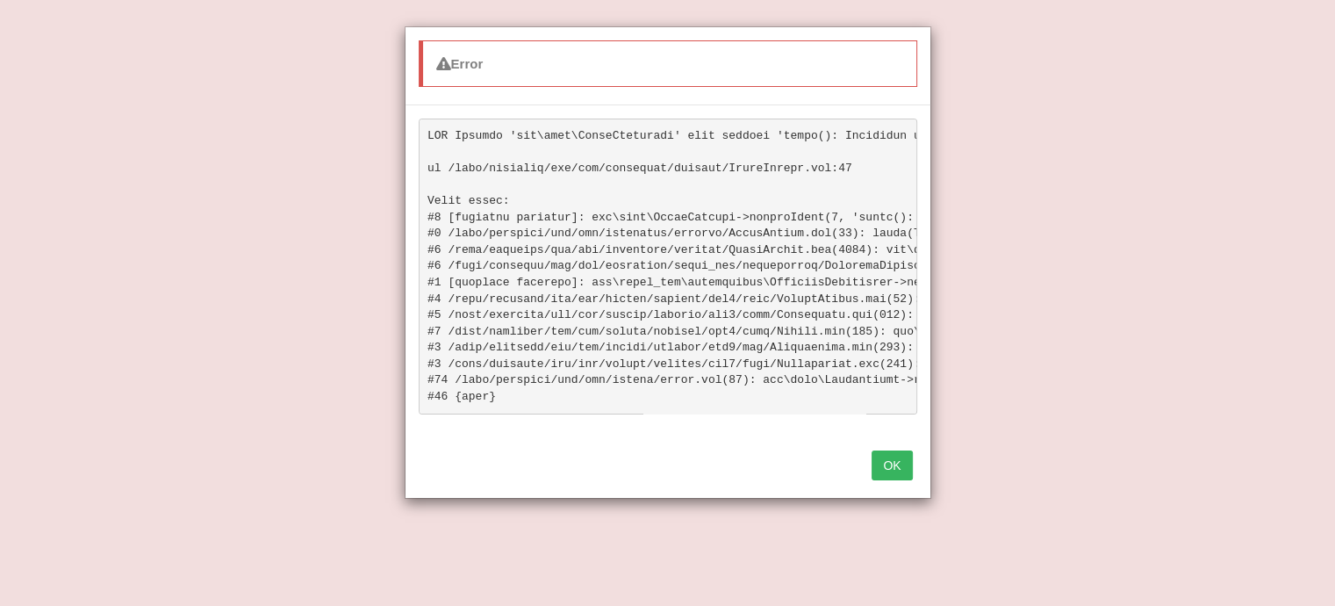
click at [896, 480] on button "OK" at bounding box center [892, 465] width 40 height 30
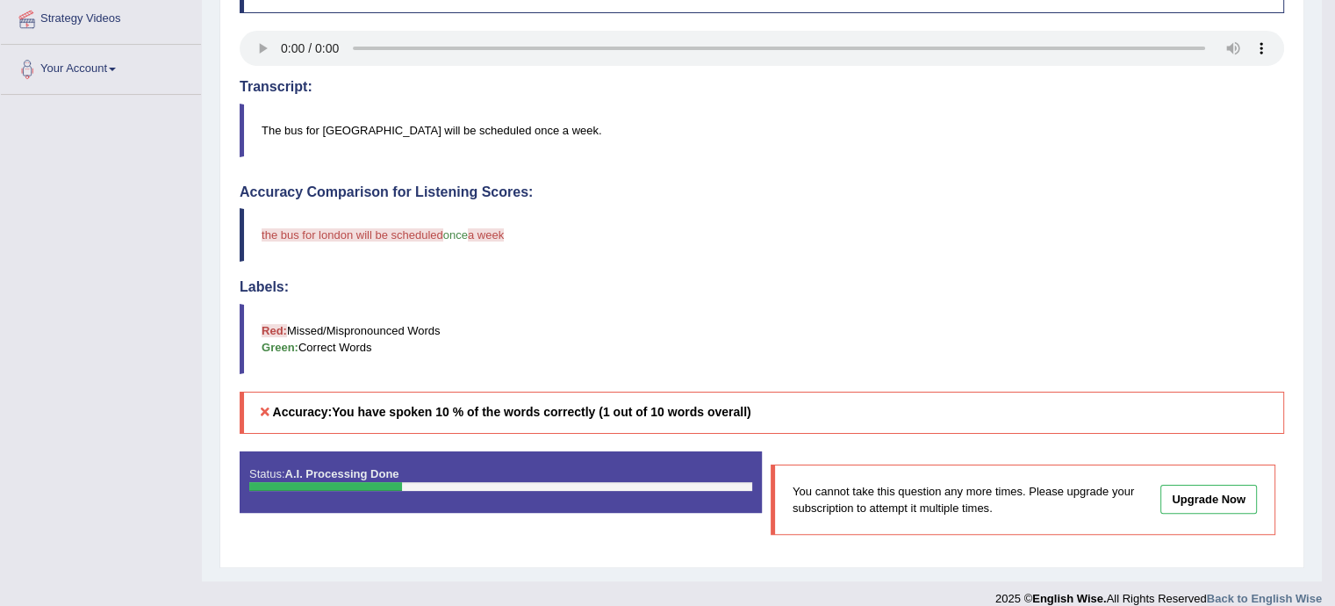
scroll to position [346, 0]
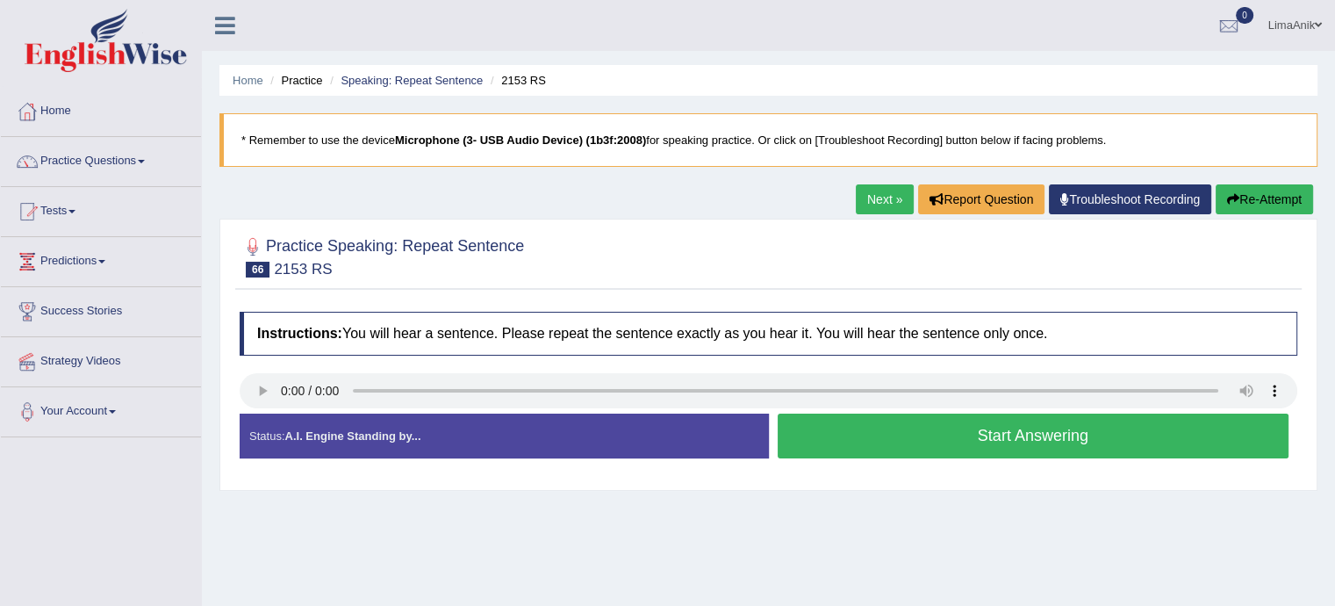
click at [887, 431] on button "Start Answering" at bounding box center [1034, 436] width 512 height 45
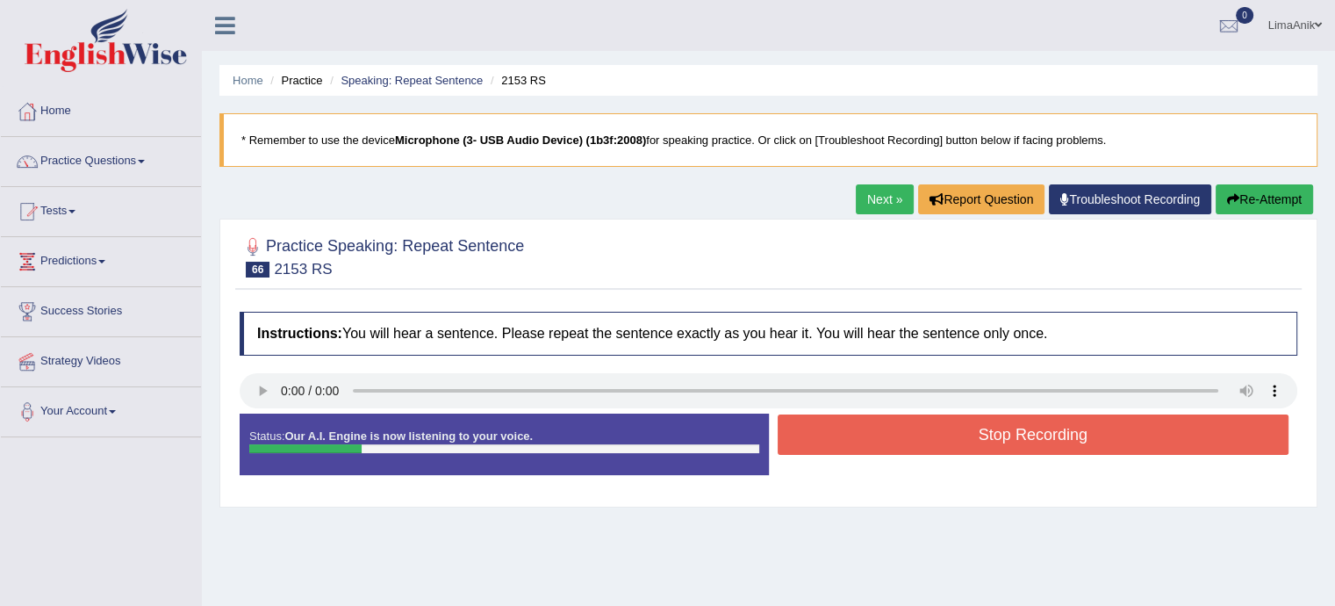
click at [887, 431] on button "Stop Recording" at bounding box center [1034, 434] width 512 height 40
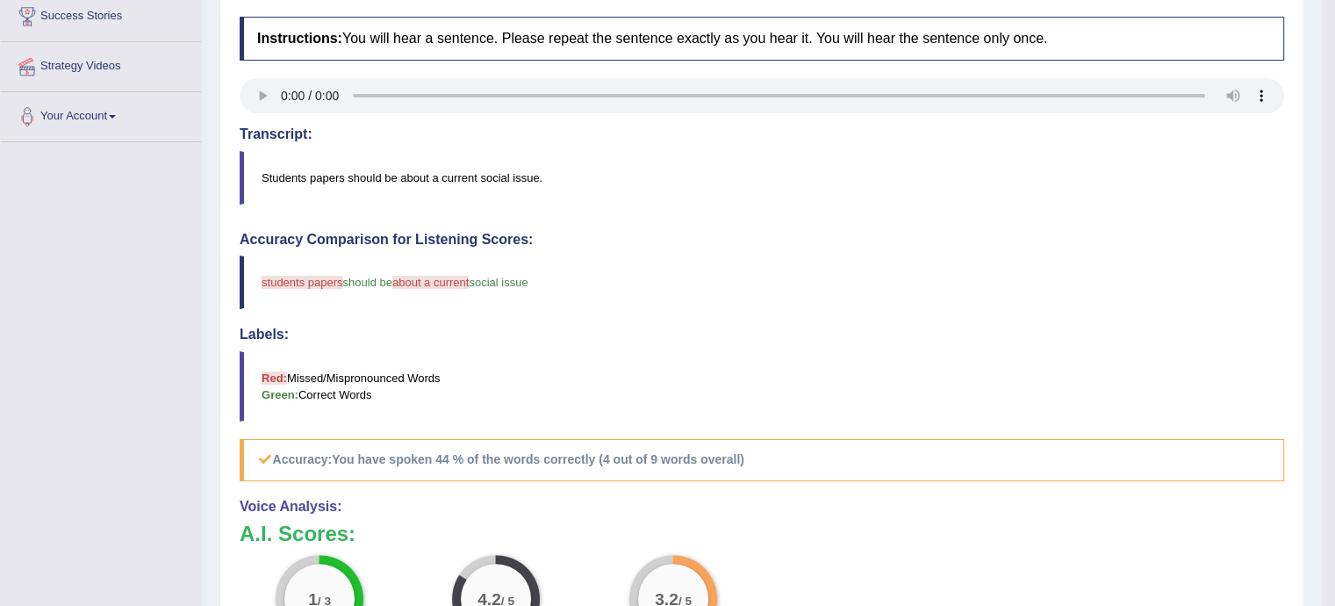
scroll to position [305, 0]
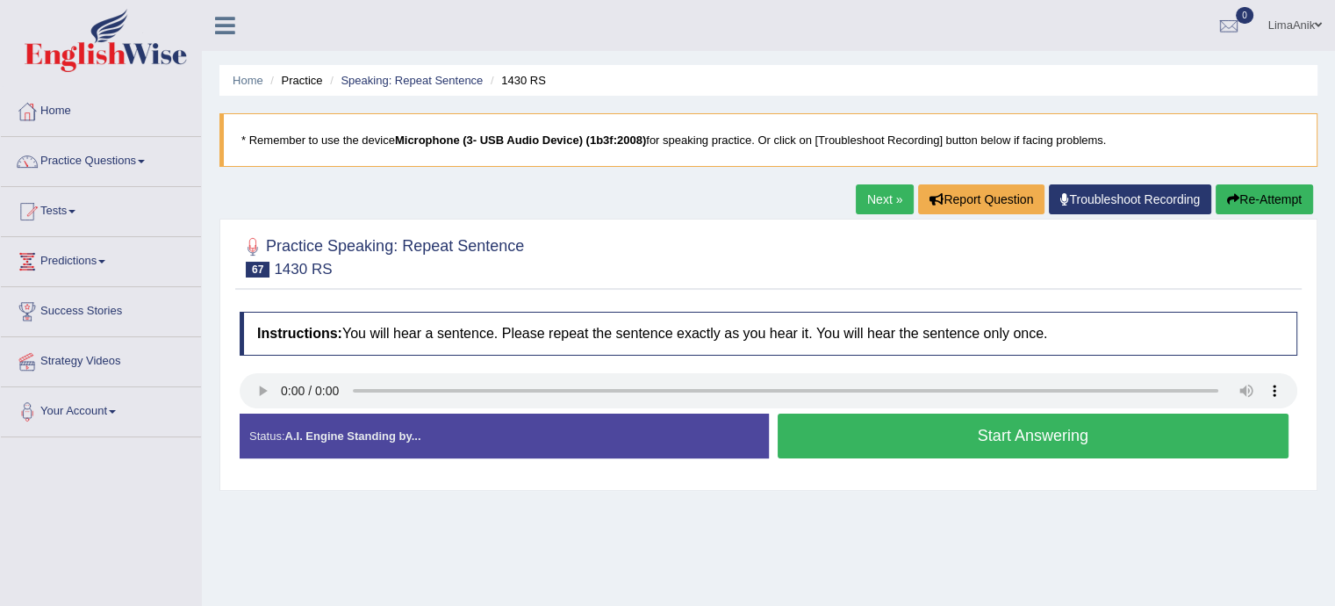
click at [925, 438] on button "Start Answering" at bounding box center [1034, 436] width 512 height 45
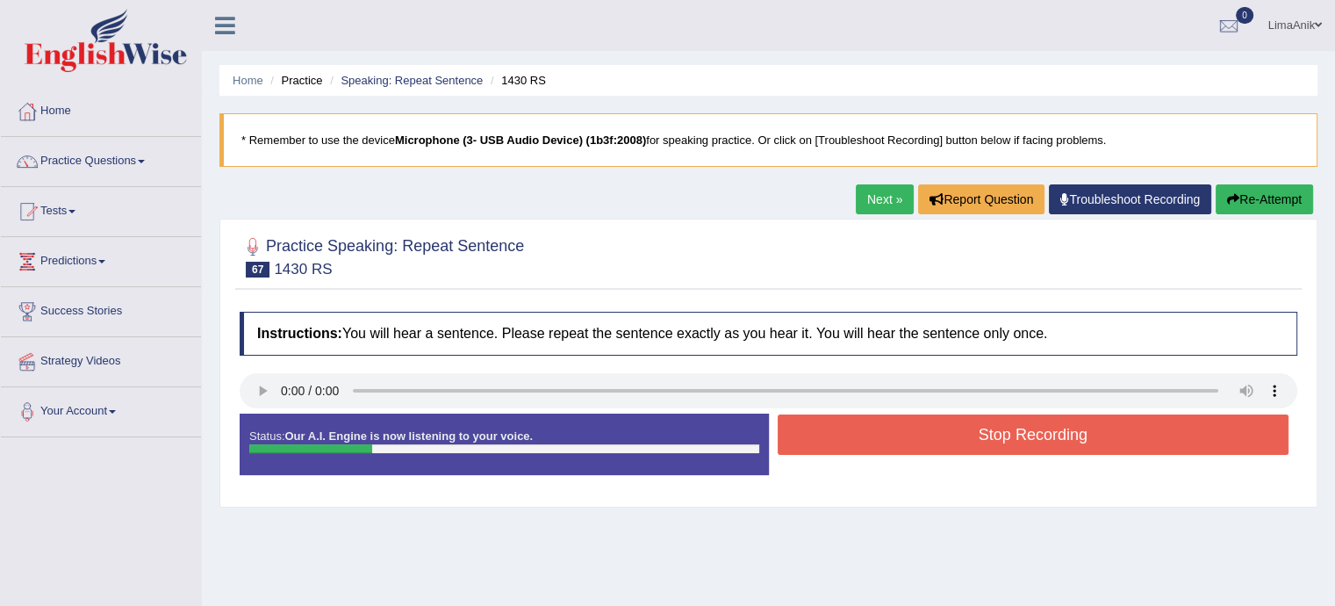
click at [925, 438] on button "Stop Recording" at bounding box center [1034, 434] width 512 height 40
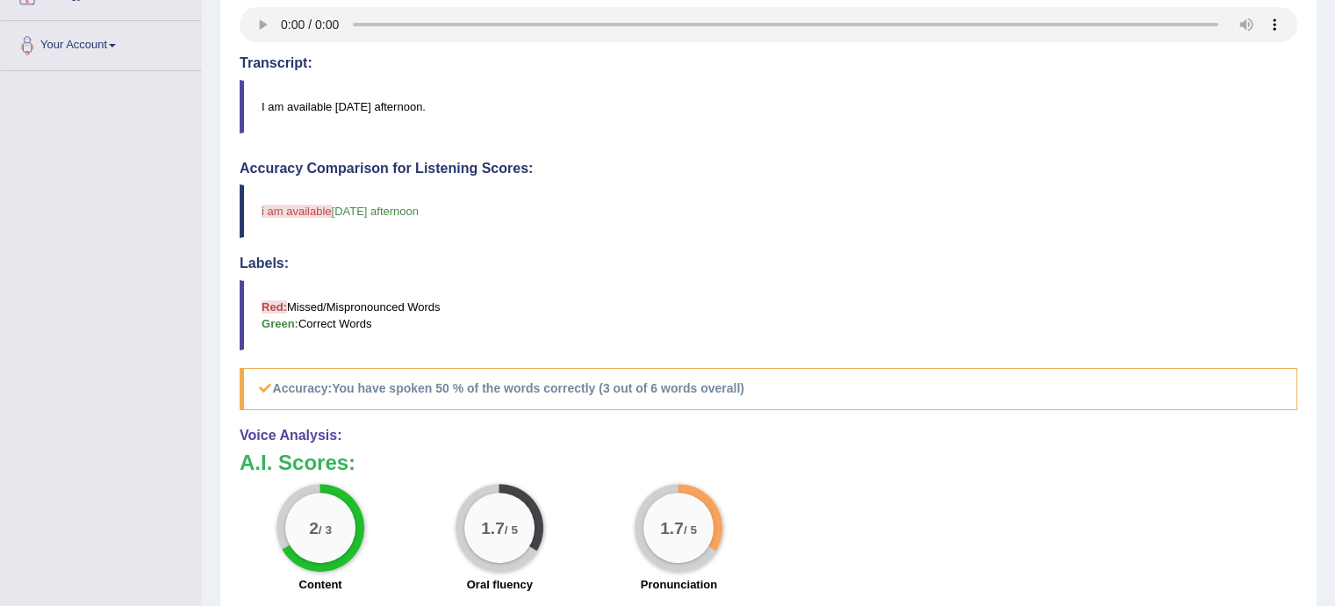
scroll to position [371, 0]
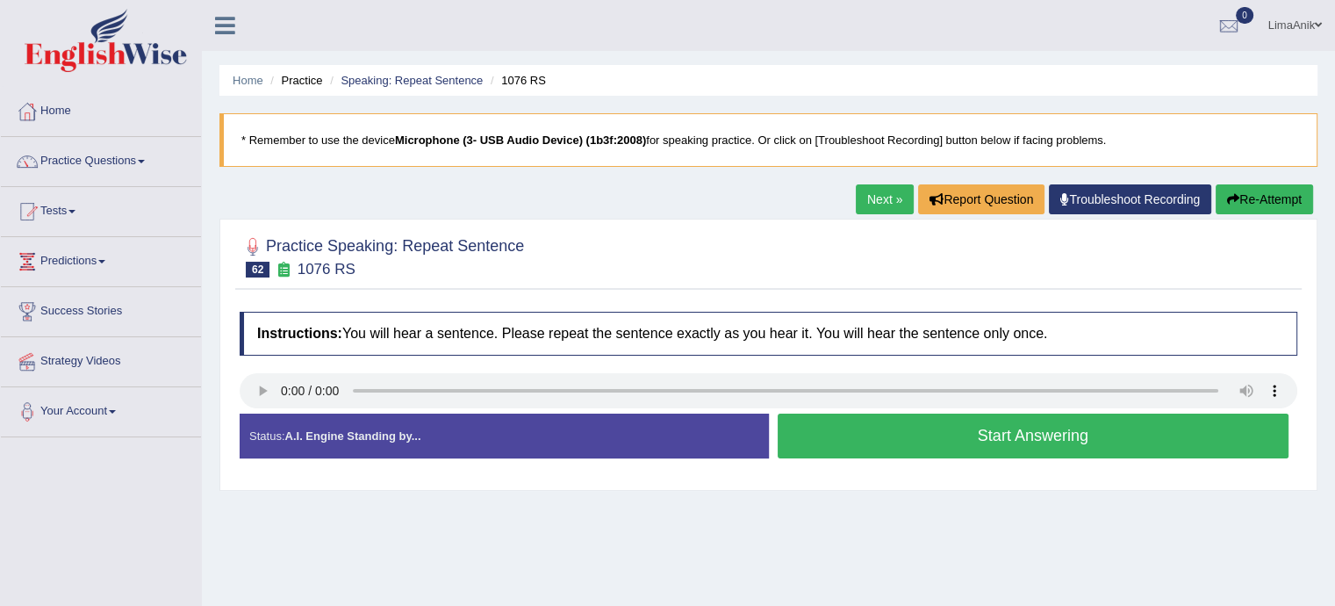
click at [940, 436] on button "Start Answering" at bounding box center [1034, 436] width 512 height 45
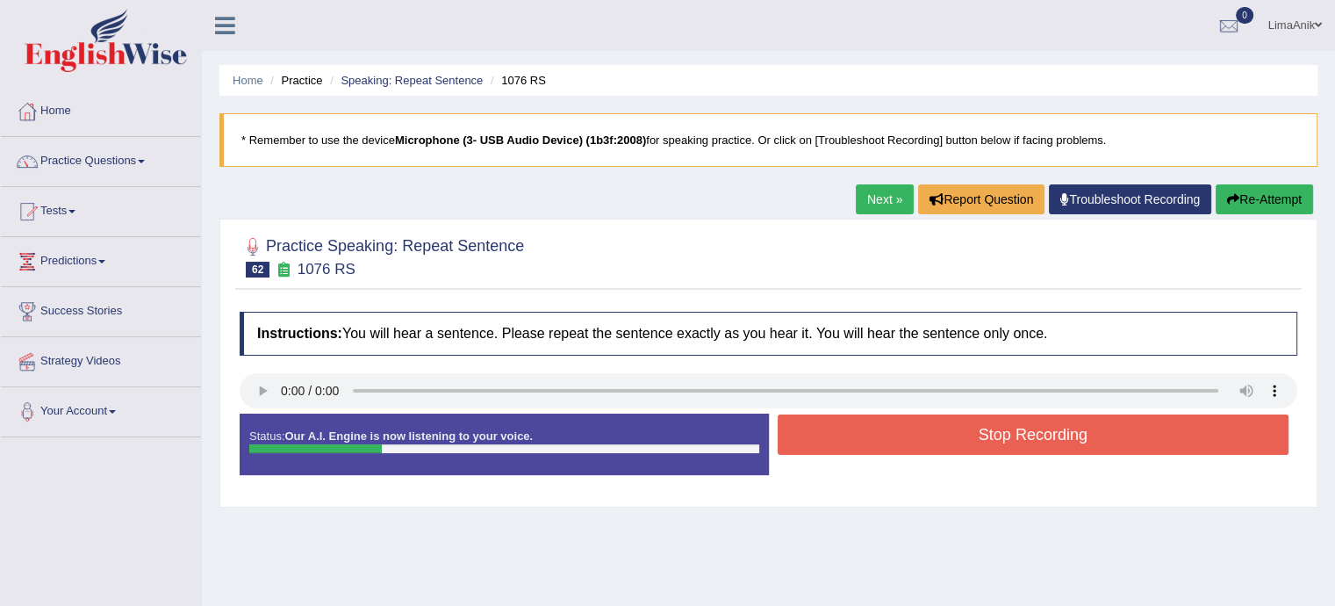
click at [940, 436] on button "Stop Recording" at bounding box center [1034, 434] width 512 height 40
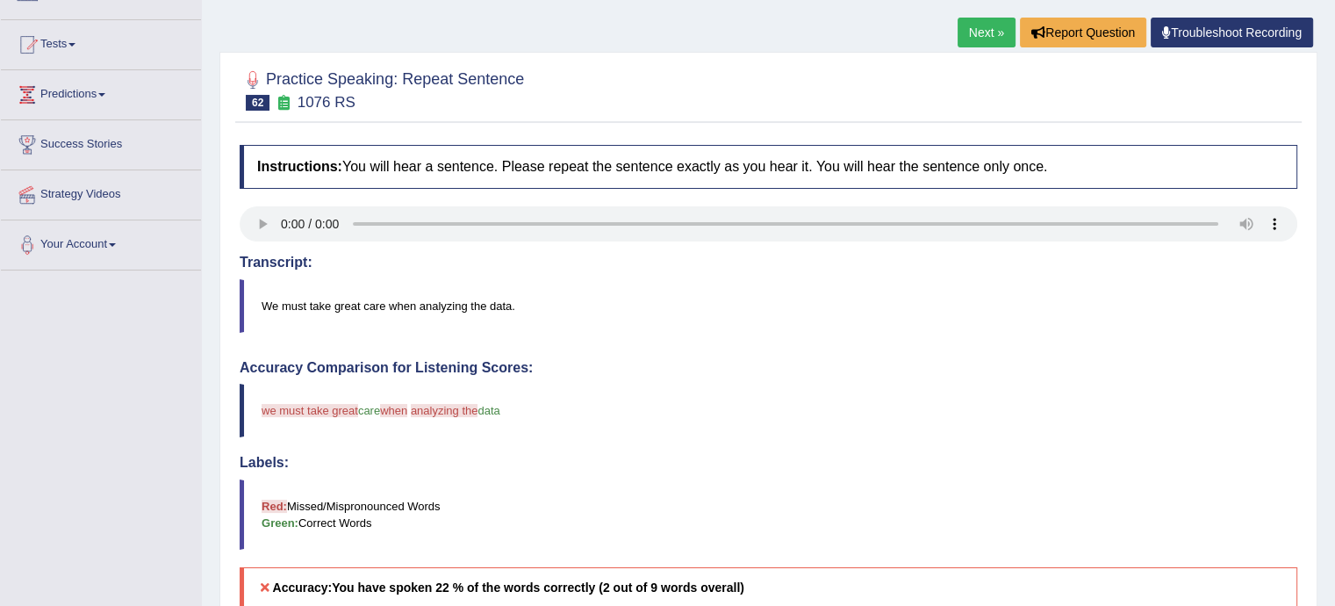
scroll to position [286, 0]
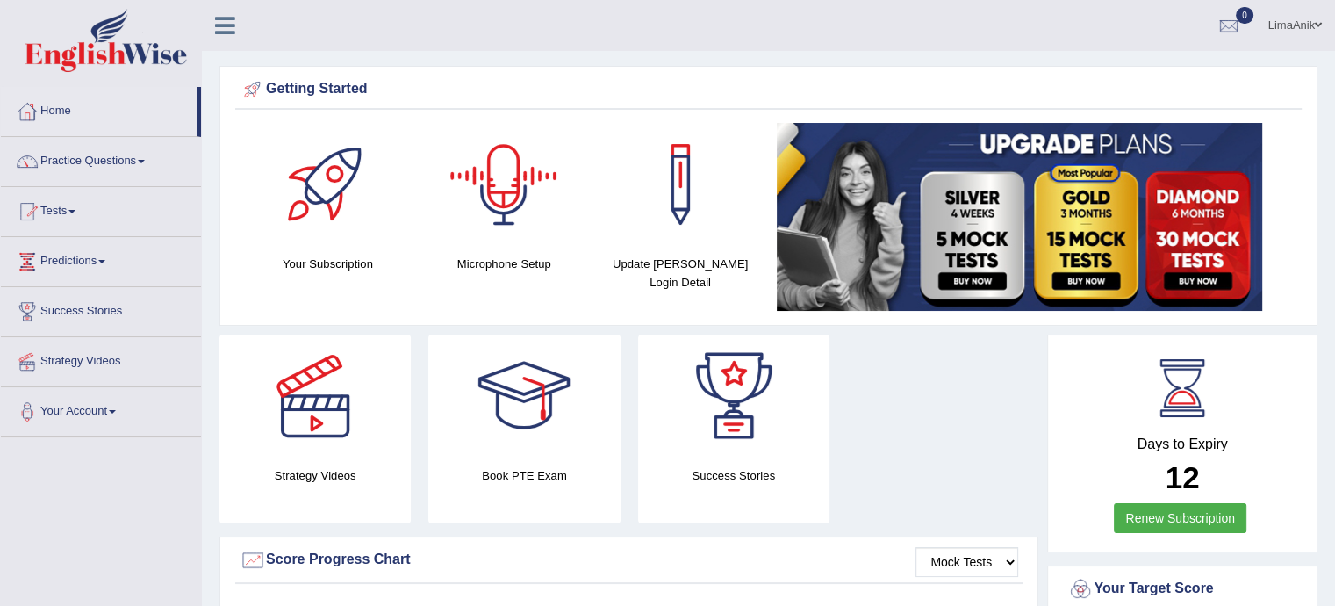
click at [506, 214] on div at bounding box center [504, 184] width 123 height 123
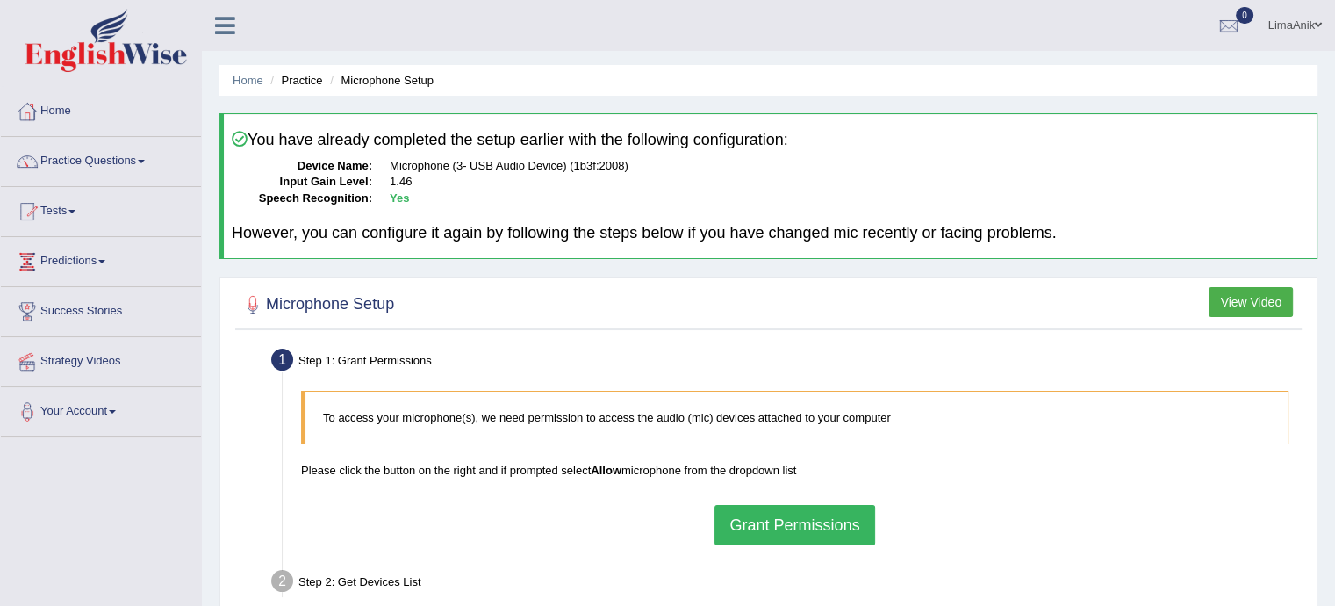
click at [798, 522] on button "Grant Permissions" at bounding box center [795, 525] width 160 height 40
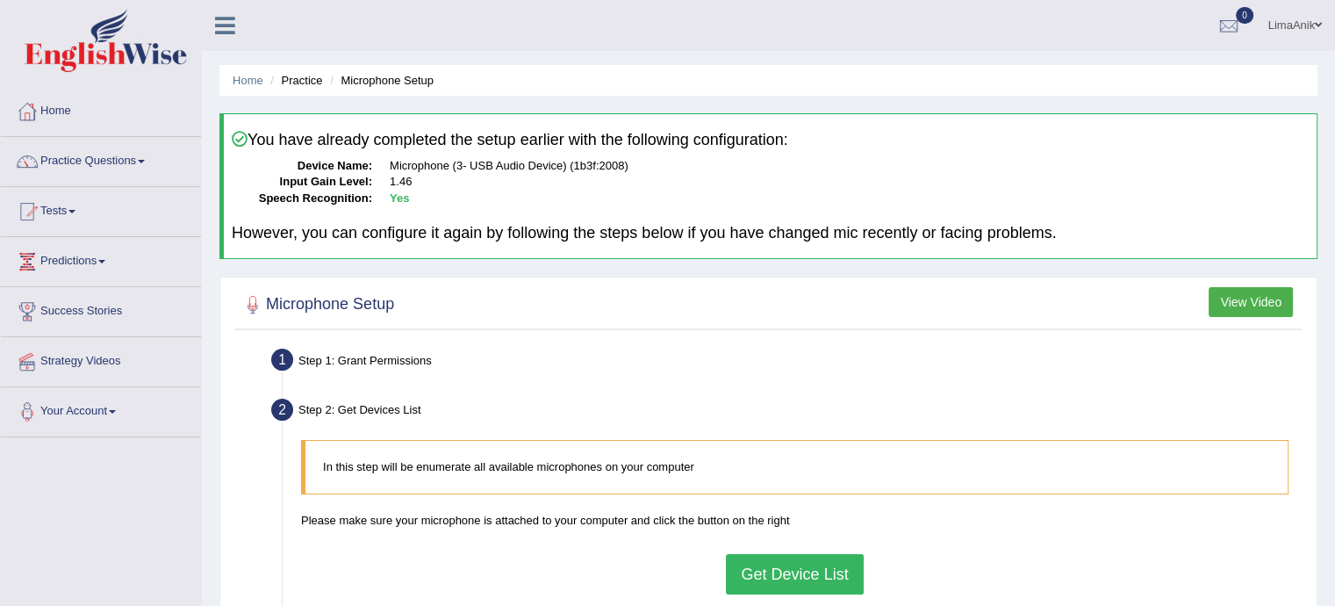
click at [794, 558] on button "Get Device List" at bounding box center [794, 574] width 137 height 40
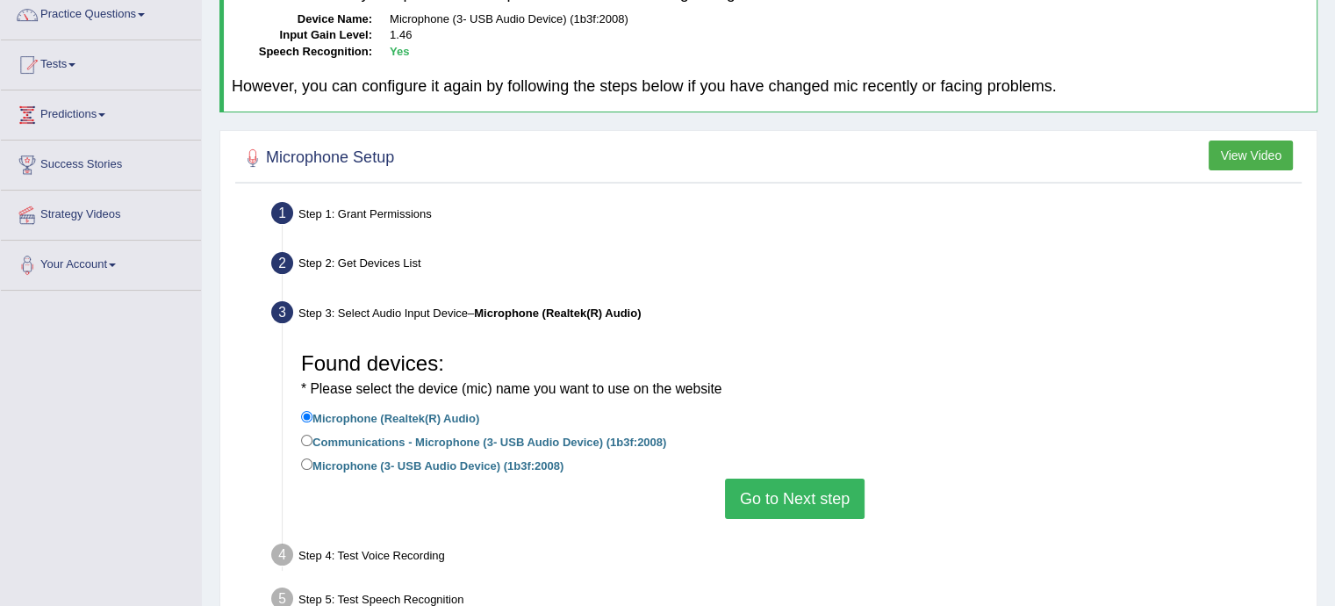
scroll to position [169, 0]
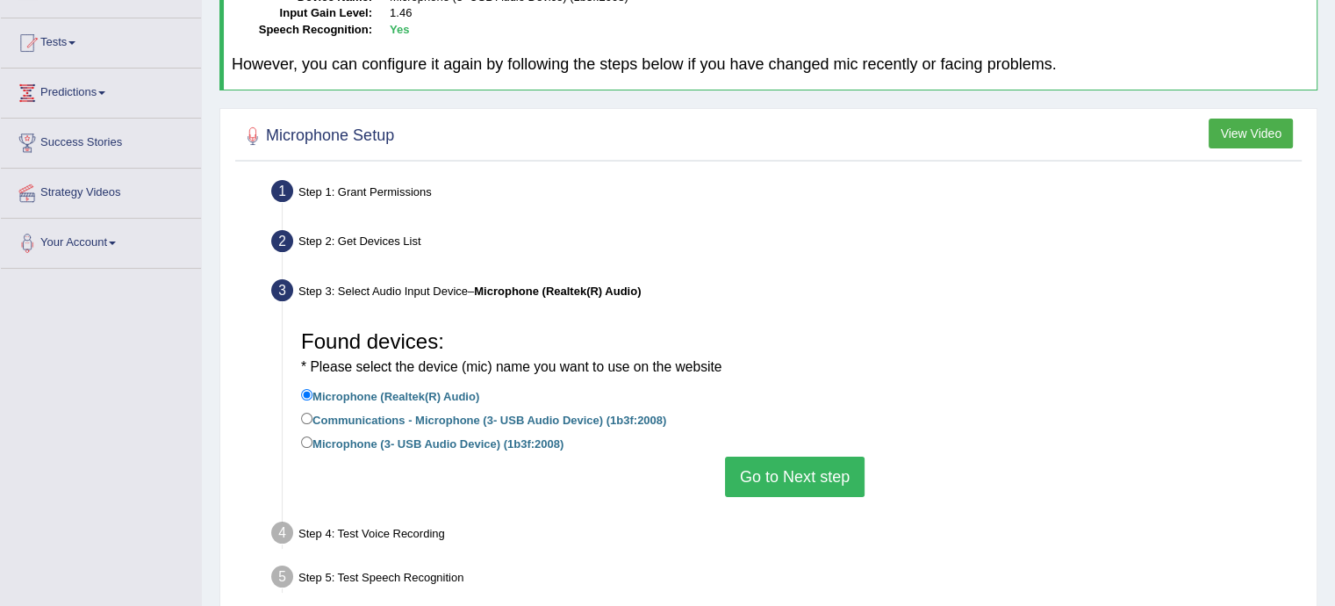
click at [306, 446] on label "Microphone (3- USB Audio Device) (1b3f:2008)" at bounding box center [432, 442] width 263 height 19
click at [306, 446] on input "Microphone (3- USB Audio Device) (1b3f:2008)" at bounding box center [306, 441] width 11 height 11
radio input "true"
click at [767, 460] on button "Go to Next step" at bounding box center [795, 477] width 140 height 40
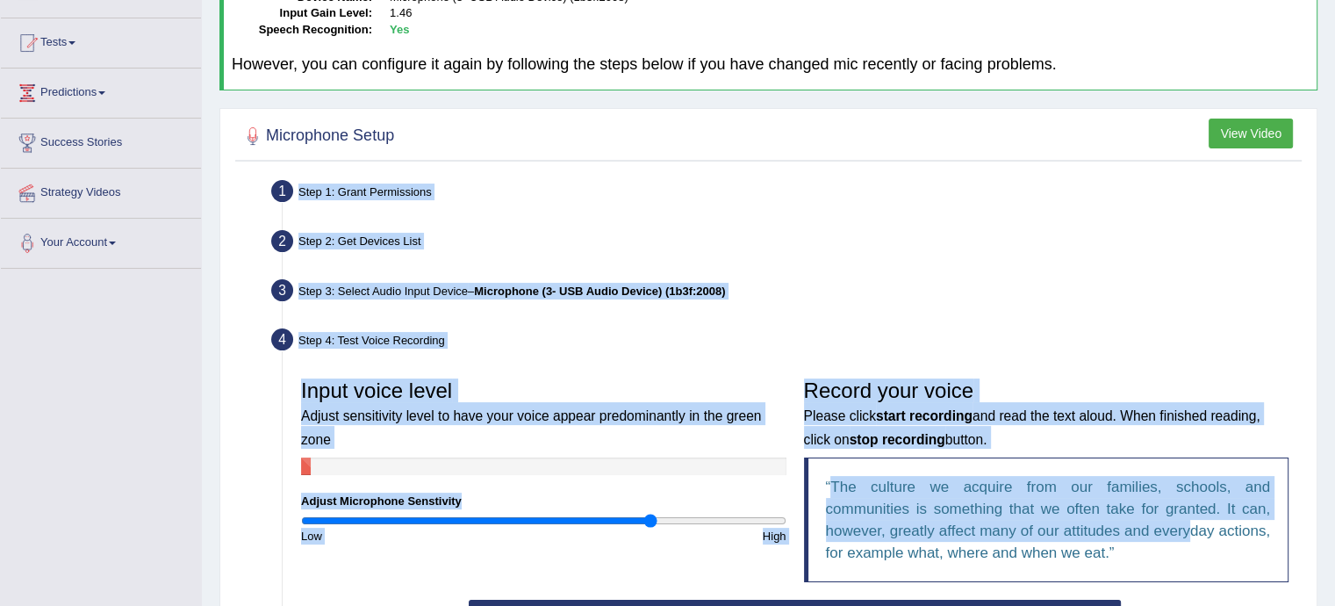
drag, startPoint x: 1212, startPoint y: 456, endPoint x: 1189, endPoint y: 534, distance: 81.4
click at [1189, 534] on div "Microphone Setup View Video Step 1: Grant Permissions To access your microphone…" at bounding box center [769, 482] width 1098 height 748
click at [1034, 521] on q "The culture we acquire from our families, schools, and communities is something…" at bounding box center [1048, 520] width 445 height 83
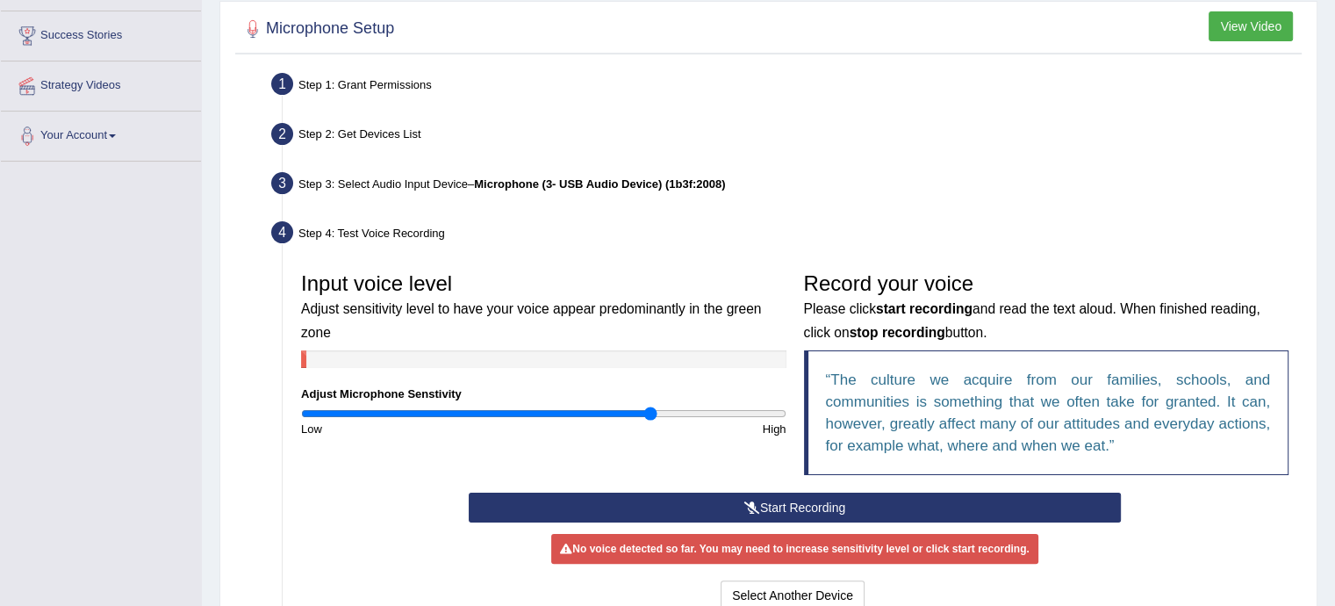
scroll to position [291, 0]
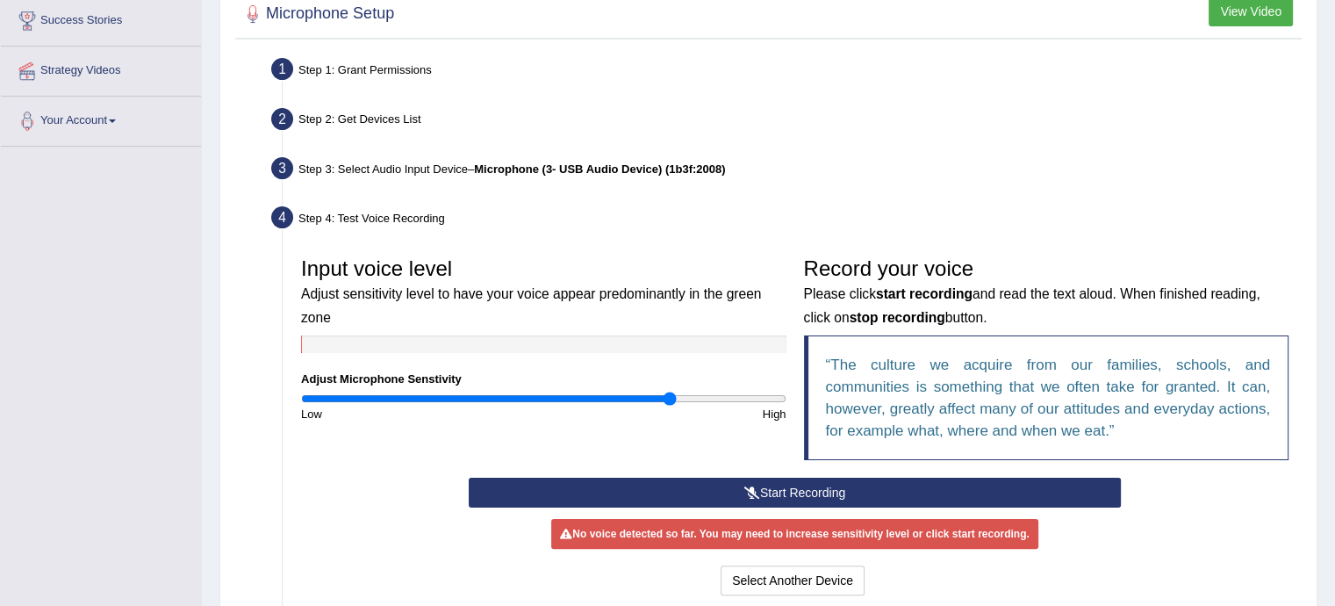
type input "1.54"
click at [667, 394] on input "range" at bounding box center [544, 399] width 486 height 14
click at [779, 486] on button "Start Recording" at bounding box center [795, 493] width 652 height 30
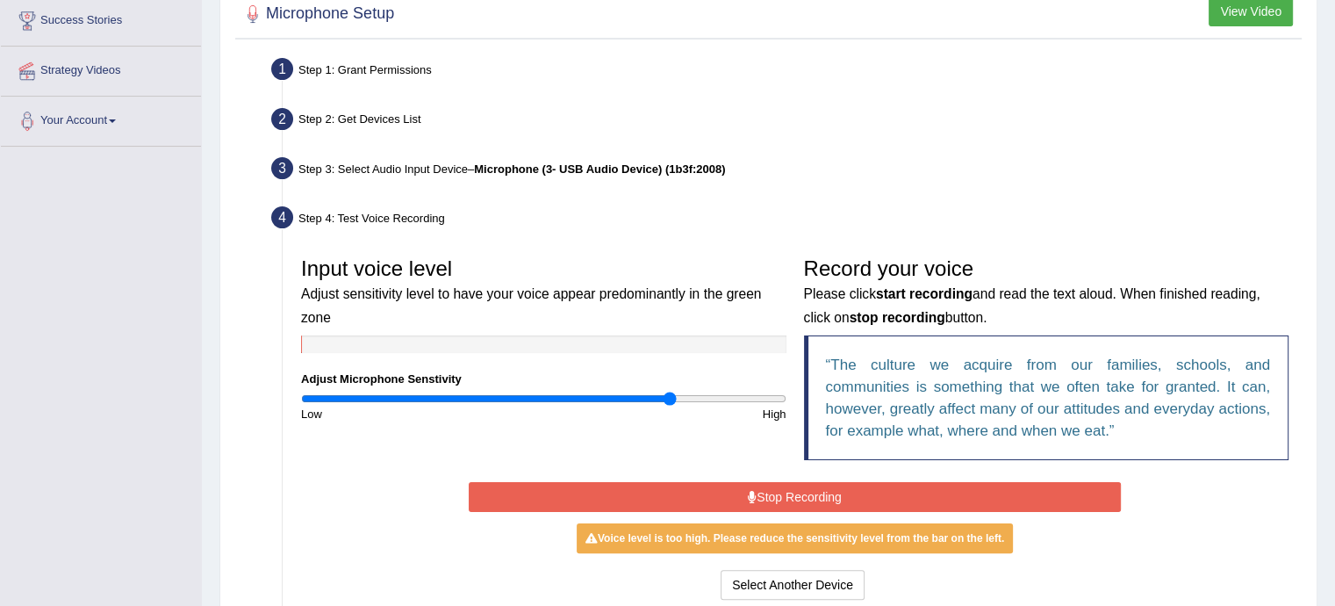
click at [727, 482] on button "Stop Recording" at bounding box center [795, 497] width 652 height 30
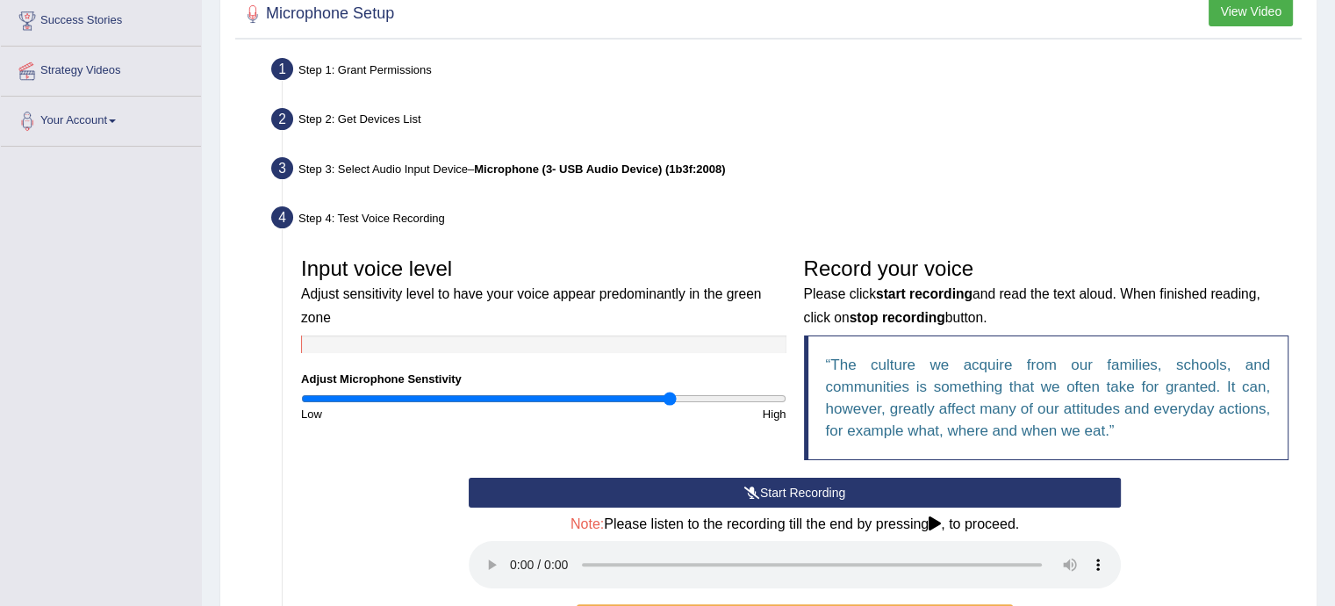
click at [727, 481] on button "Start Recording" at bounding box center [795, 493] width 652 height 30
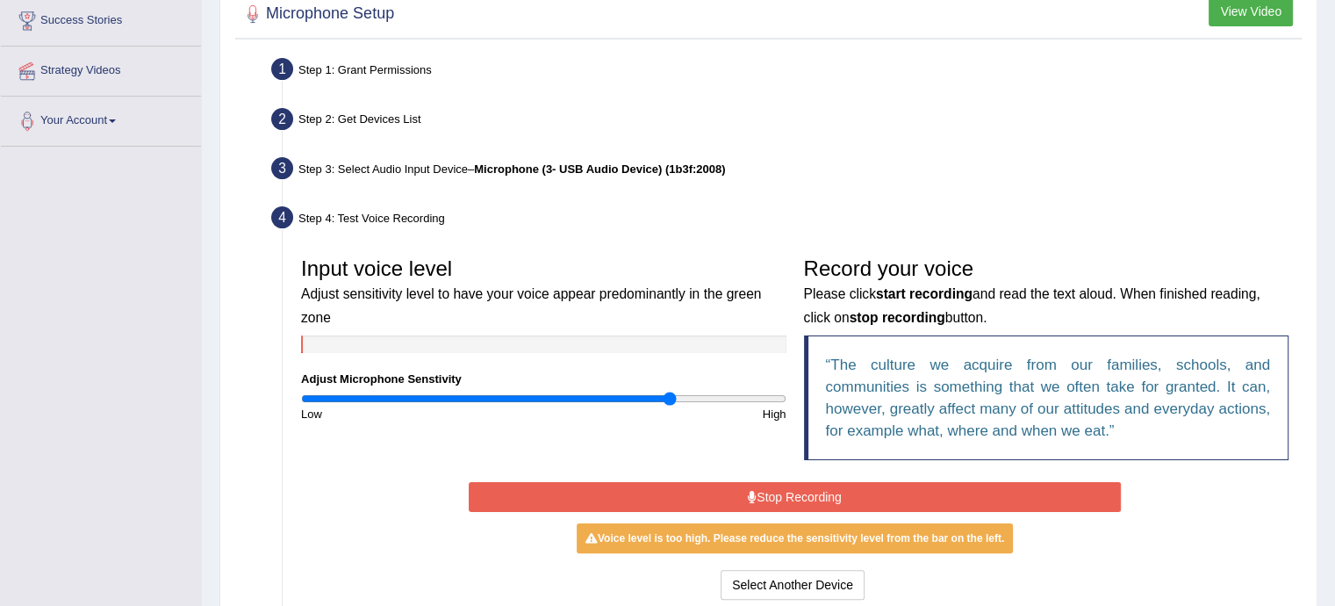
click at [766, 503] on button "Stop Recording" at bounding box center [795, 497] width 652 height 30
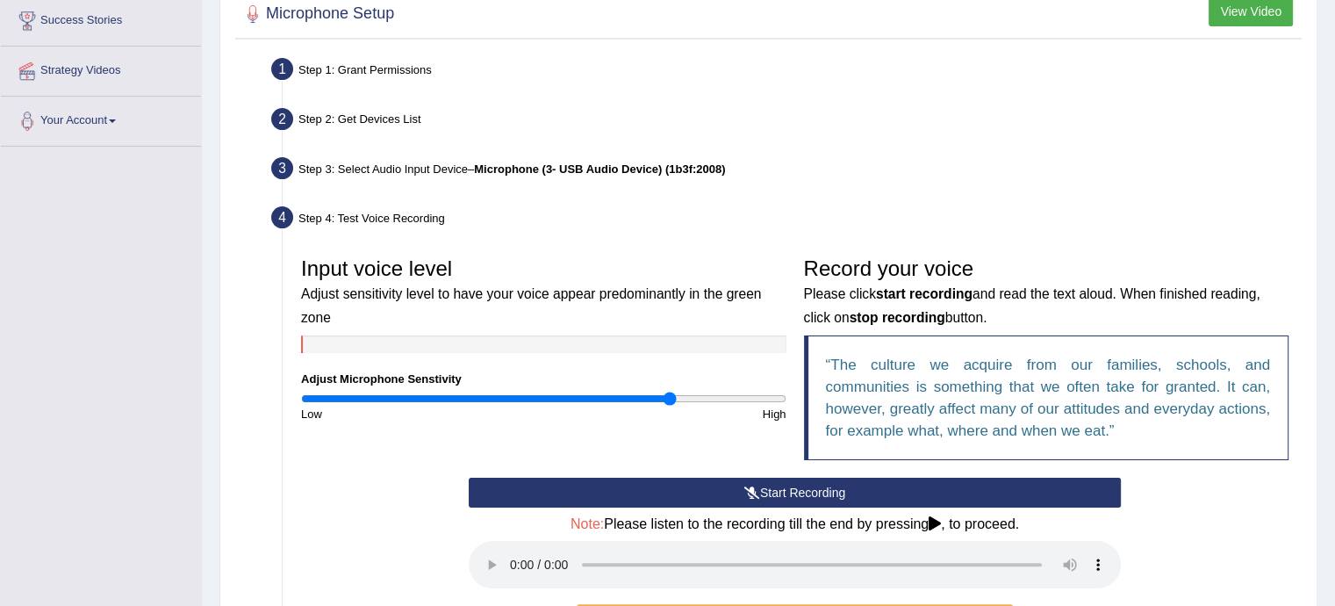
click at [766, 503] on button "Start Recording" at bounding box center [795, 493] width 652 height 30
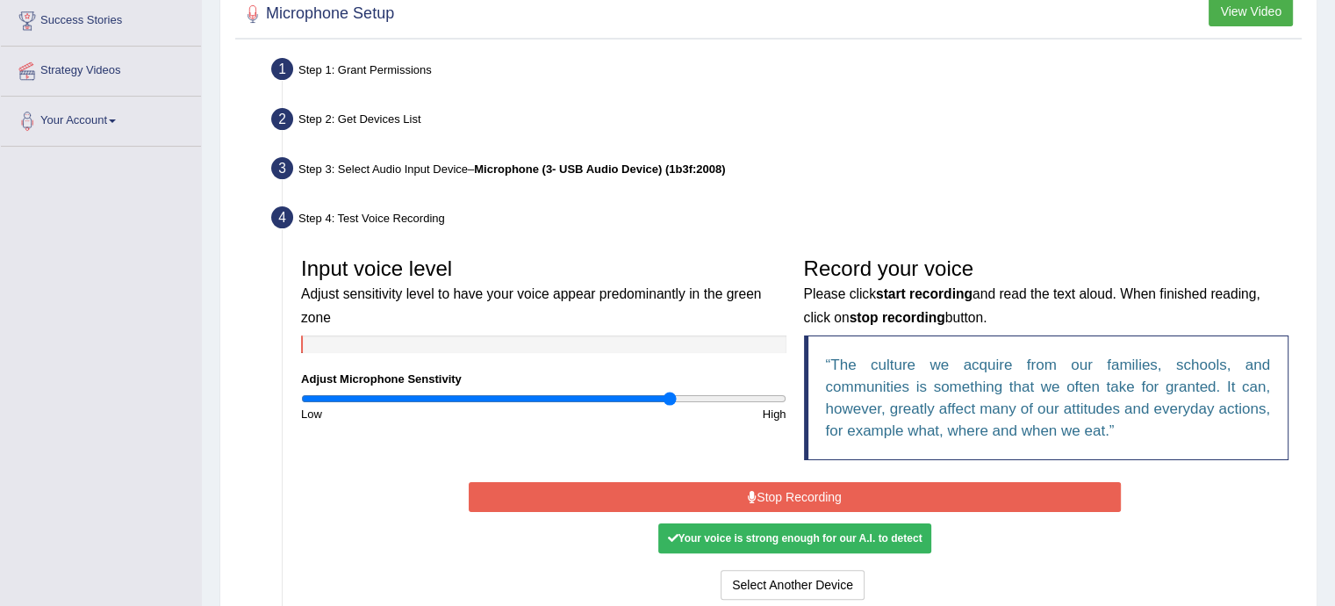
click at [820, 514] on div "Start Recording Stop Recording Note: Please listen to the recording till the en…" at bounding box center [795, 541] width 670 height 126
click at [831, 503] on button "Stop Recording" at bounding box center [795, 497] width 652 height 30
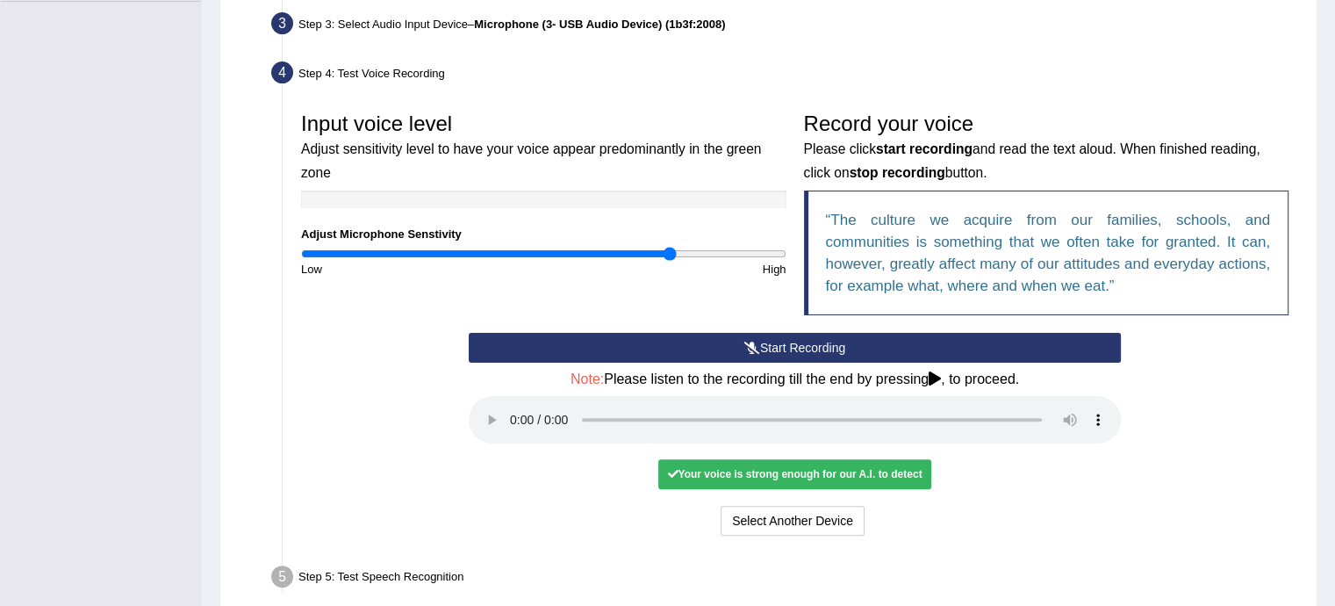
scroll to position [446, 0]
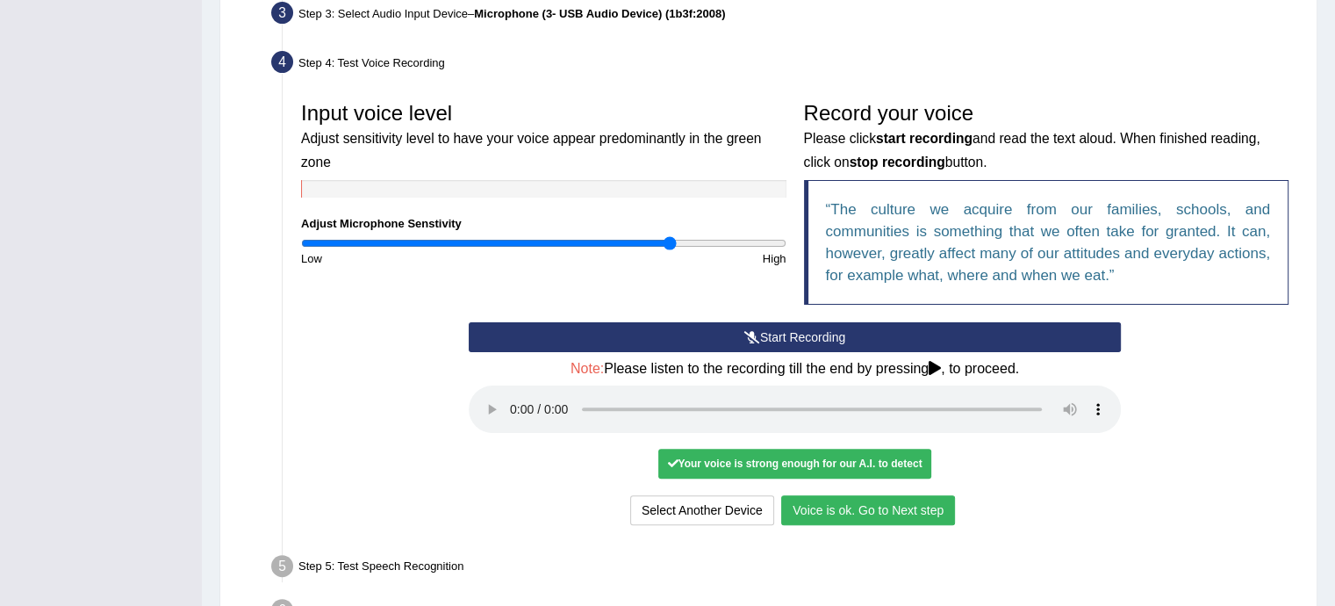
click at [896, 510] on button "Voice is ok. Go to Next step" at bounding box center [868, 510] width 174 height 30
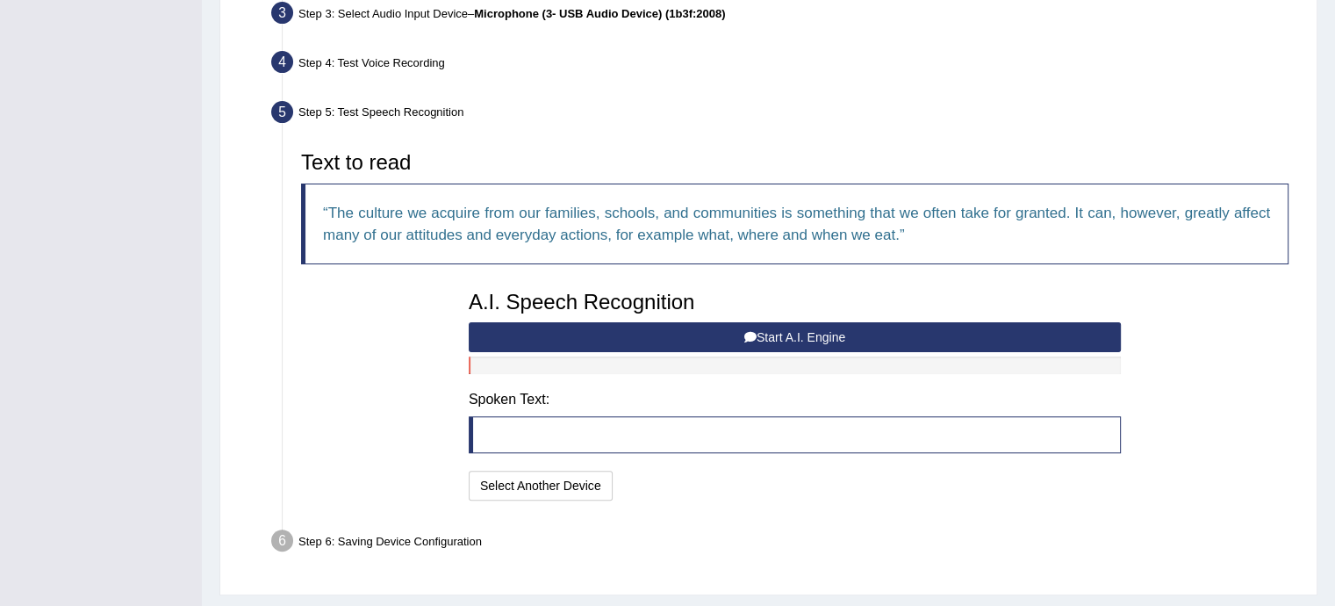
click at [790, 327] on button "Start A.I. Engine" at bounding box center [795, 337] width 652 height 30
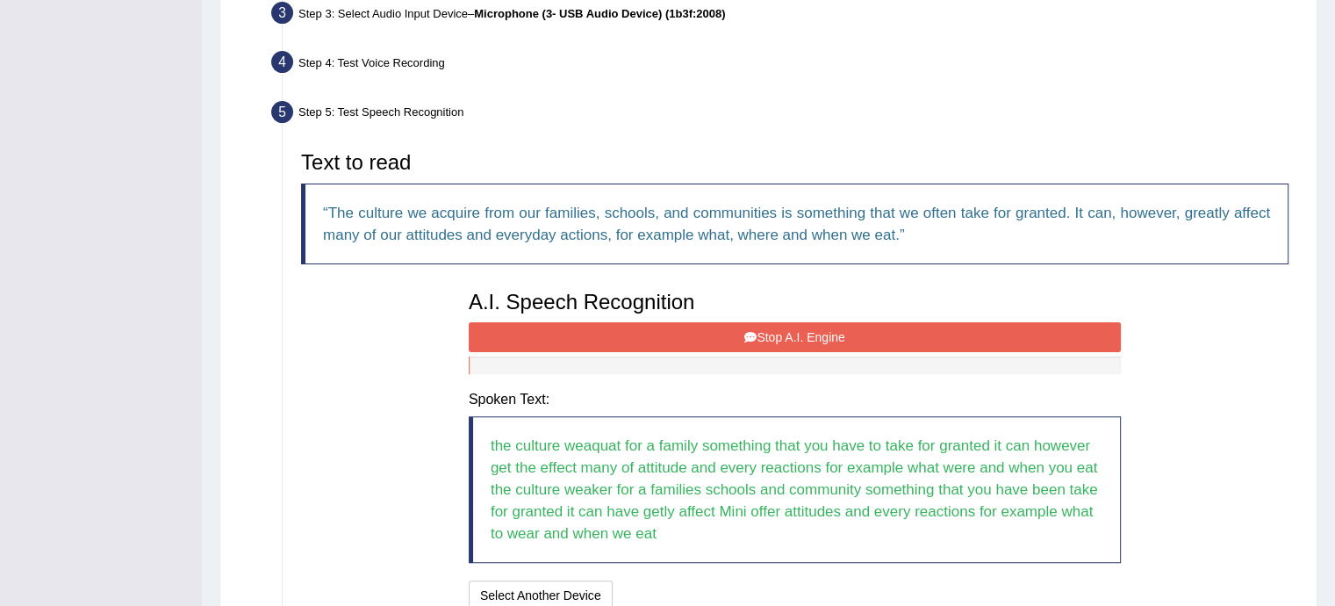
click at [817, 342] on button "Stop A.I. Engine" at bounding box center [795, 337] width 652 height 30
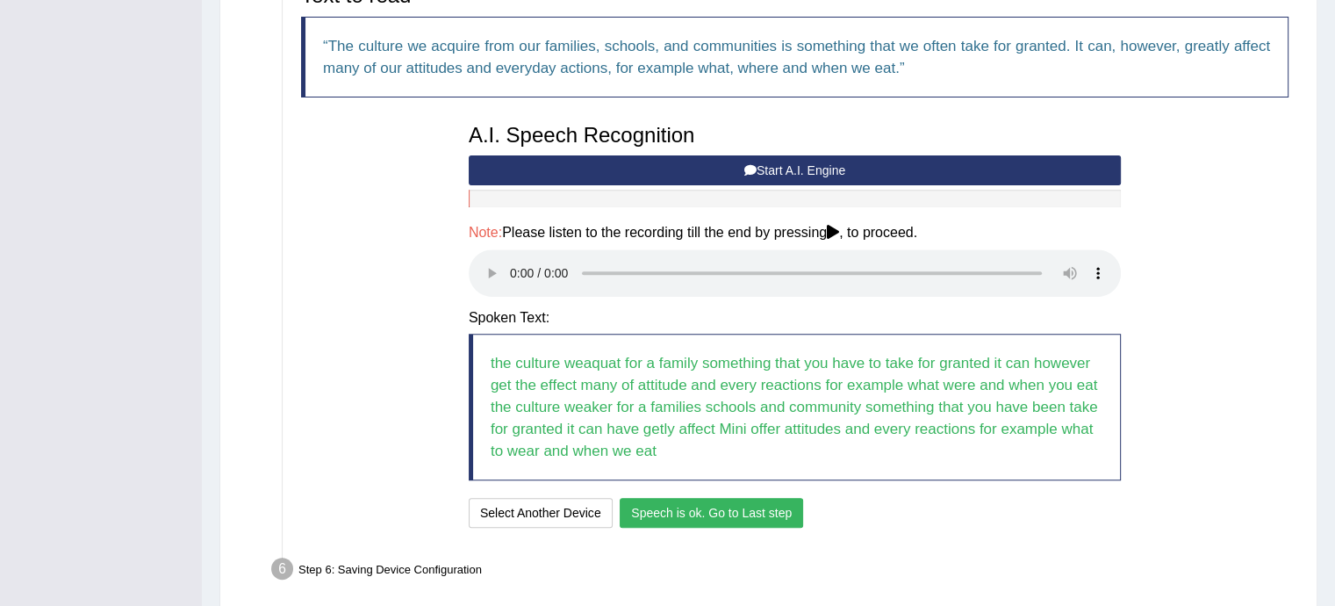
scroll to position [685, 0]
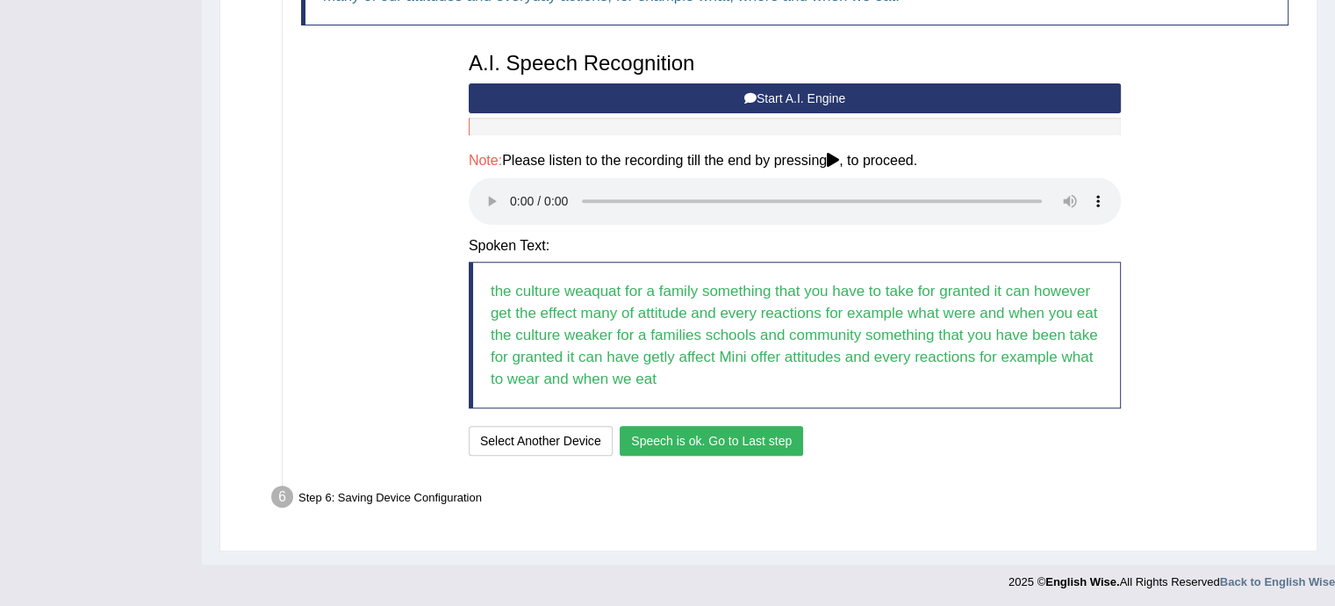
click at [736, 443] on button "Speech is ok. Go to Last step" at bounding box center [712, 441] width 184 height 30
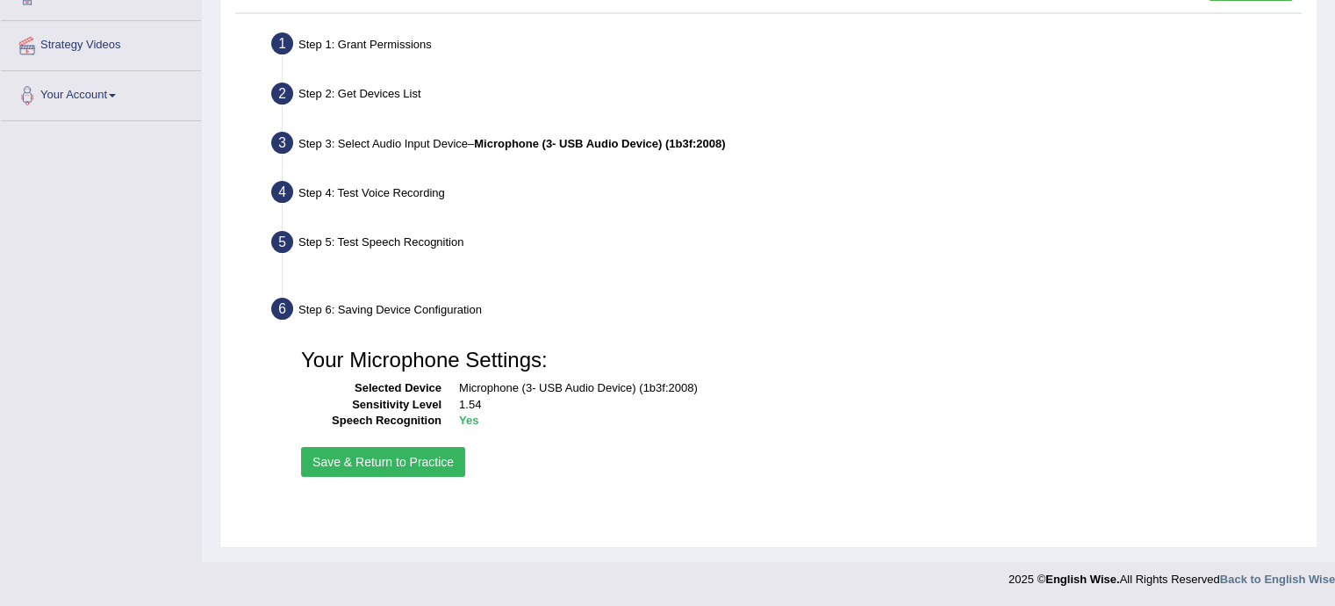
scroll to position [316, 0]
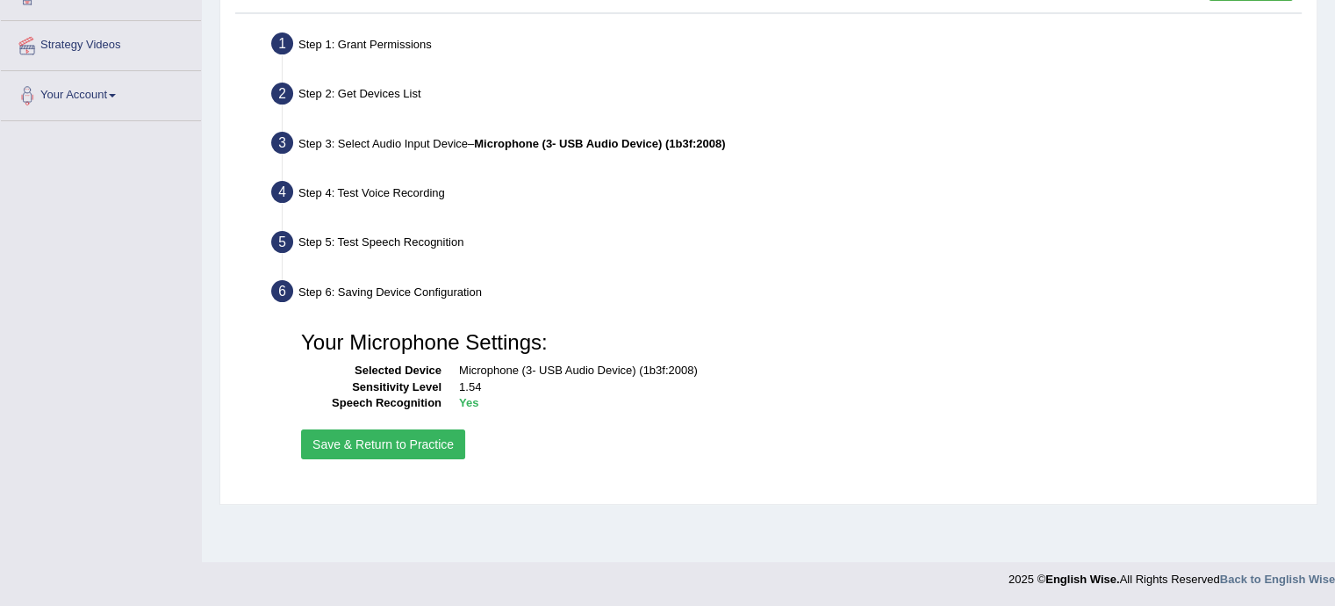
click at [372, 438] on button "Save & Return to Practice" at bounding box center [383, 444] width 164 height 30
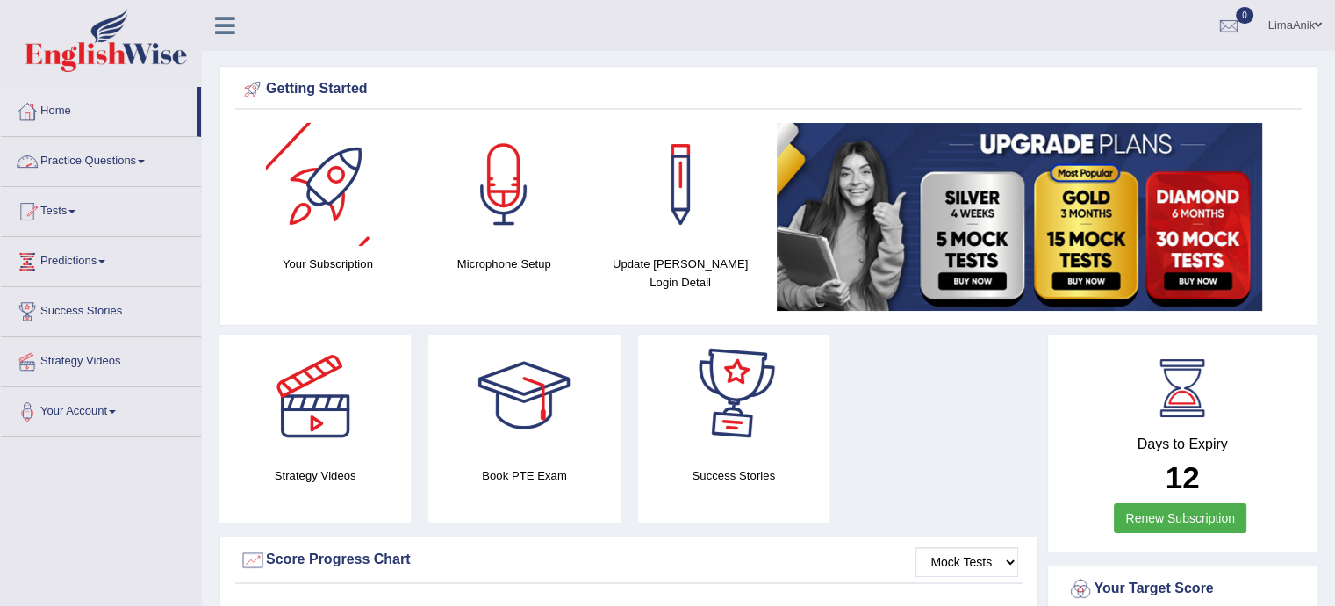
click at [92, 165] on link "Practice Questions" at bounding box center [101, 159] width 200 height 44
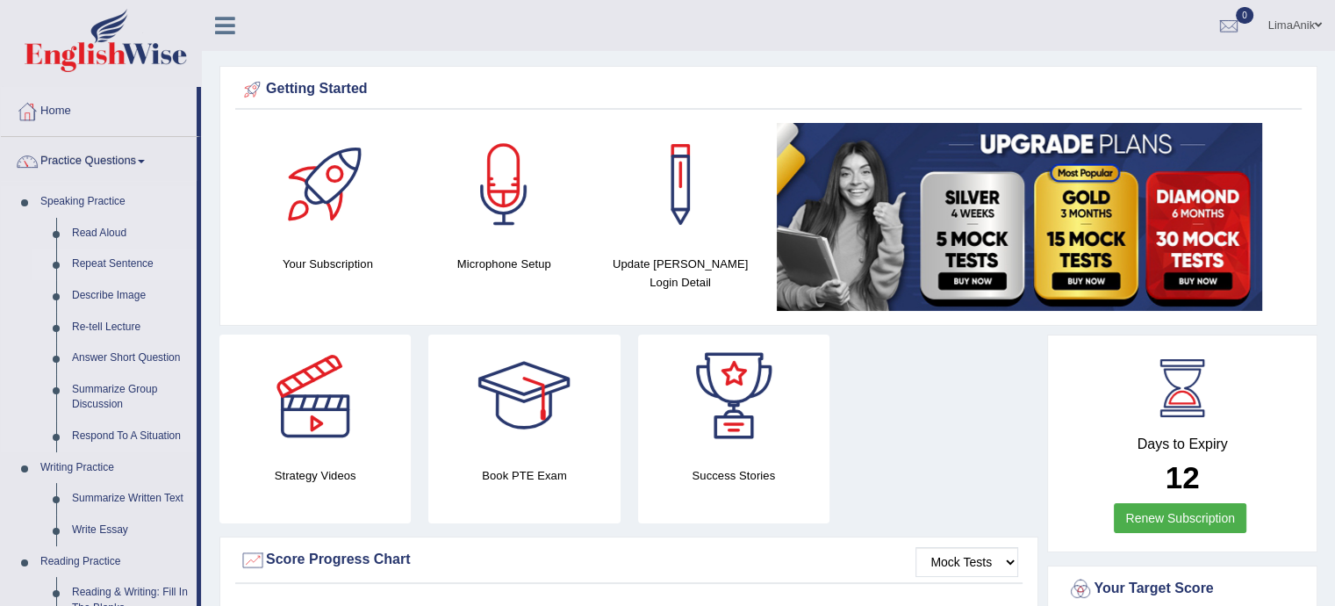
click at [91, 259] on link "Repeat Sentence" at bounding box center [130, 264] width 133 height 32
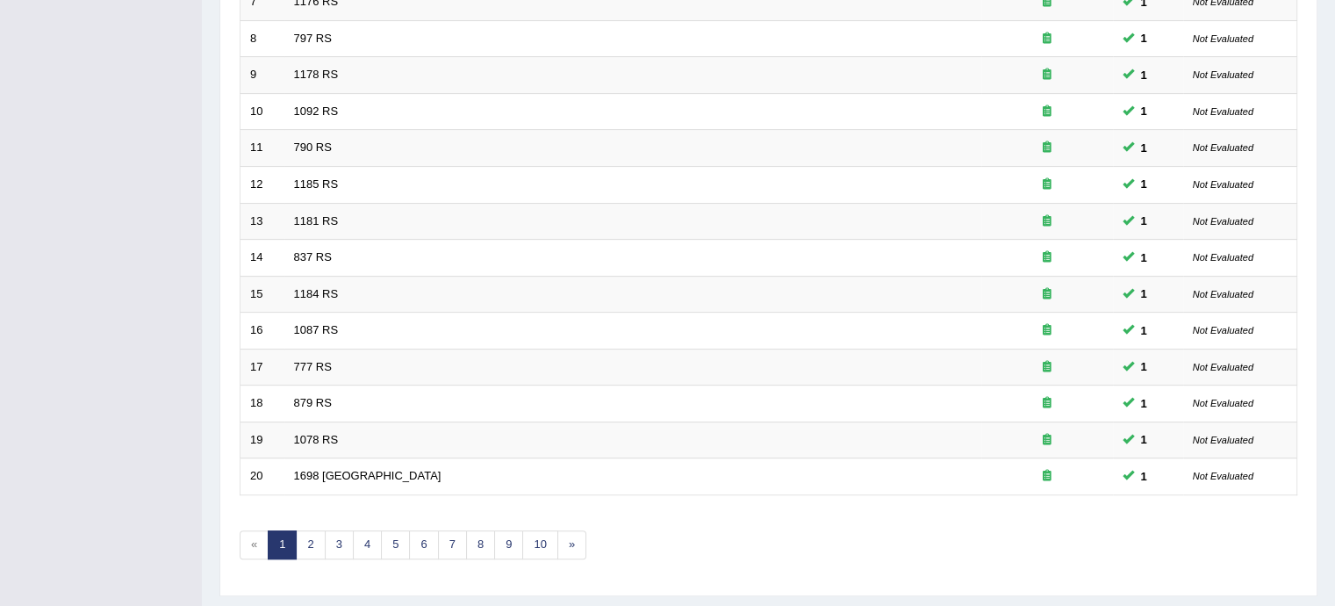
scroll to position [537, 0]
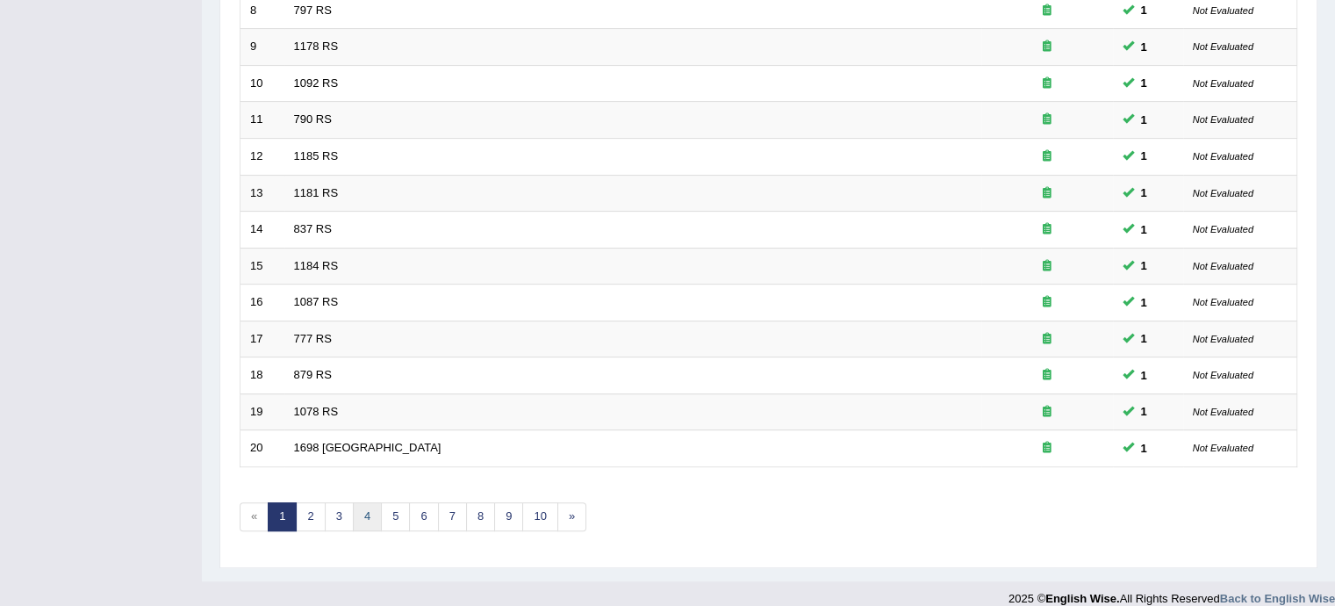
click at [366, 510] on link "4" at bounding box center [367, 516] width 29 height 29
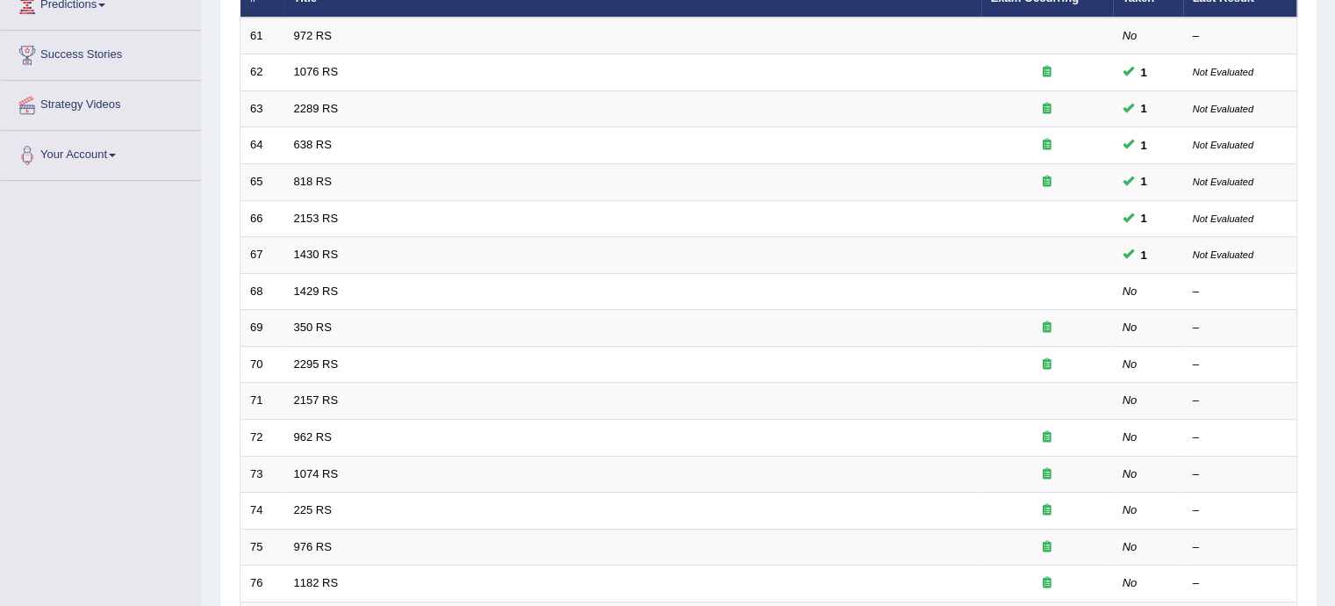
scroll to position [101, 0]
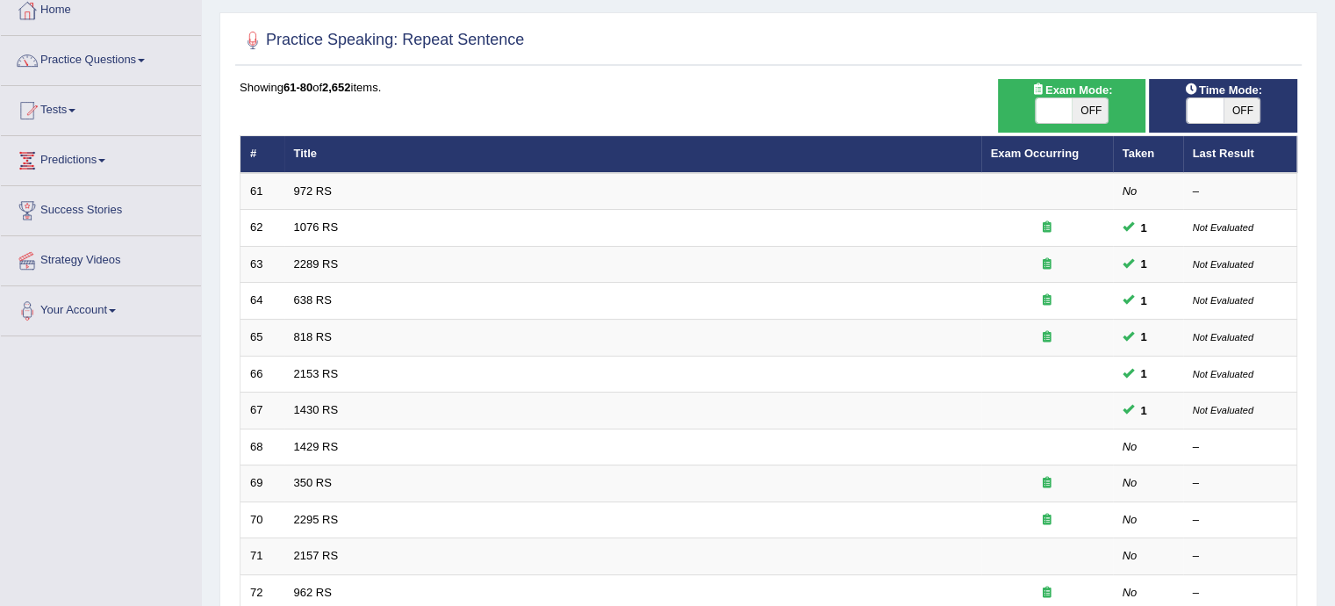
drag, startPoint x: 1348, startPoint y: 140, endPoint x: 678, endPoint y: 55, distance: 675.2
drag, startPoint x: 678, startPoint y: 55, endPoint x: 104, endPoint y: 64, distance: 574.3
click at [104, 64] on link "Practice Questions" at bounding box center [101, 58] width 200 height 44
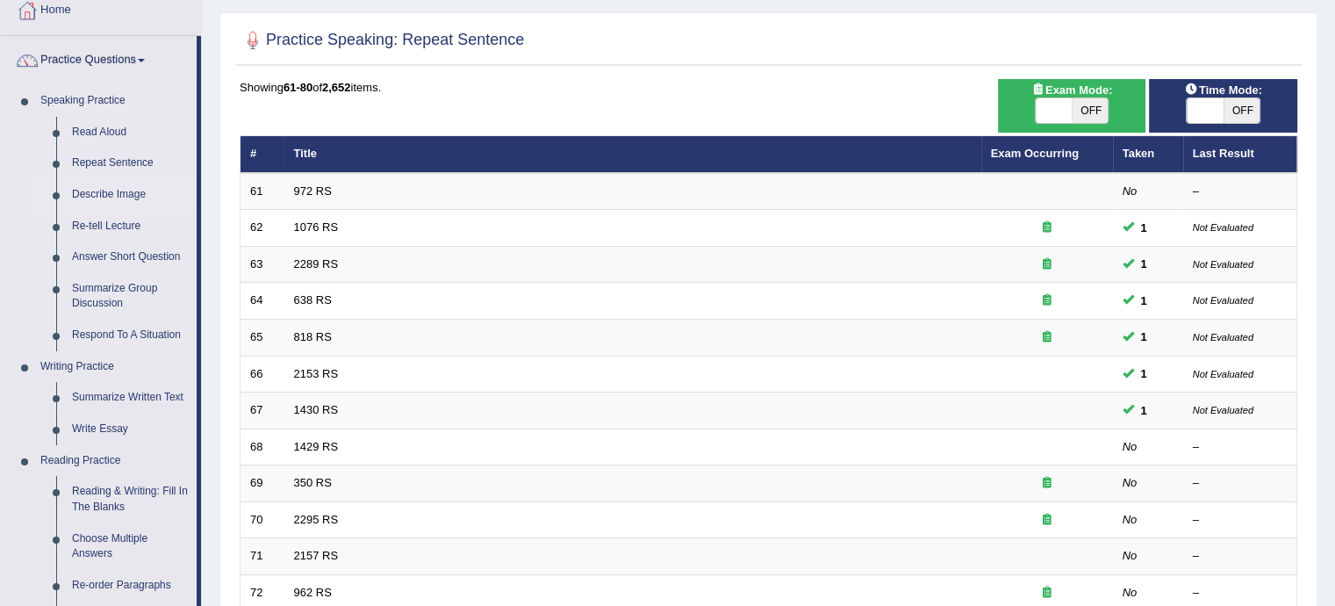
click at [109, 192] on link "Describe Image" at bounding box center [130, 195] width 133 height 32
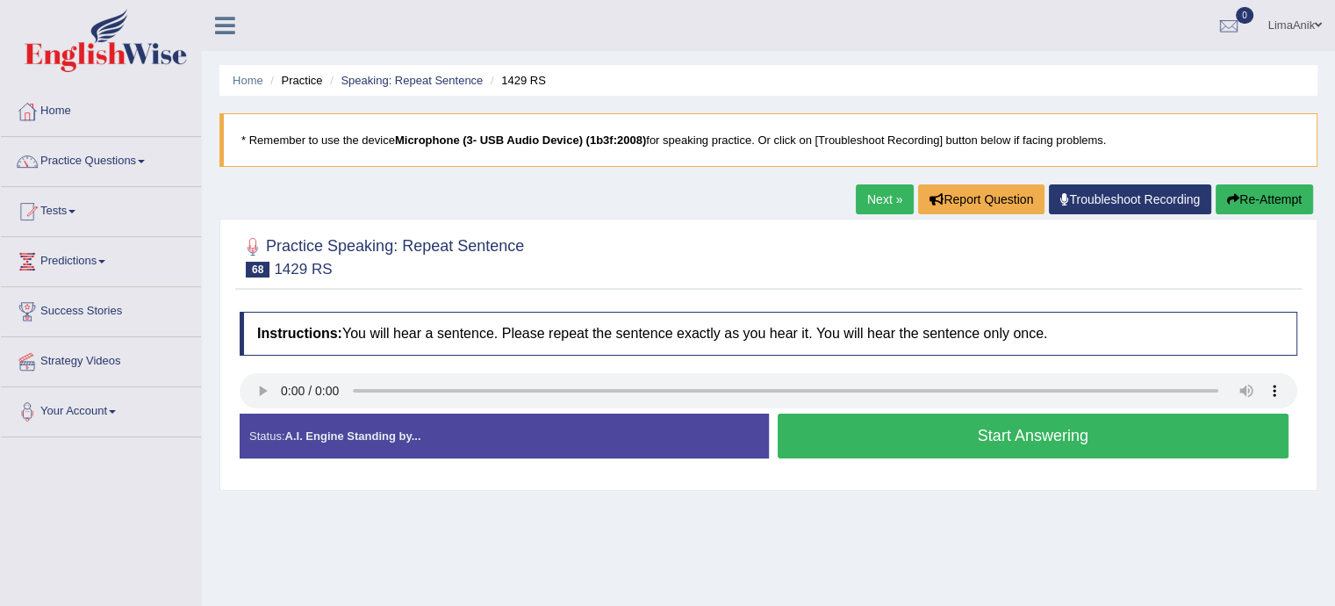
click at [825, 419] on button "Start Answering" at bounding box center [1034, 436] width 512 height 45
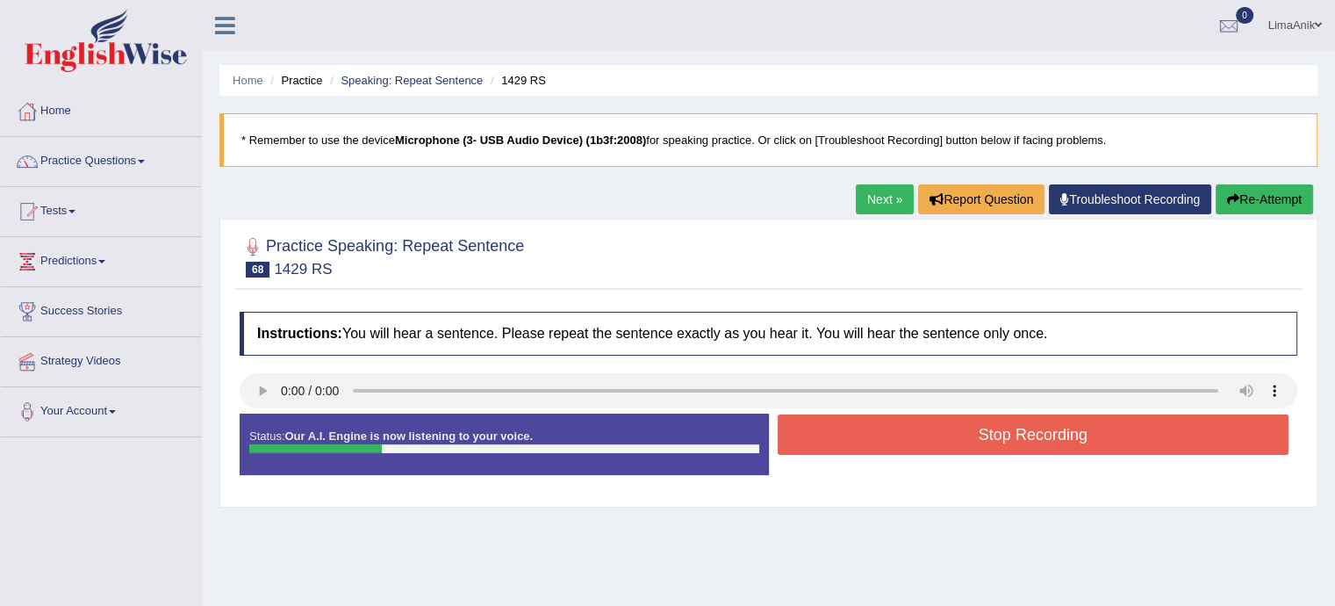
click at [825, 419] on button "Stop Recording" at bounding box center [1034, 434] width 512 height 40
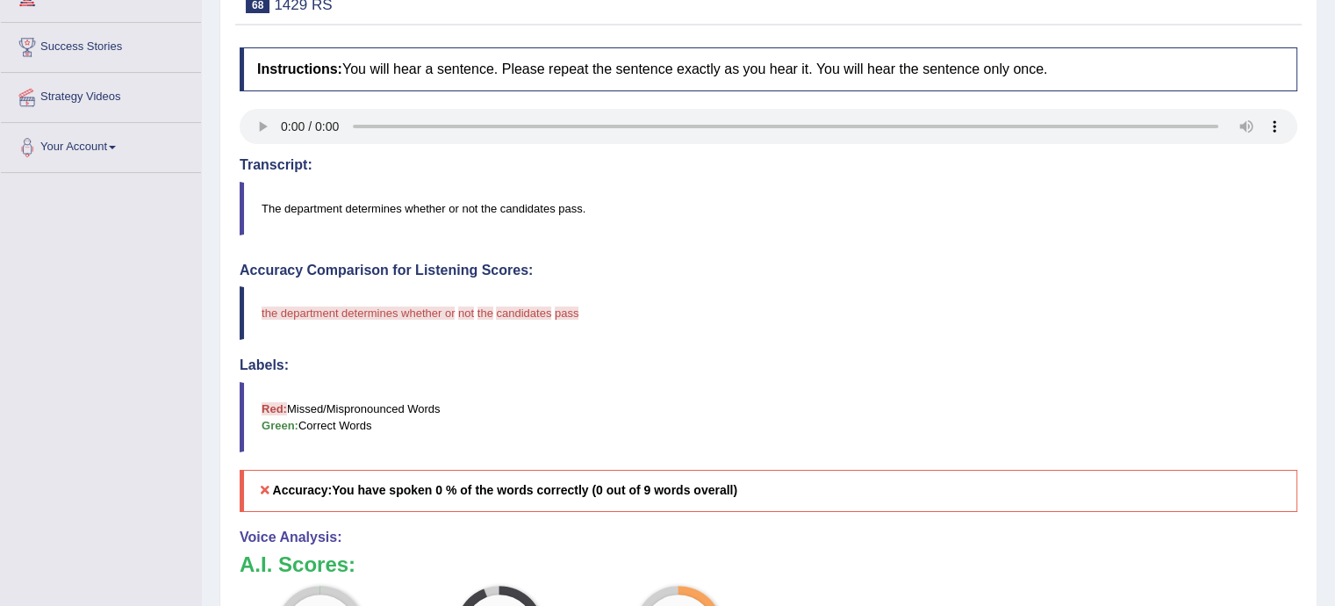
scroll to position [430, 0]
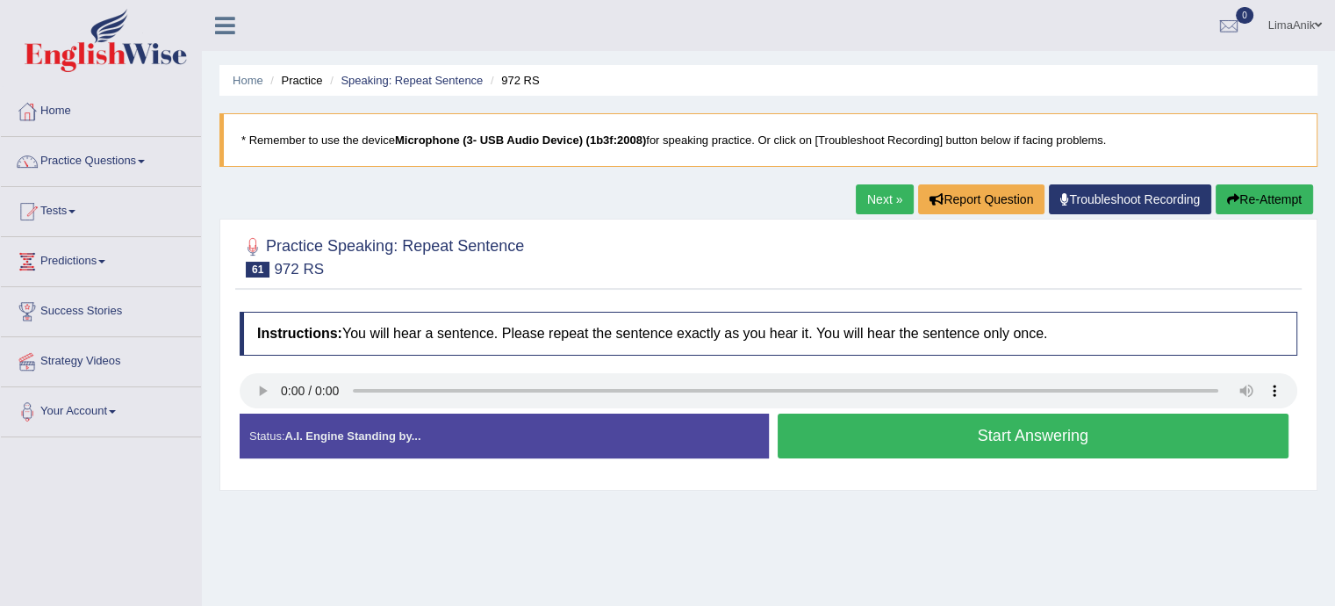
click at [877, 436] on button "Start Answering" at bounding box center [1034, 436] width 512 height 45
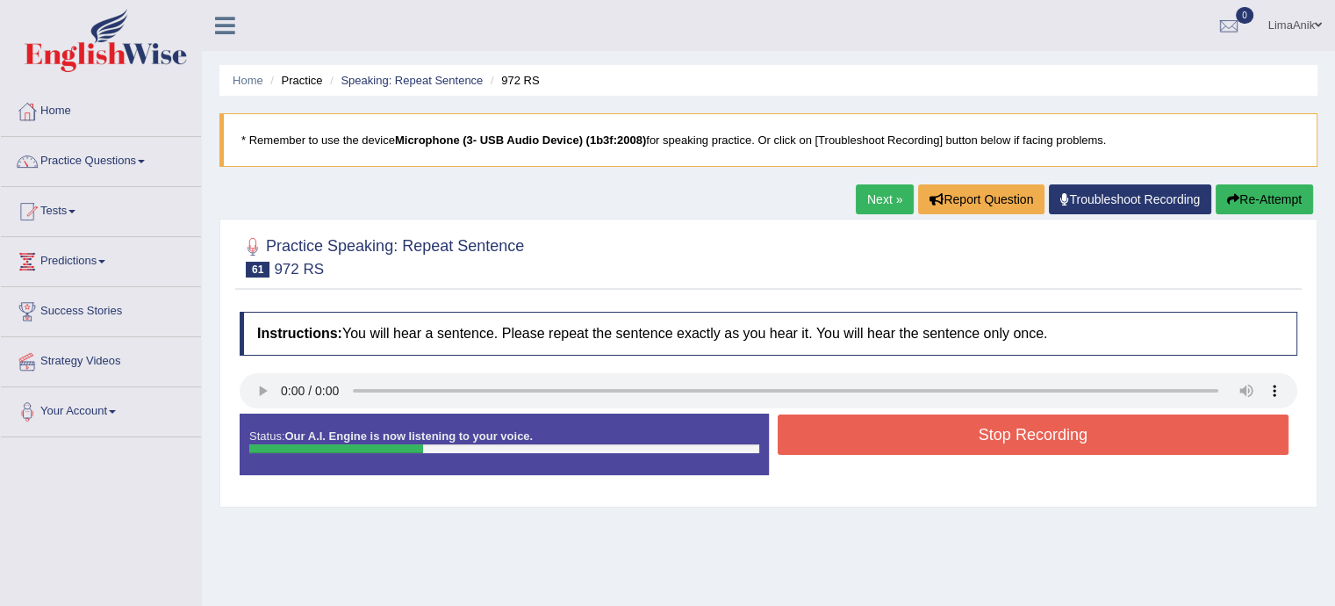
click at [877, 436] on button "Stop Recording" at bounding box center [1034, 434] width 512 height 40
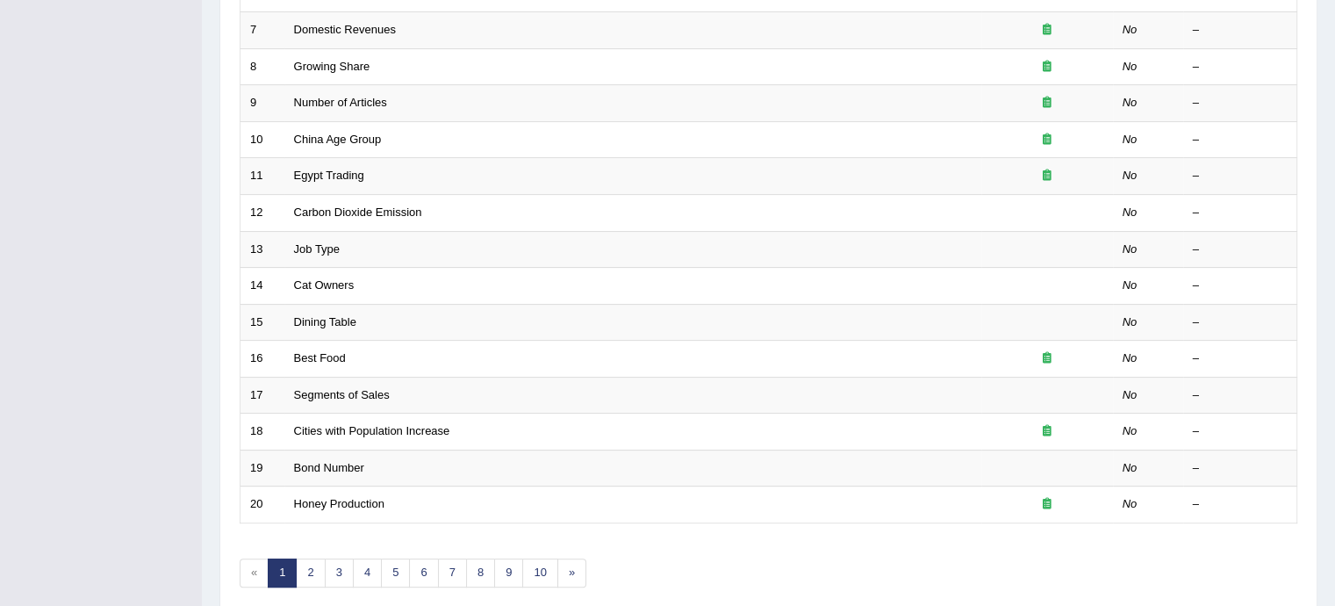
scroll to position [551, 0]
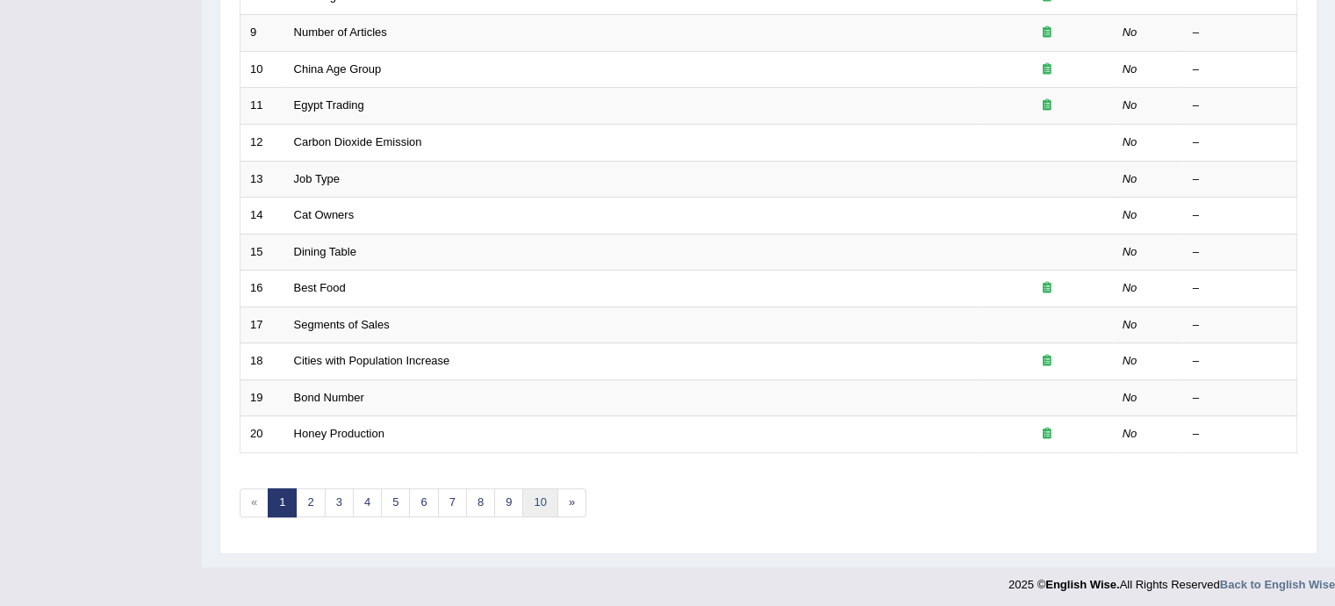
click at [550, 507] on link "10" at bounding box center [539, 502] width 35 height 29
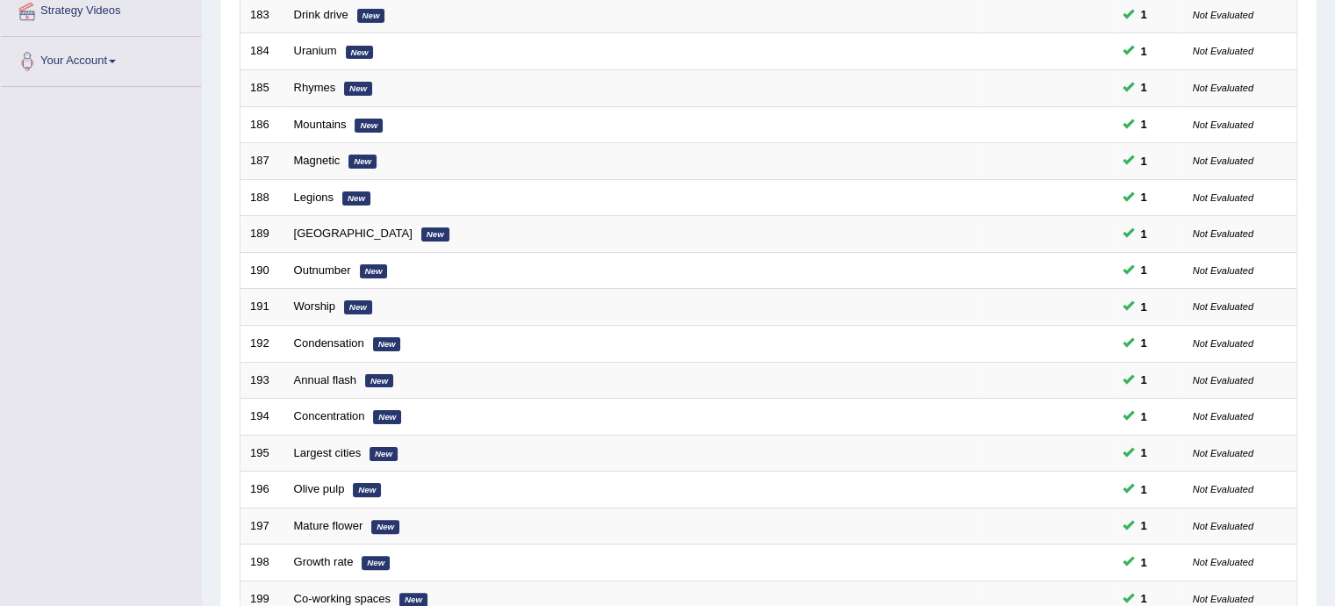
scroll to position [516, 0]
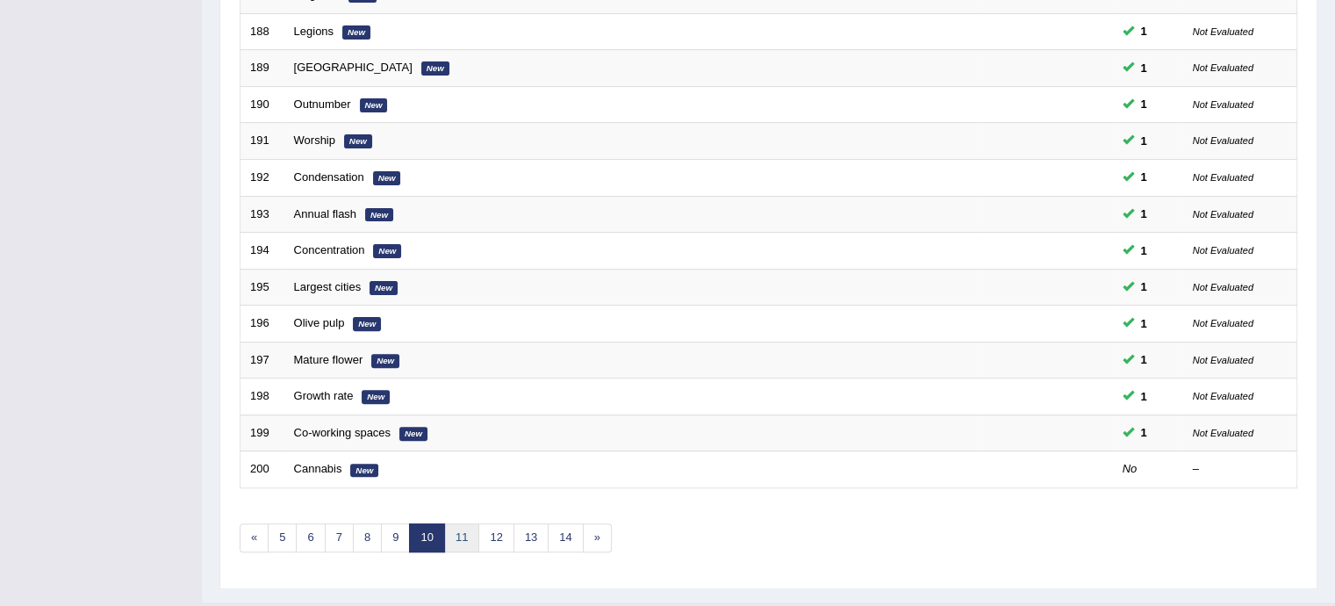
click at [467, 539] on link "11" at bounding box center [461, 537] width 35 height 29
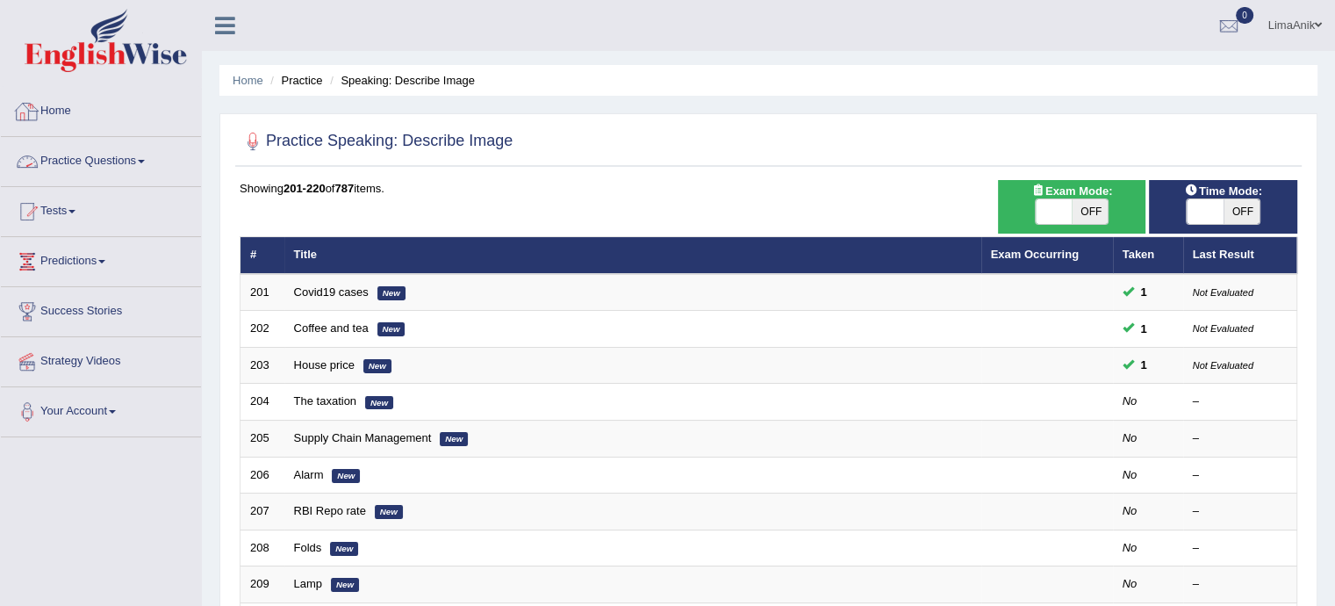
click at [84, 152] on link "Practice Questions" at bounding box center [101, 159] width 200 height 44
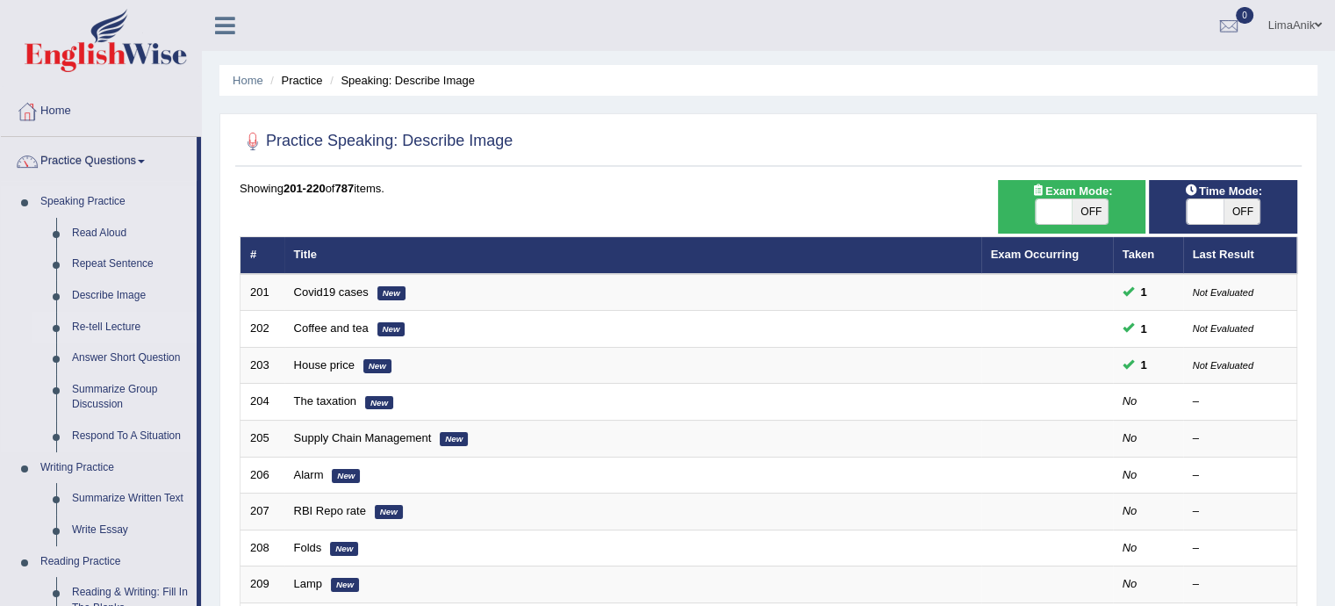
click at [109, 320] on link "Re-tell Lecture" at bounding box center [130, 328] width 133 height 32
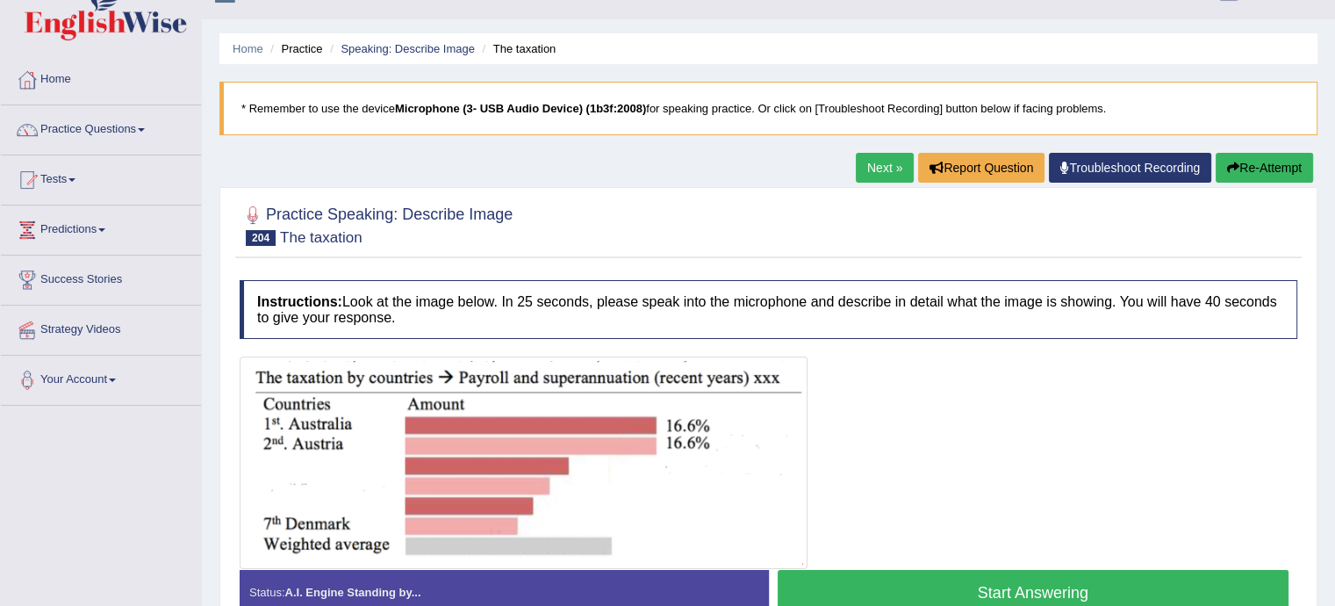
scroll to position [89, 0]
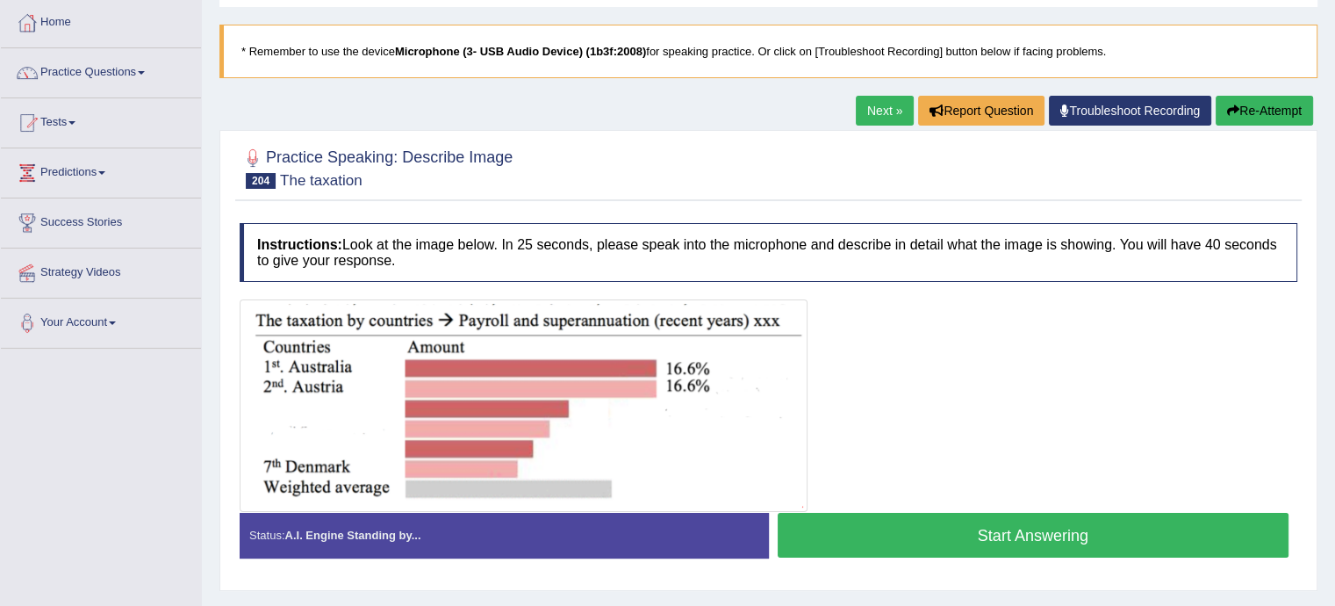
click at [994, 513] on button "Start Answering" at bounding box center [1034, 535] width 512 height 45
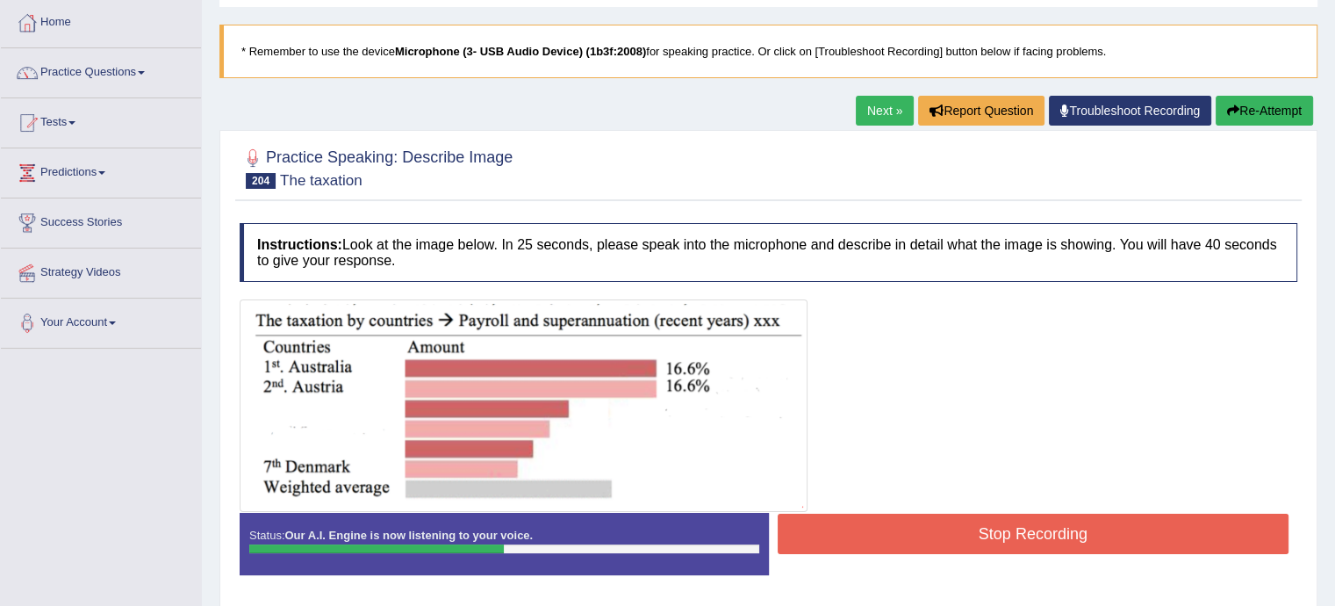
click at [698, 372] on img at bounding box center [523, 406] width 559 height 204
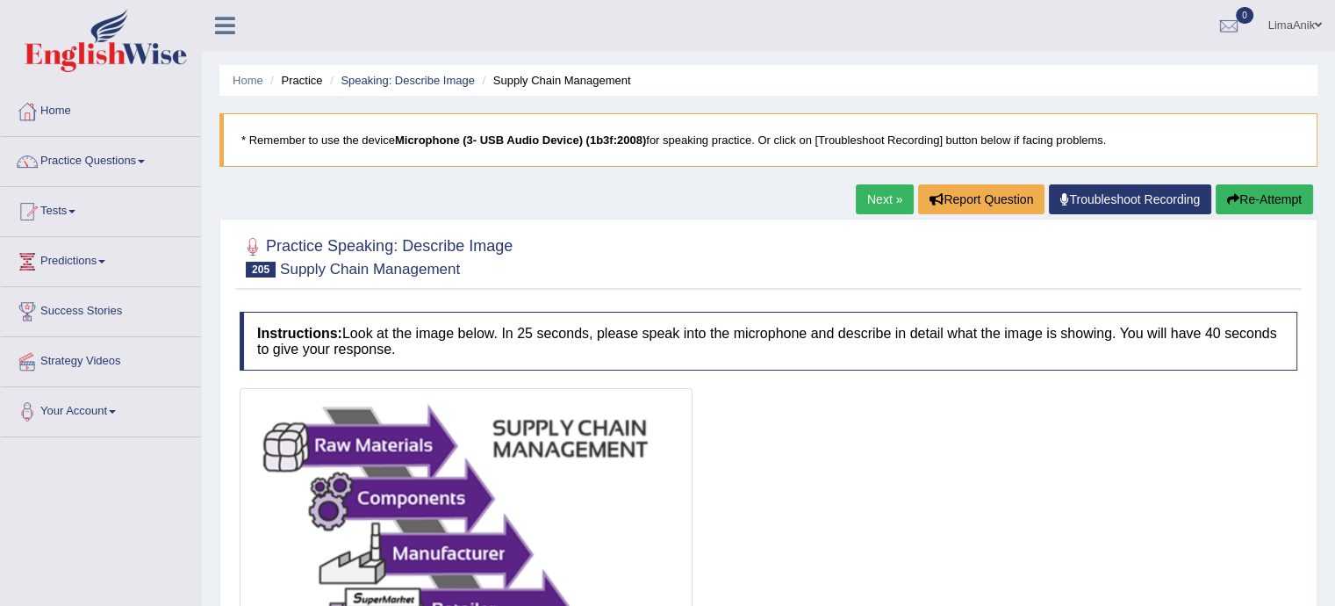
click at [1100, 290] on div "Practice Speaking: Describe Image 205 Supply Chain Management Instructions: Loo…" at bounding box center [769, 521] width 1098 height 605
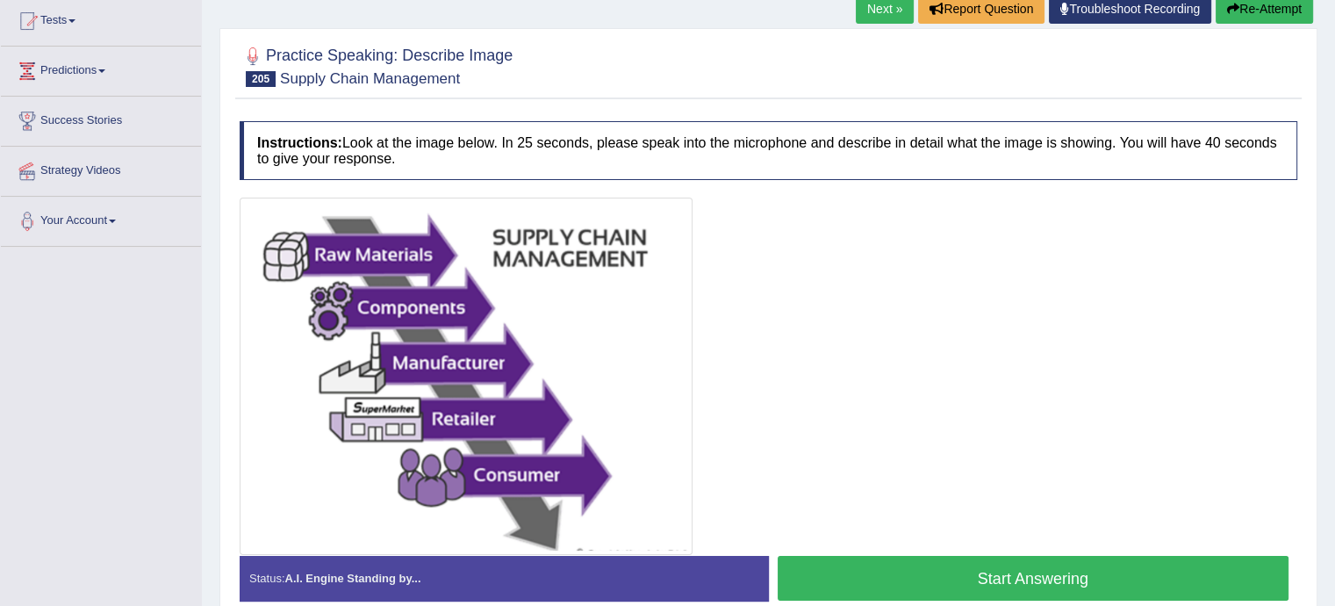
scroll to position [226, 0]
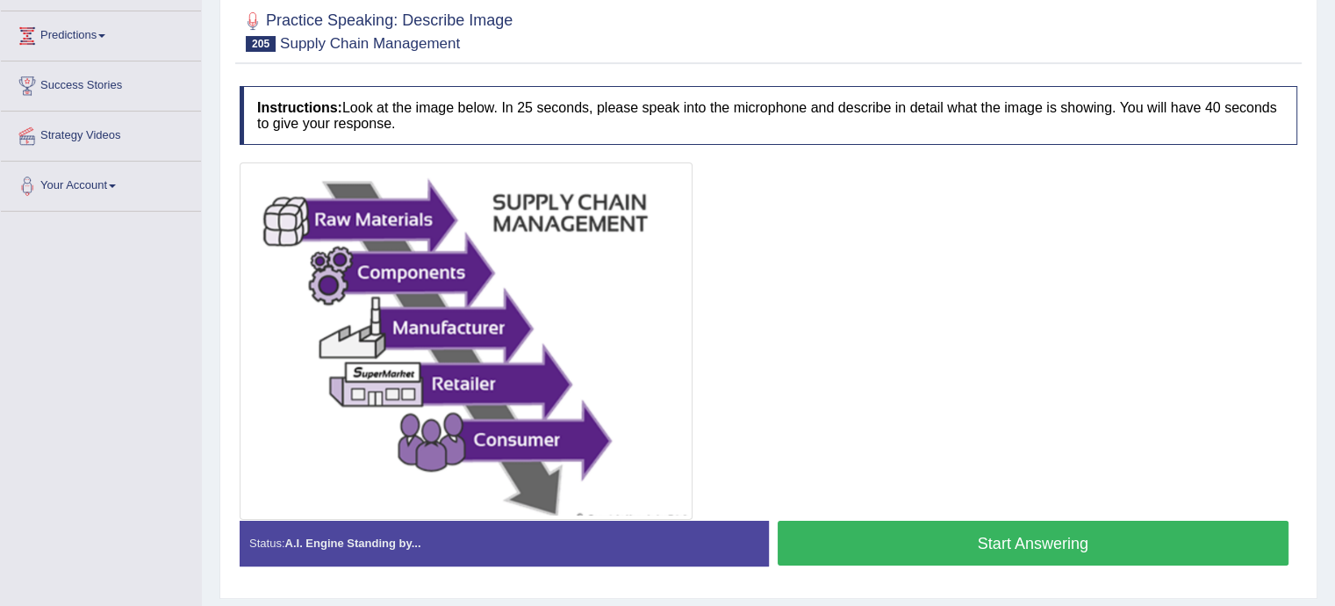
click at [1075, 537] on button "Start Answering" at bounding box center [1034, 543] width 512 height 45
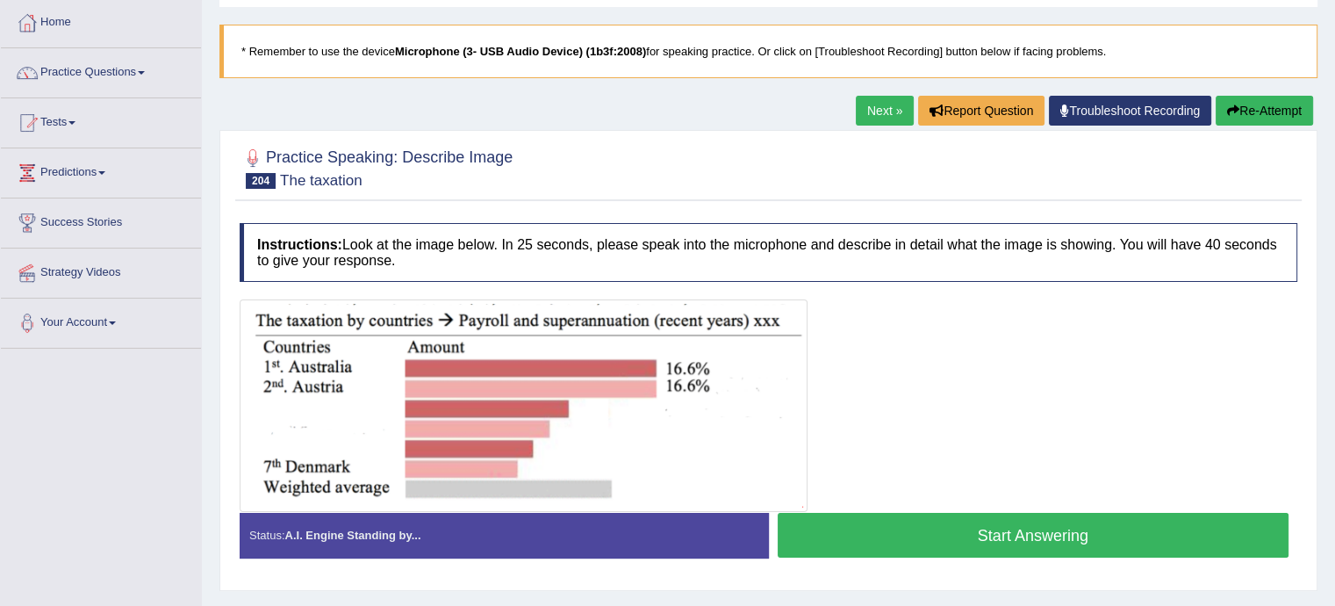
scroll to position [89, 0]
click at [987, 544] on button "Start Answering" at bounding box center [1034, 535] width 512 height 45
click at [945, 534] on button "Start Answering" at bounding box center [1034, 535] width 512 height 45
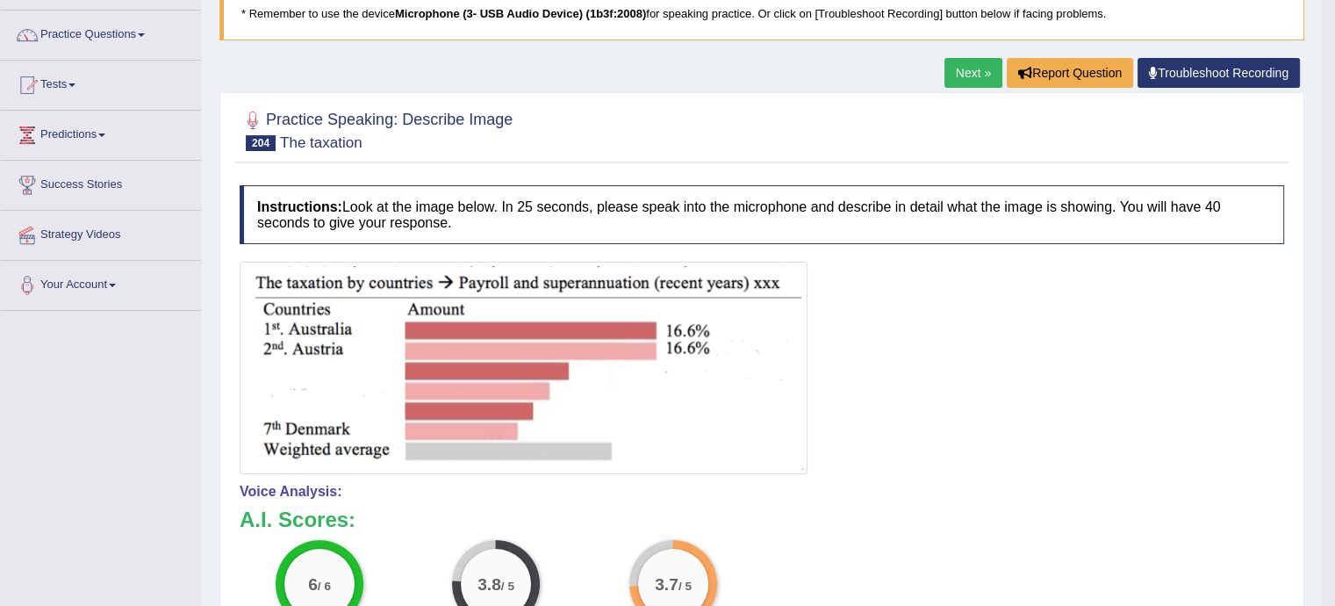
scroll to position [132, 0]
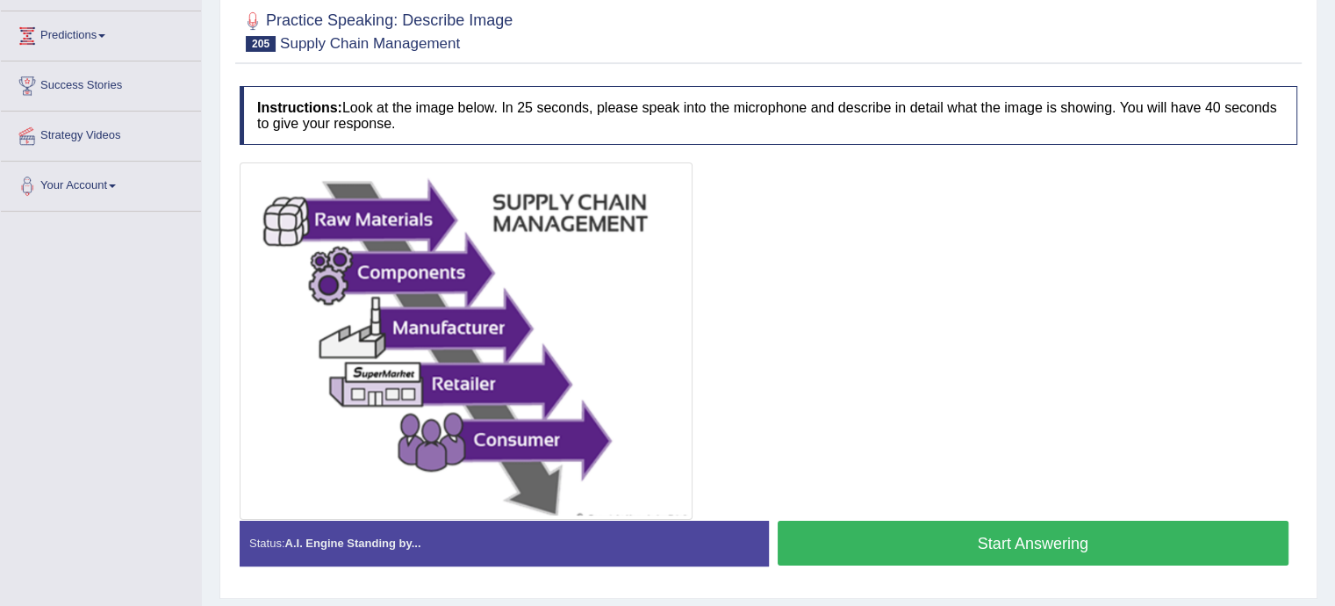
click at [947, 521] on button "Start Answering" at bounding box center [1034, 543] width 512 height 45
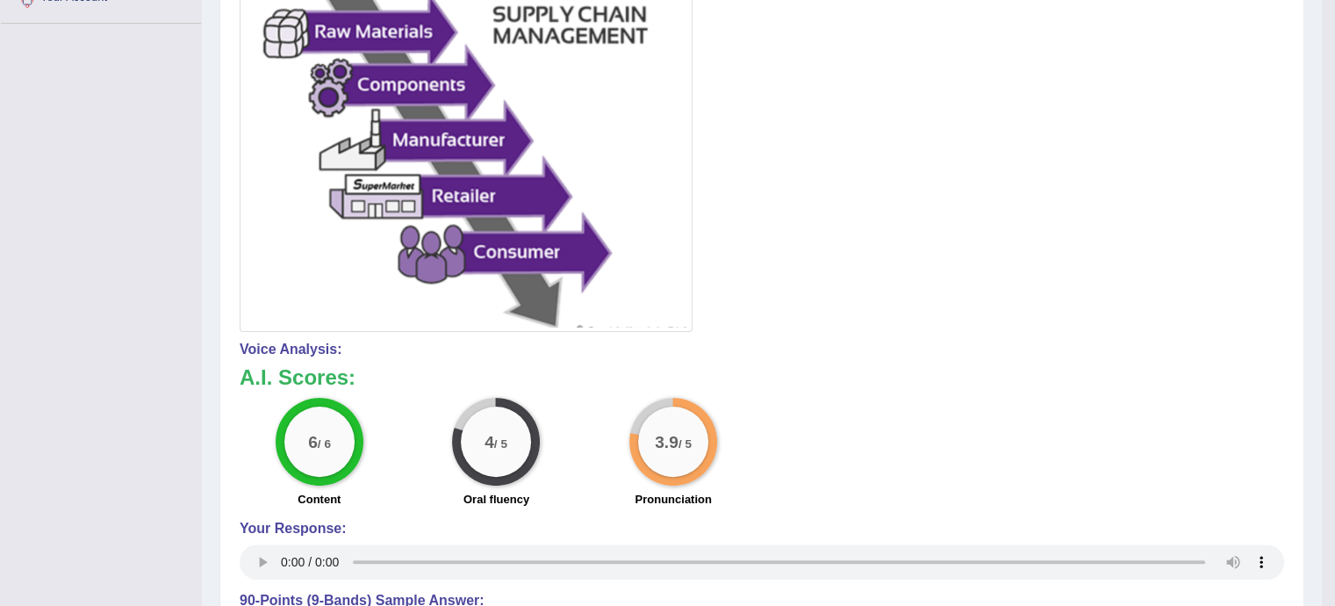
scroll to position [425, 0]
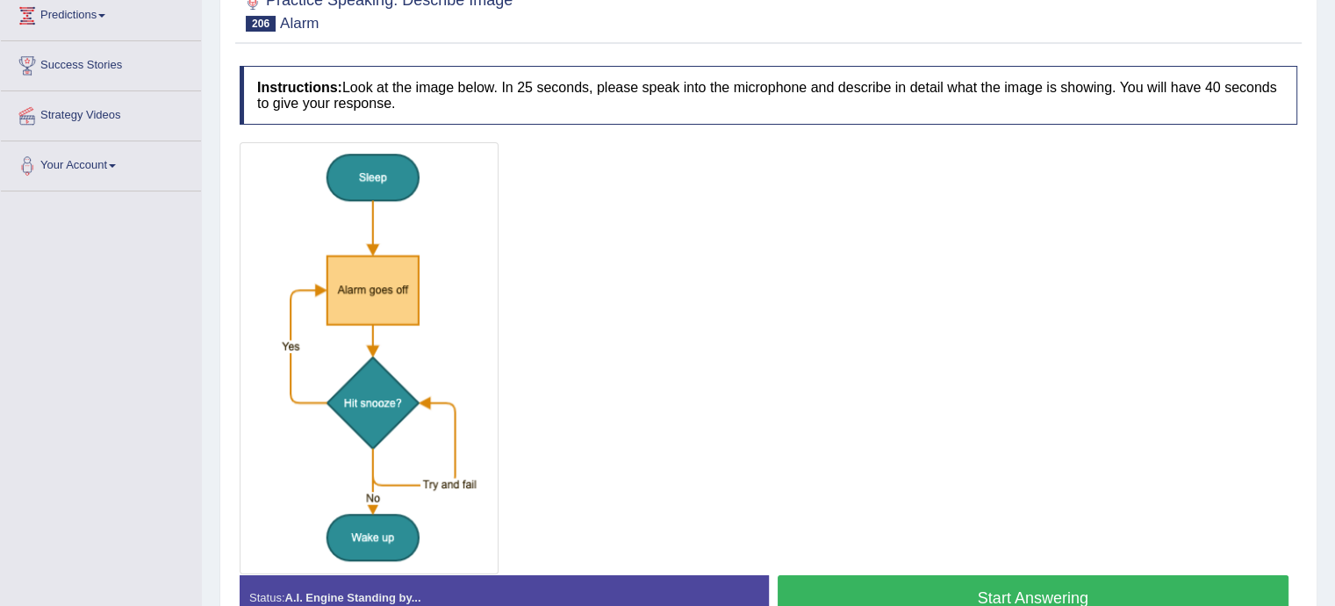
scroll to position [251, 0]
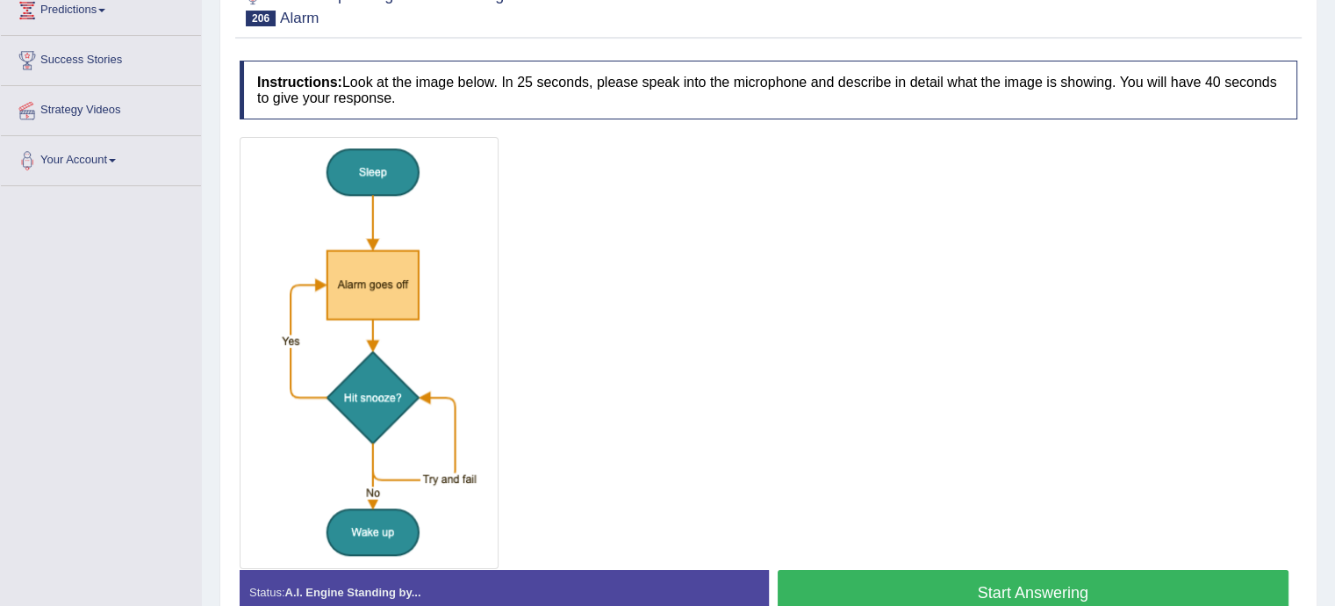
click at [937, 586] on button "Start Answering" at bounding box center [1034, 592] width 512 height 45
click at [949, 596] on button "Start Answering" at bounding box center [1034, 592] width 512 height 45
click at [1037, 587] on button "Start Answering" at bounding box center [1034, 592] width 512 height 45
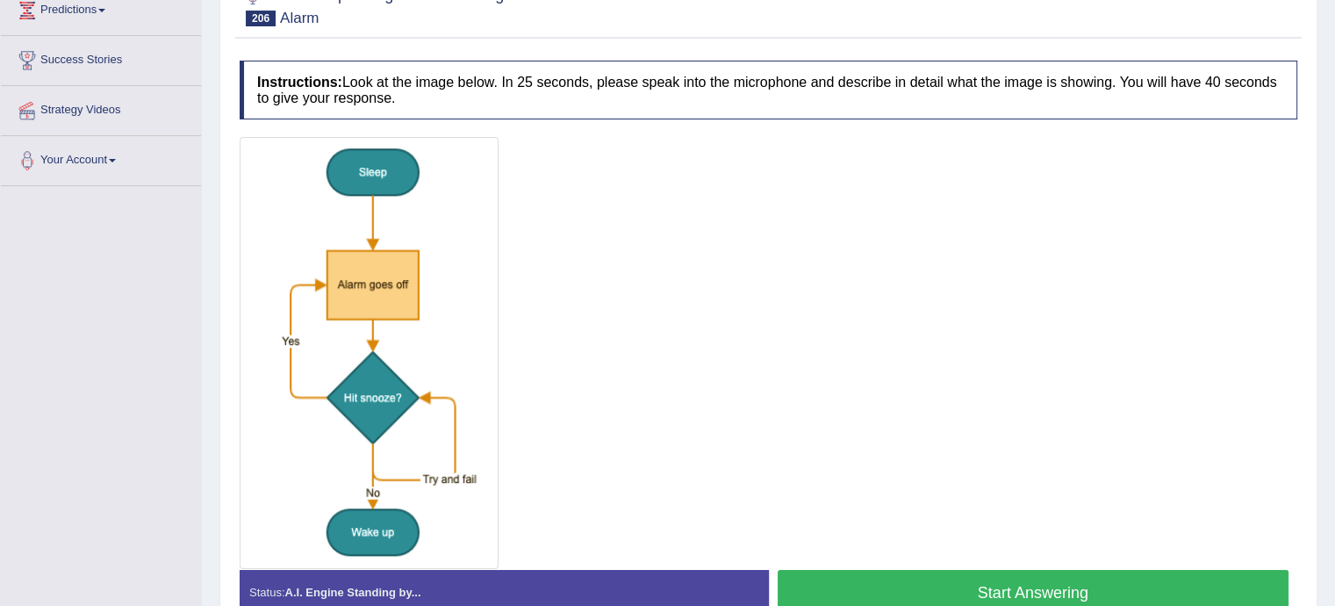
click at [933, 570] on button "Start Answering" at bounding box center [1034, 592] width 512 height 45
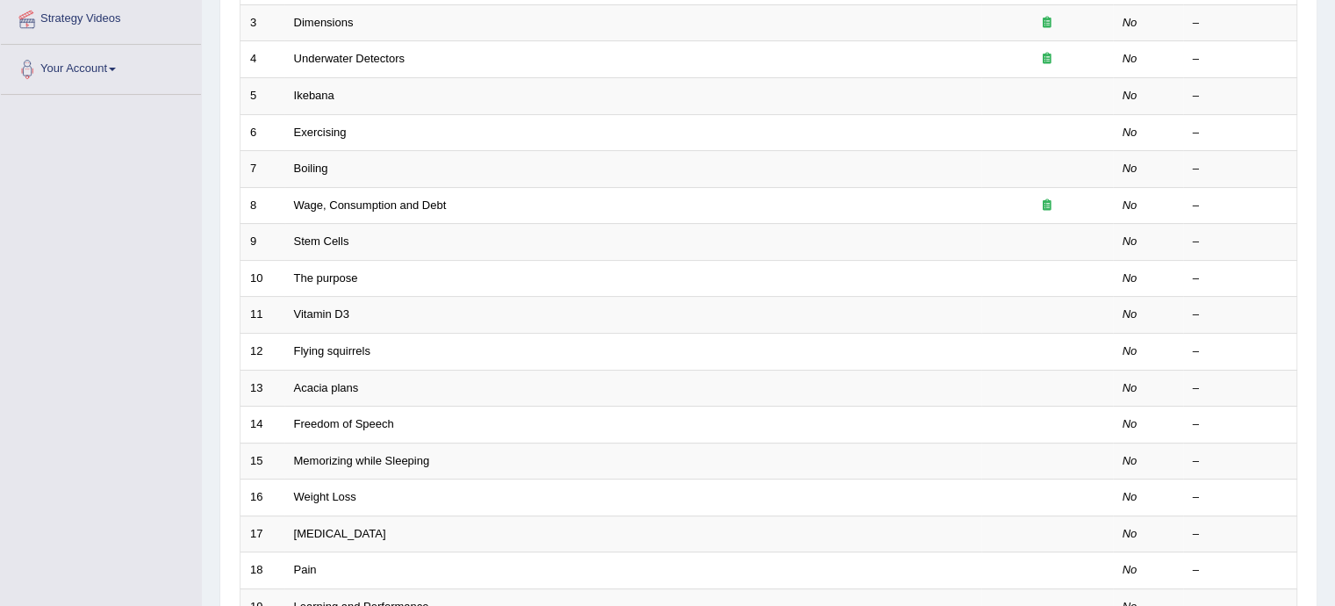
scroll to position [551, 0]
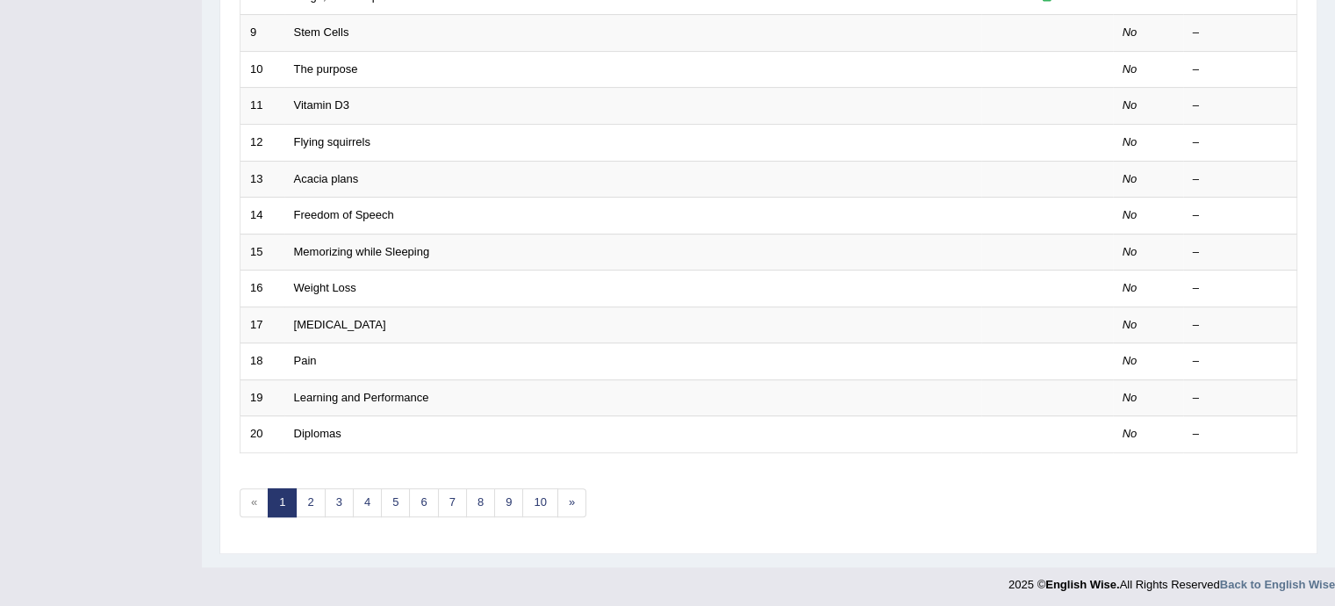
drag, startPoint x: 0, startPoint y: 0, endPoint x: 1347, endPoint y: 410, distance: 1407.9
click at [529, 493] on link "10" at bounding box center [539, 502] width 35 height 29
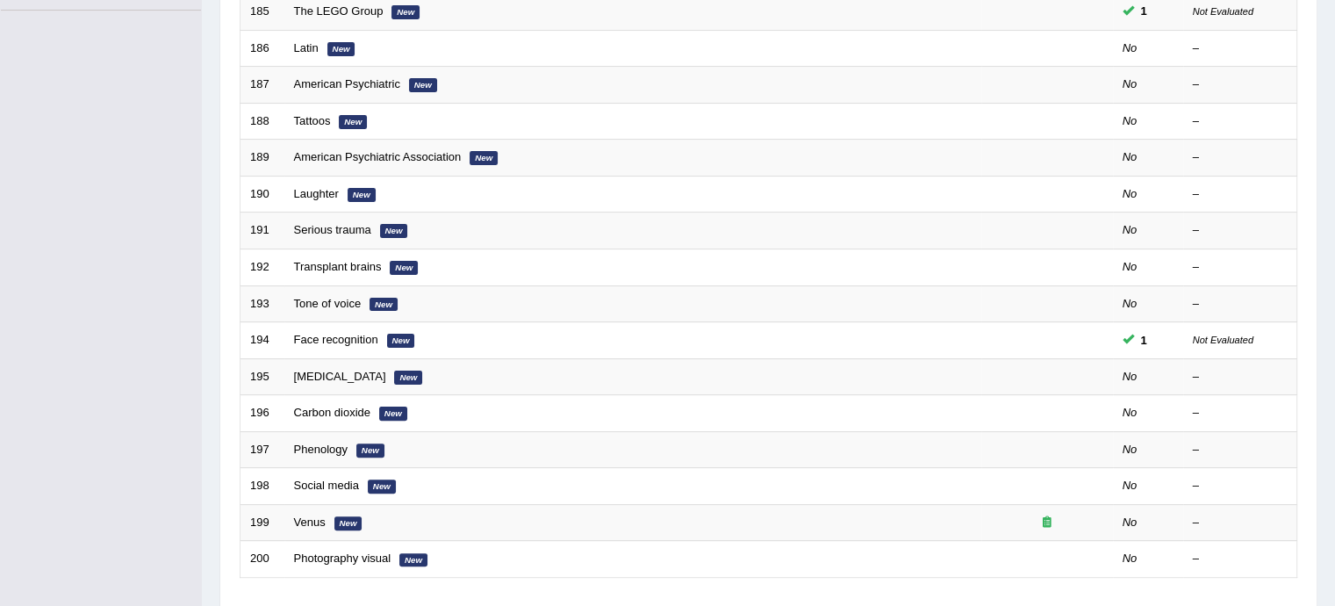
scroll to position [526, 0]
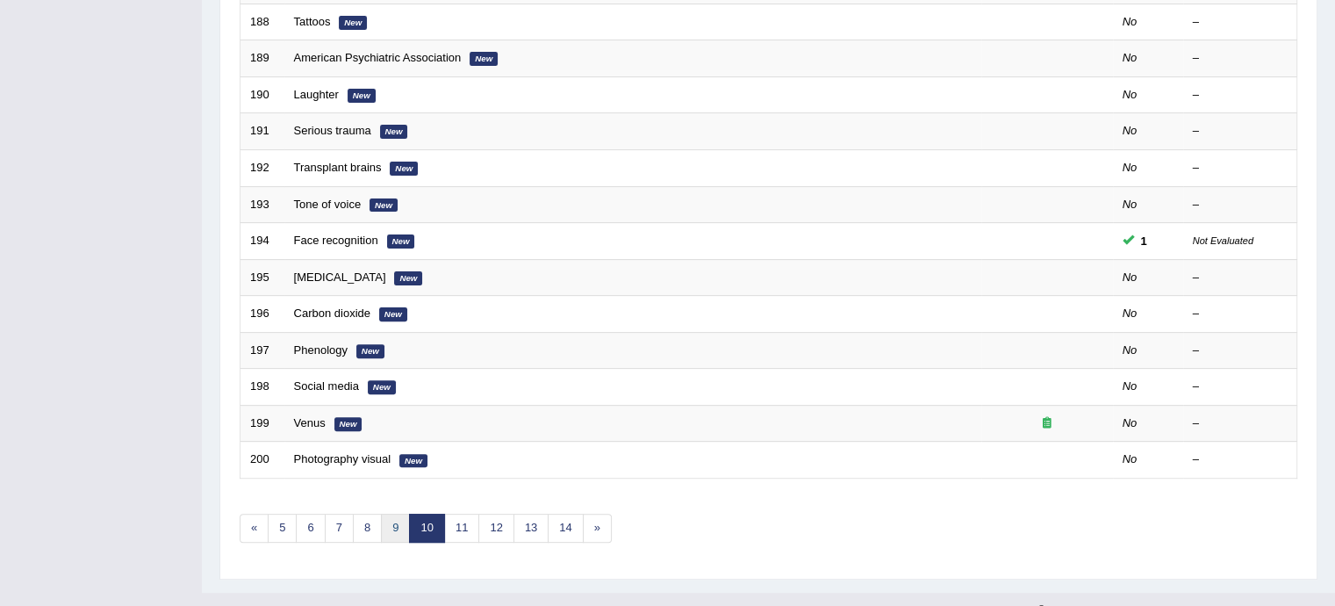
click at [391, 532] on link "9" at bounding box center [395, 528] width 29 height 29
